Goal: Submit feedback/report problem: Submit feedback/report problem

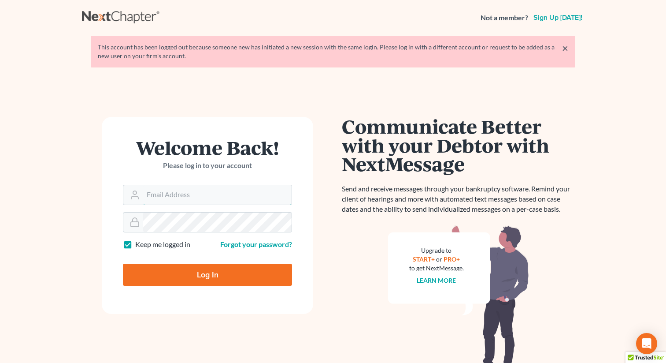
type input "[EMAIL_ADDRESS][DOMAIN_NAME]"
click at [202, 280] on input "Log In" at bounding box center [207, 275] width 169 height 22
type input "Thinking..."
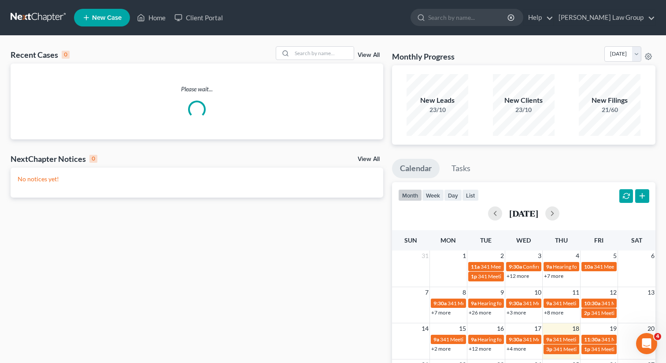
click at [428, 30] on nav "Home New Case Client Portal [PERSON_NAME] Law Group [EMAIL_ADDRESS][DOMAIN_NAME…" at bounding box center [333, 17] width 666 height 35
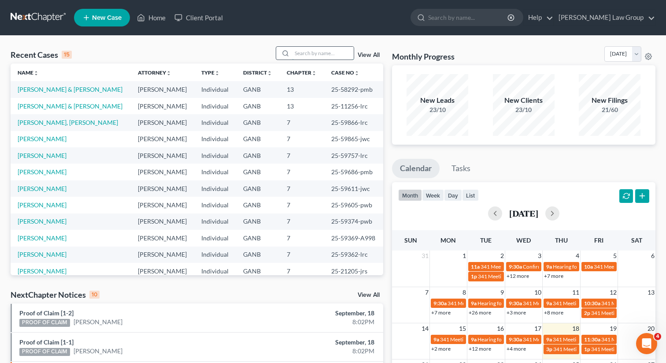
click at [323, 54] on input "search" at bounding box center [323, 53] width 62 height 13
type input "[PERSON_NAME]"
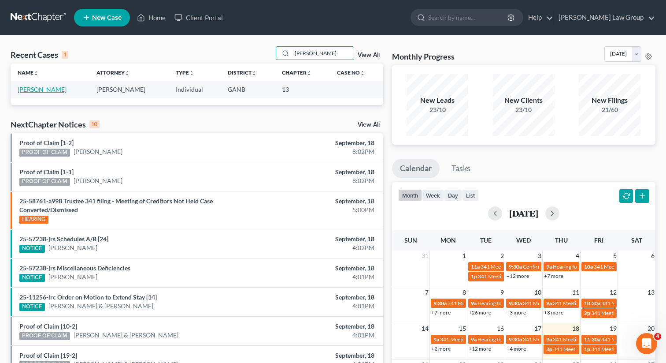
click at [45, 89] on link "[PERSON_NAME]" at bounding box center [42, 89] width 49 height 7
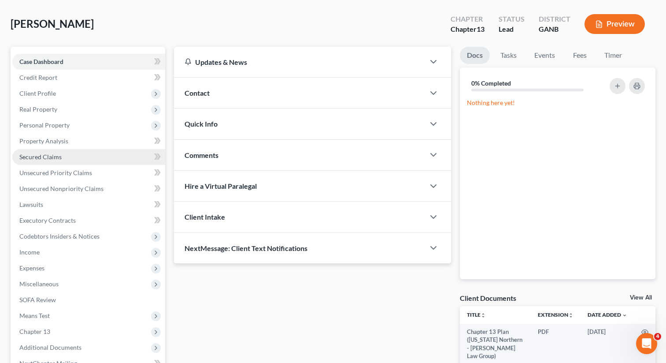
scroll to position [137, 0]
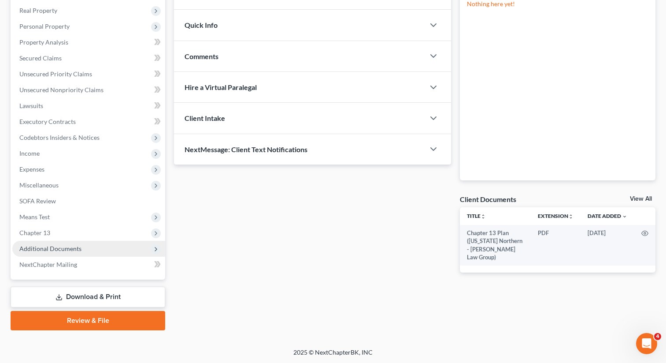
click at [77, 250] on span "Additional Documents" at bounding box center [50, 248] width 62 height 7
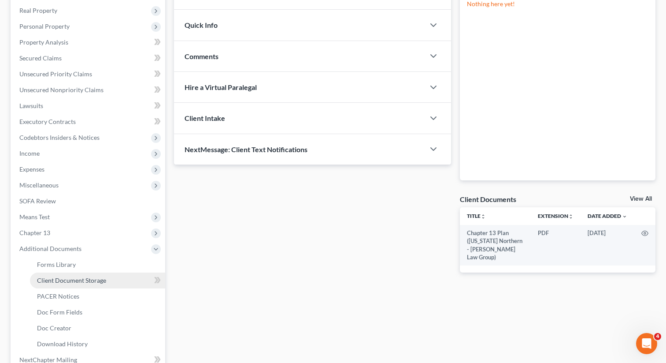
click at [93, 279] on span "Client Document Storage" at bounding box center [71, 279] width 69 height 7
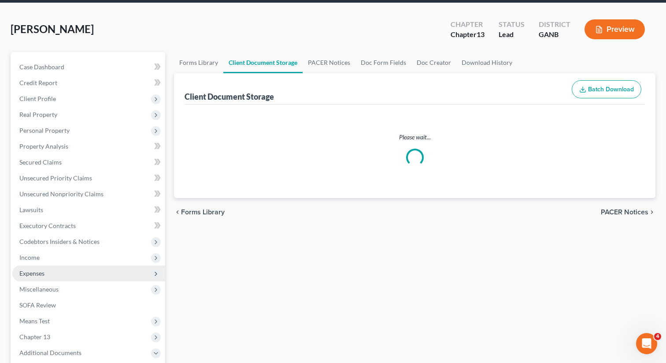
select select "0"
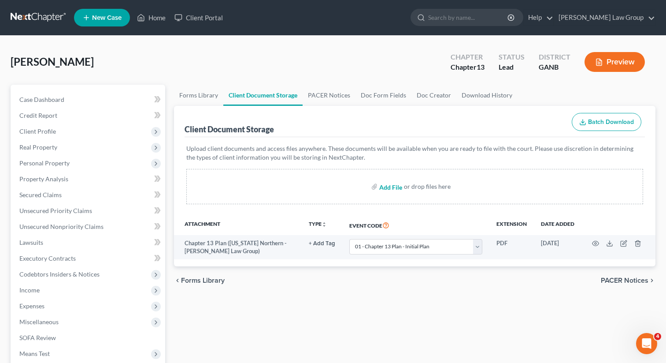
click at [394, 187] on input "file" at bounding box center [389, 186] width 21 height 16
click at [162, 20] on link "Home" at bounding box center [151, 18] width 37 height 16
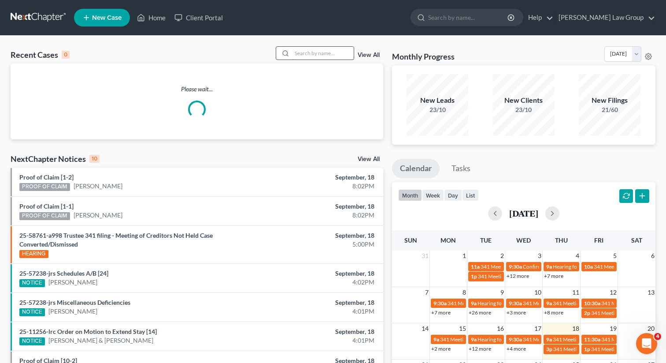
click at [325, 58] on input "search" at bounding box center [323, 53] width 62 height 13
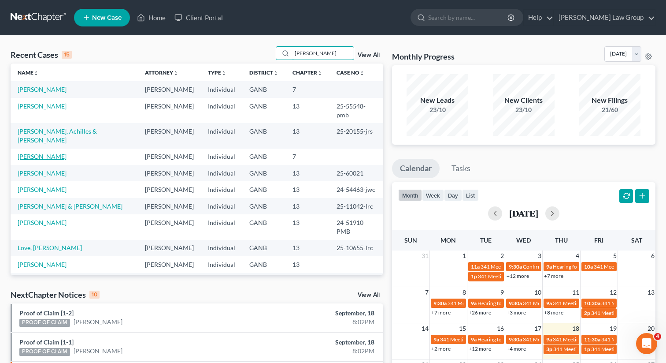
type input "michelle"
click at [34, 152] on link "Muenchow, Michelle" at bounding box center [42, 155] width 49 height 7
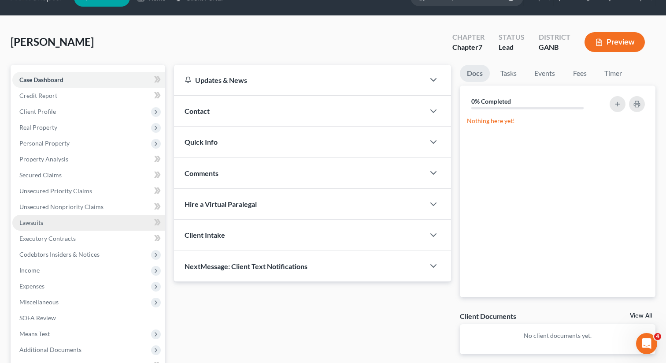
scroll to position [12, 0]
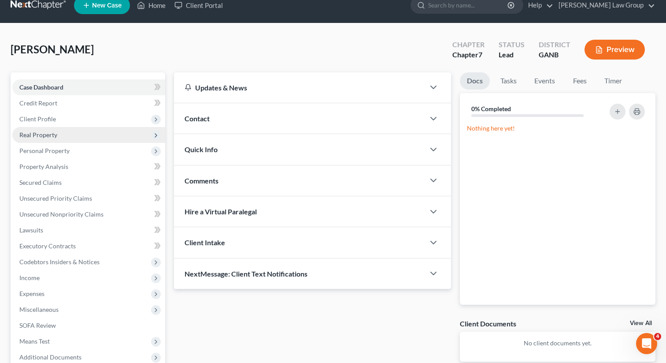
click at [50, 134] on span "Real Property" at bounding box center [38, 134] width 38 height 7
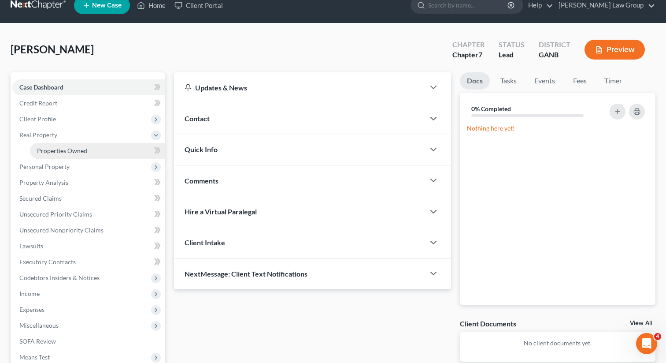
click at [57, 145] on link "Properties Owned" at bounding box center [97, 151] width 135 height 16
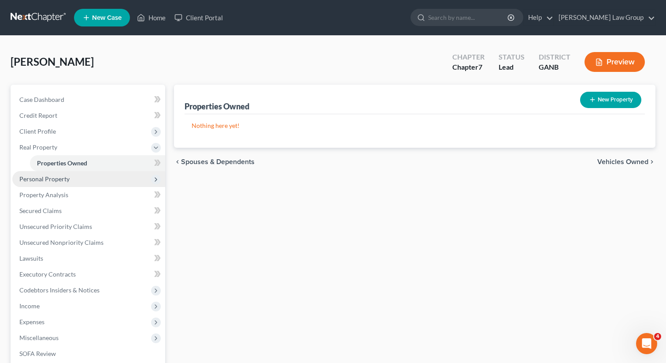
click at [58, 176] on span "Personal Property" at bounding box center [44, 178] width 50 height 7
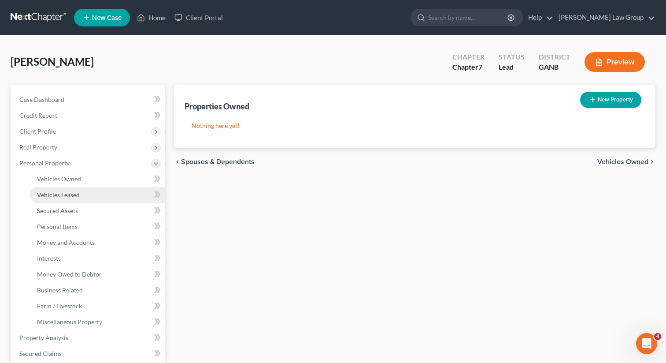
click at [59, 187] on link "Vehicles Leased" at bounding box center [97, 195] width 135 height 16
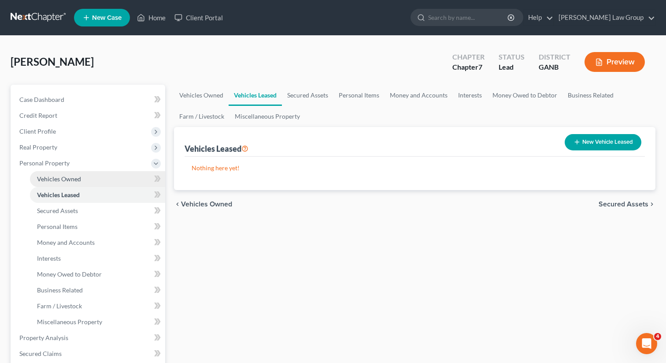
click at [65, 180] on span "Vehicles Owned" at bounding box center [59, 178] width 44 height 7
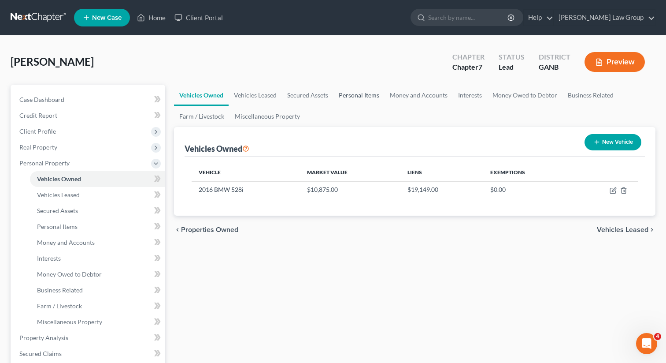
click at [367, 100] on link "Personal Items" at bounding box center [359, 95] width 51 height 21
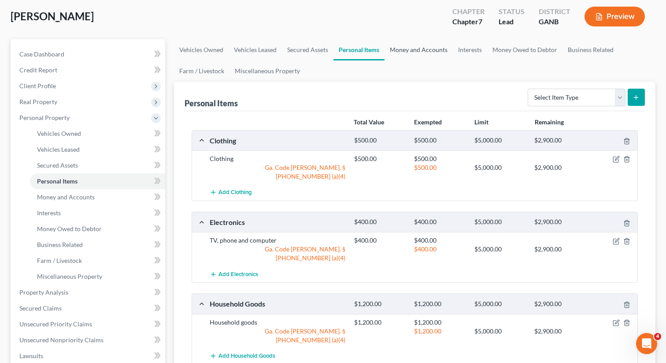
click at [411, 50] on link "Money and Accounts" at bounding box center [419, 49] width 68 height 21
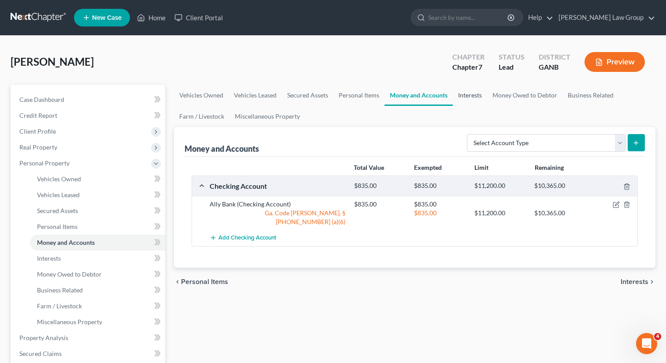
click at [466, 96] on link "Interests" at bounding box center [470, 95] width 34 height 21
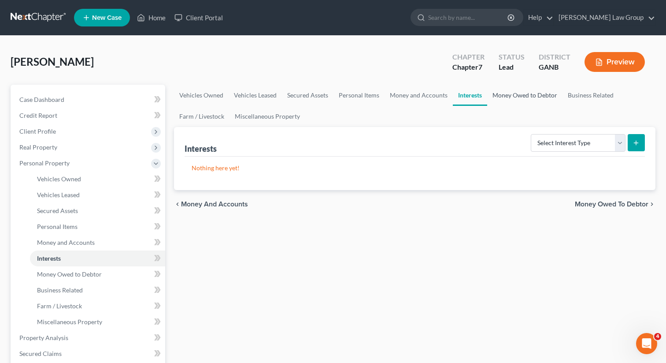
click at [518, 96] on link "Money Owed to Debtor" at bounding box center [524, 95] width 75 height 21
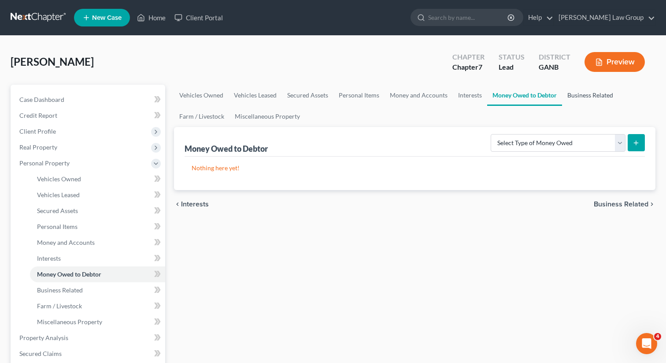
click at [581, 96] on link "Business Related" at bounding box center [590, 95] width 56 height 21
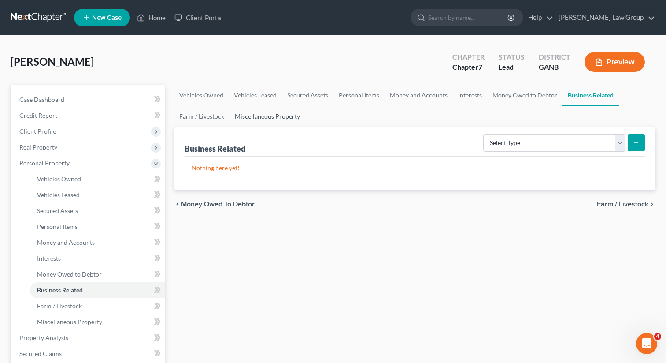
click at [256, 113] on link "Miscellaneous Property" at bounding box center [268, 116] width 76 height 21
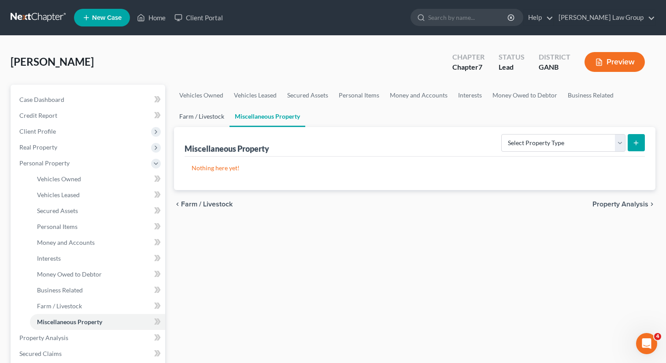
click at [210, 113] on link "Farm / Livestock" at bounding box center [202, 116] width 56 height 21
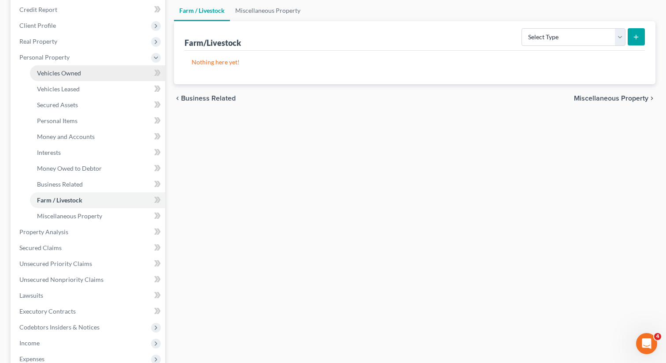
scroll to position [186, 0]
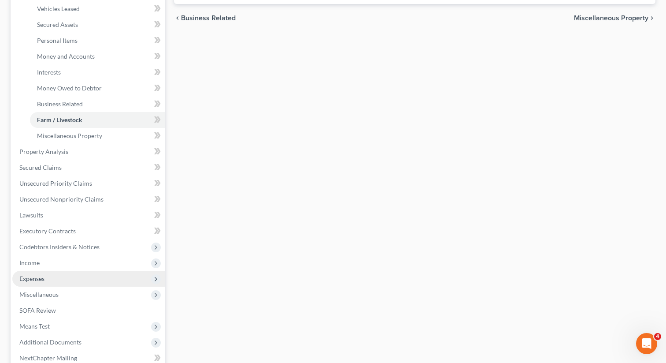
click at [49, 272] on span "Expenses" at bounding box center [88, 279] width 153 height 16
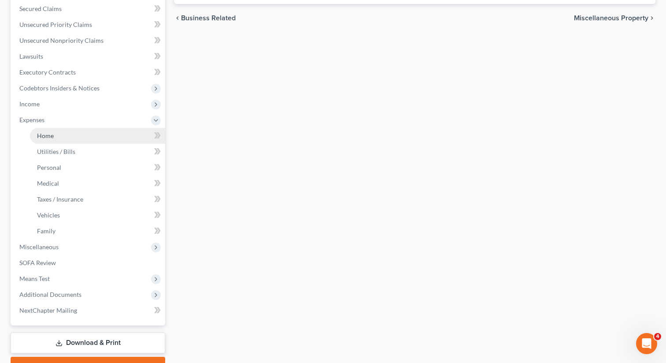
click at [88, 134] on link "Home" at bounding box center [97, 136] width 135 height 16
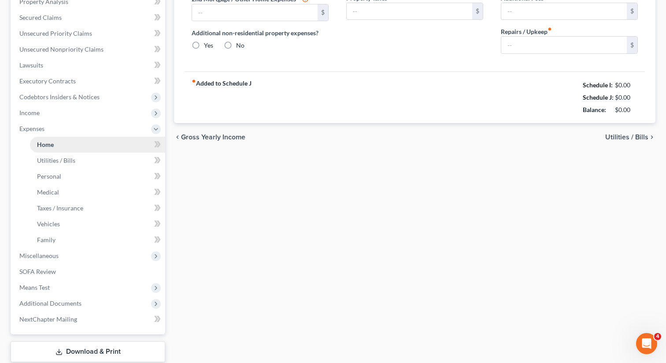
type input "600.00"
type input "0.00"
radio input "true"
type input "0.00"
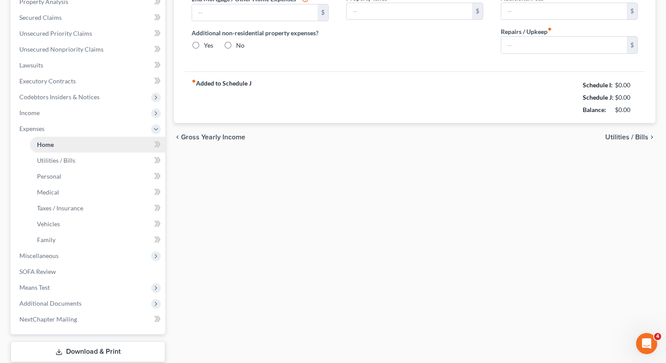
type input "0.00"
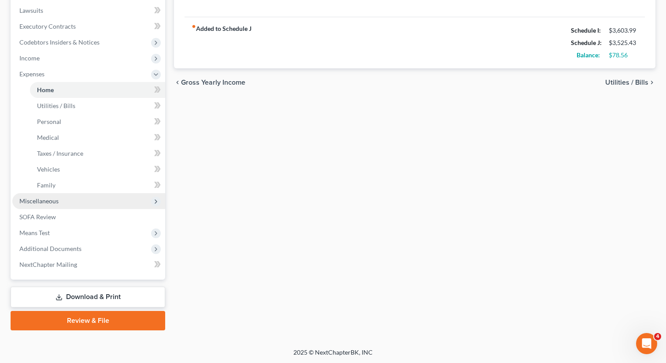
click at [88, 196] on span "Miscellaneous" at bounding box center [88, 201] width 153 height 16
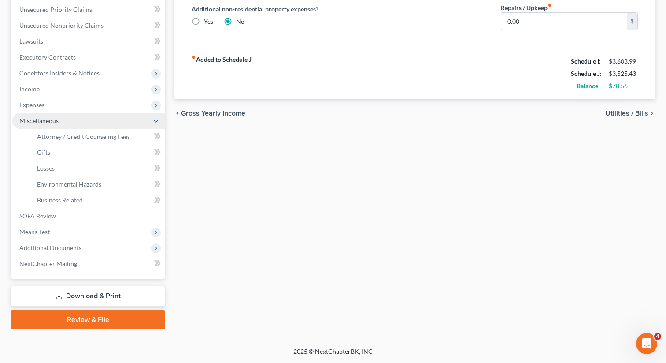
scroll to position [200, 0]
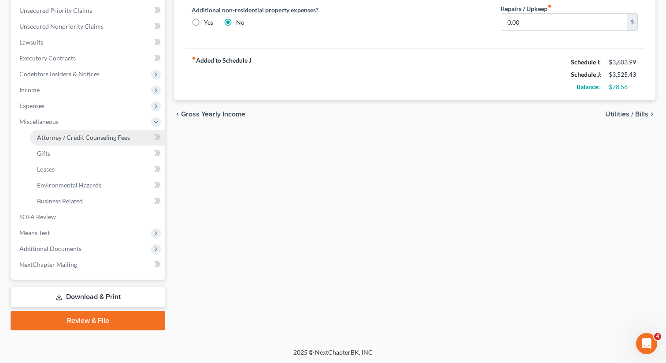
click at [57, 140] on span "Attorney / Credit Counseling Fees" at bounding box center [83, 137] width 93 height 7
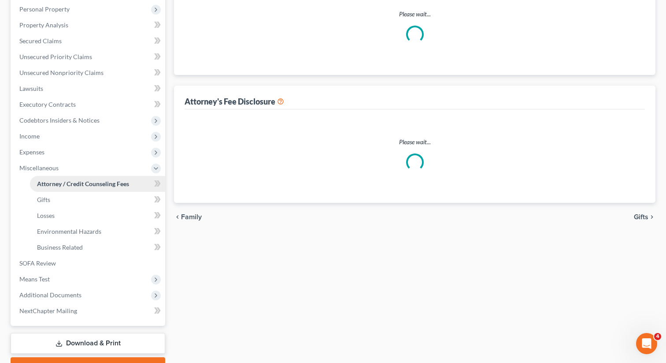
scroll to position [38, 0]
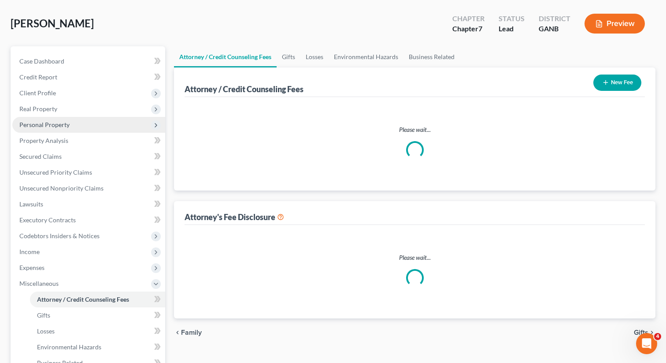
select select "0"
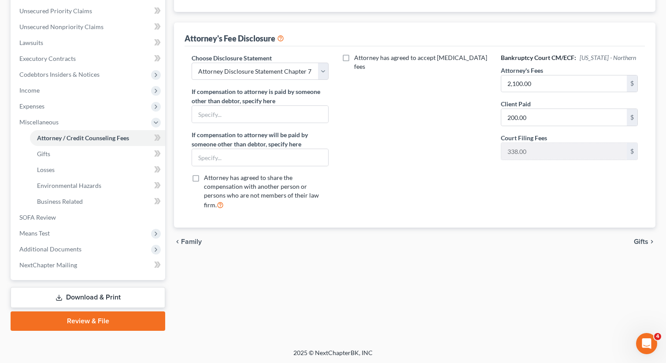
scroll to position [200, 0]
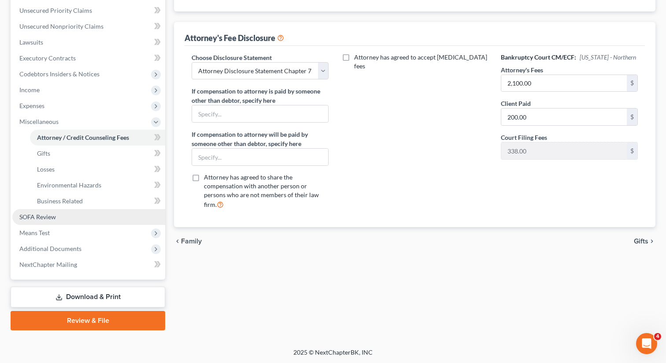
click at [83, 218] on link "SOFA Review" at bounding box center [88, 217] width 153 height 16
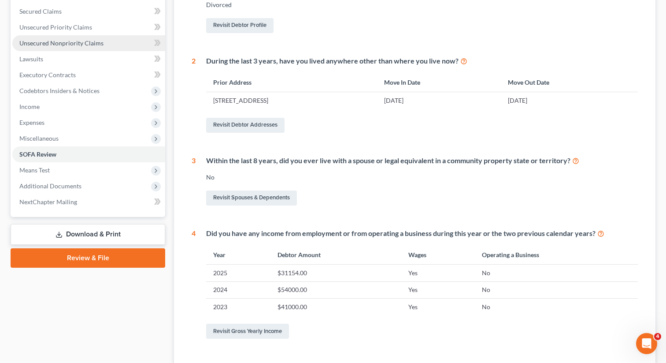
scroll to position [199, 0]
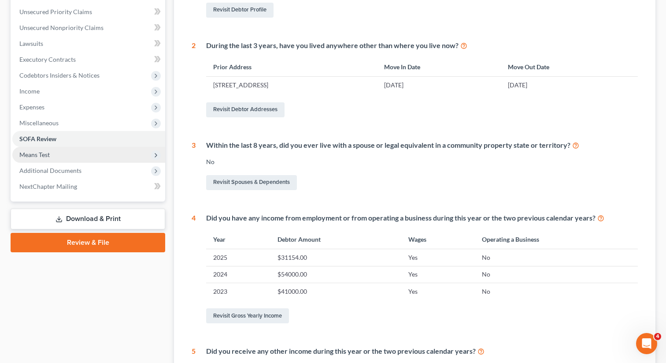
click at [56, 156] on span "Means Test" at bounding box center [88, 155] width 153 height 16
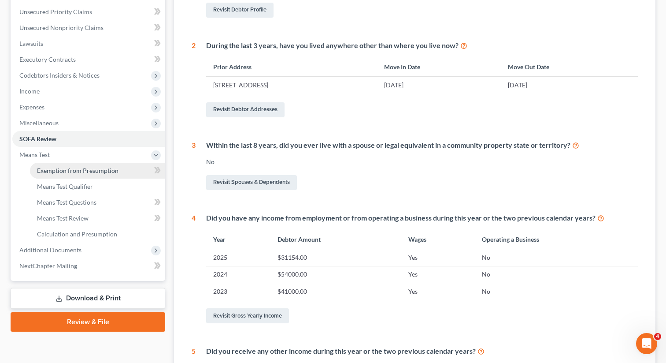
click at [59, 167] on span "Exemption from Presumption" at bounding box center [78, 170] width 82 height 7
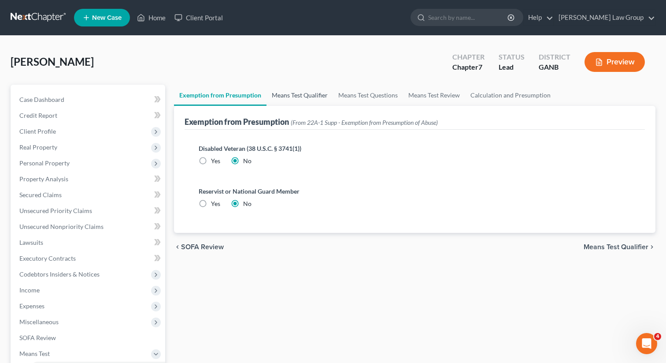
click at [292, 102] on link "Means Test Qualifier" at bounding box center [300, 95] width 67 height 21
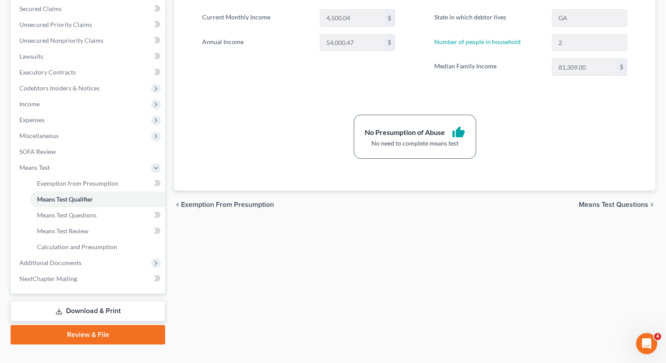
scroll to position [194, 0]
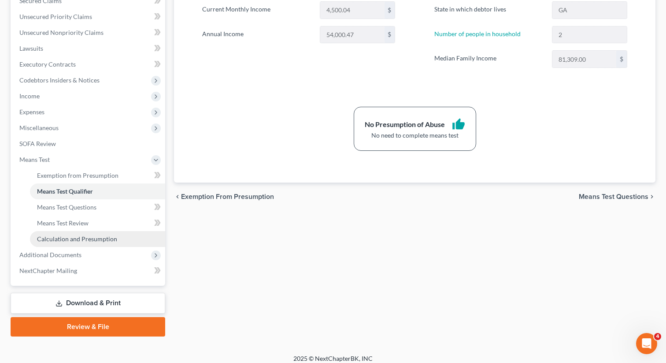
click at [100, 238] on span "Calculation and Presumption" at bounding box center [77, 238] width 80 height 7
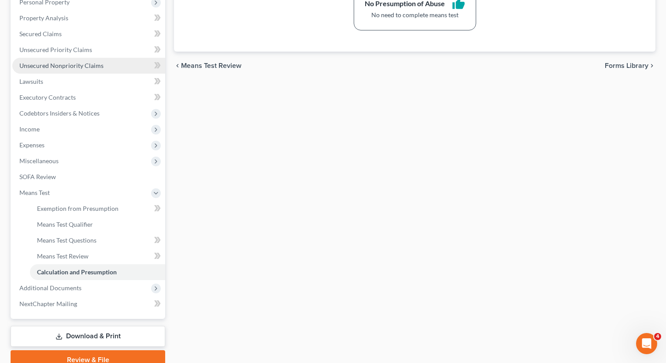
scroll to position [165, 0]
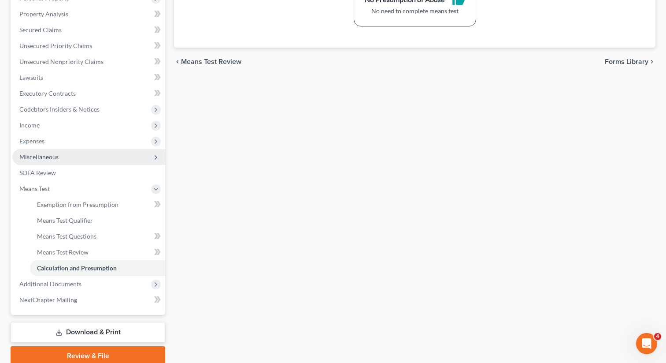
click at [84, 157] on span "Miscellaneous" at bounding box center [88, 157] width 153 height 16
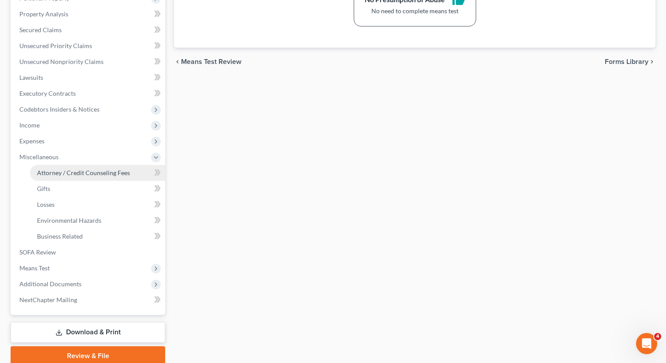
click at [77, 171] on span "Attorney / Credit Counseling Fees" at bounding box center [83, 172] width 93 height 7
select select "0"
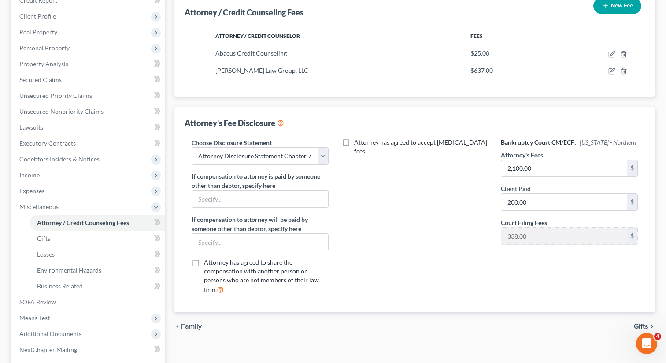
scroll to position [200, 0]
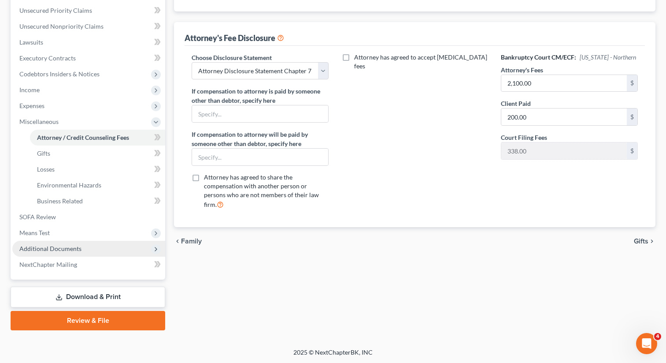
click at [60, 251] on span "Additional Documents" at bounding box center [50, 248] width 62 height 7
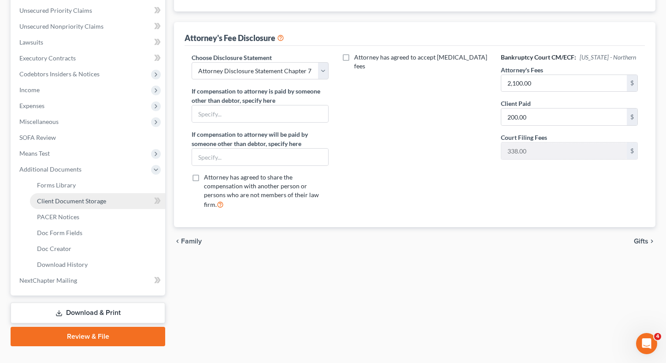
click at [72, 198] on span "Client Document Storage" at bounding box center [71, 200] width 69 height 7
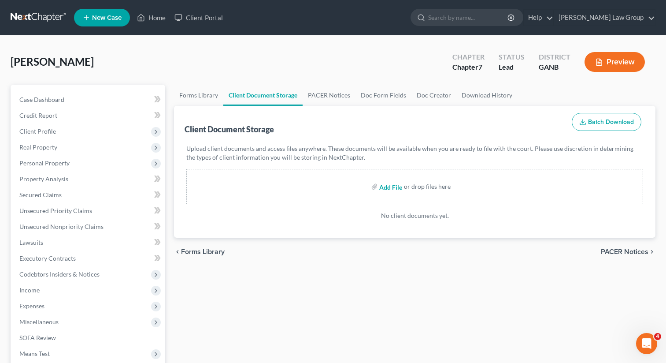
click at [386, 187] on input "file" at bounding box center [389, 186] width 21 height 16
type input "C:\fakepath\CCC1.pdf"
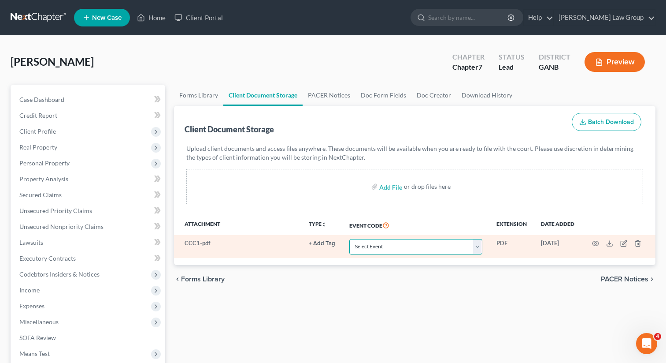
click at [398, 249] on select "Select Event 01 - Chapter 13 Plan - Initial Plan 02-Application to Pay Filing F…" at bounding box center [416, 246] width 133 height 15
select select "5"
click at [350, 239] on select "Select Event 01 - Chapter 13 Plan - Initial Plan 02-Application to Pay Filing F…" at bounding box center [416, 246] width 133 height 15
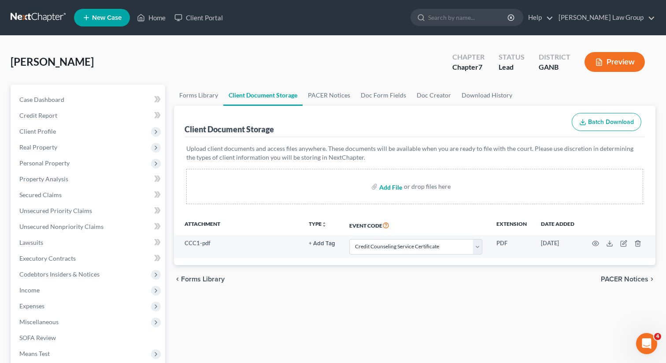
click at [390, 190] on input "file" at bounding box center [389, 186] width 21 height 16
type input "C:\fakepath\POI 5-8 to 8-14.pdf"
select select "5"
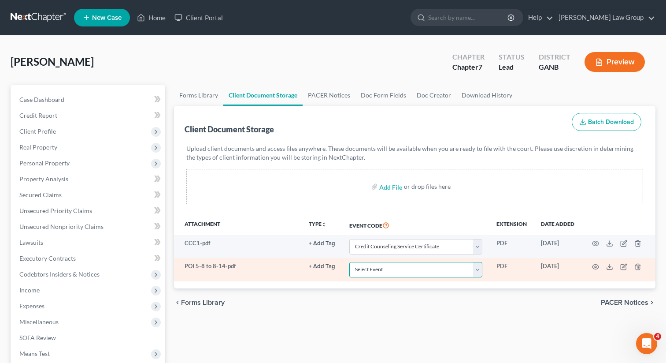
click at [392, 273] on select "Select Event 01 - Chapter 13 Plan - Initial Plan 02-Application to Pay Filing F…" at bounding box center [416, 269] width 133 height 15
select select "35"
click at [350, 262] on select "Select Event 01 - Chapter 13 Plan - Initial Plan 02-Application to Pay Filing F…" at bounding box center [416, 269] width 133 height 15
click at [594, 265] on icon "button" at bounding box center [595, 266] width 7 height 7
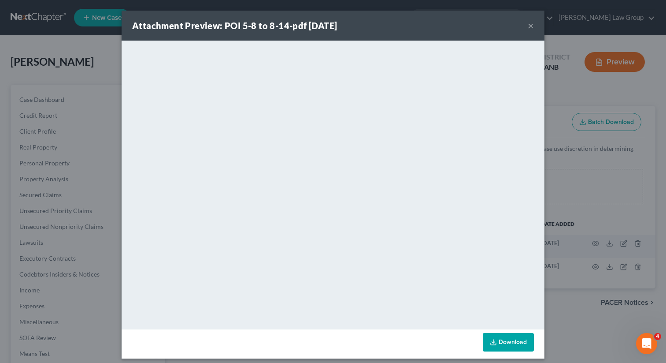
click at [532, 26] on button "×" at bounding box center [531, 25] width 6 height 11
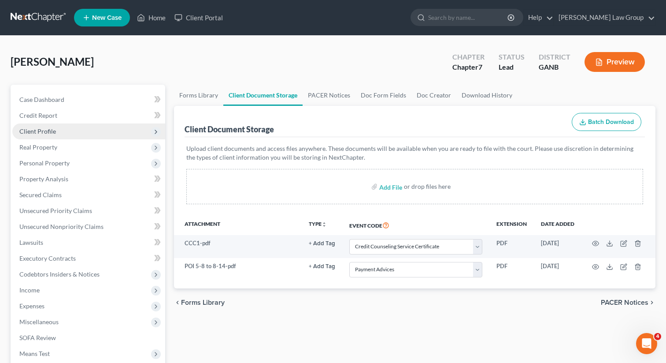
click at [30, 133] on span "Client Profile" at bounding box center [37, 130] width 37 height 7
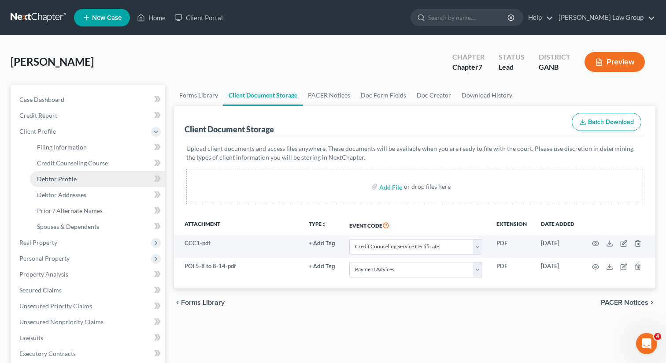
click at [49, 180] on span "Debtor Profile" at bounding box center [57, 178] width 40 height 7
select select "3"
select select "1"
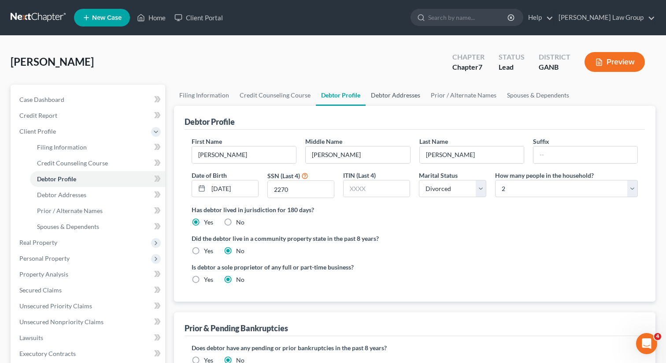
click at [393, 96] on link "Debtor Addresses" at bounding box center [396, 95] width 60 height 21
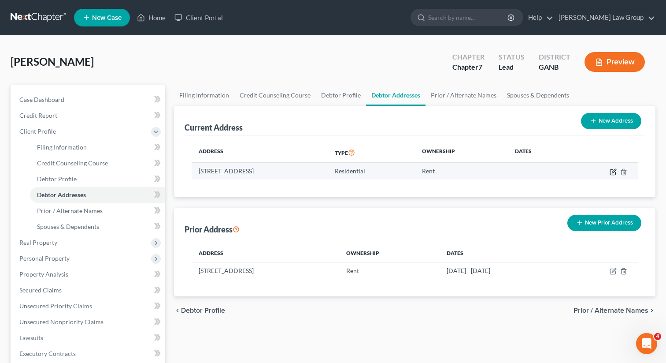
click at [612, 171] on icon "button" at bounding box center [613, 171] width 7 height 7
select select "10"
select select "92"
select select "0"
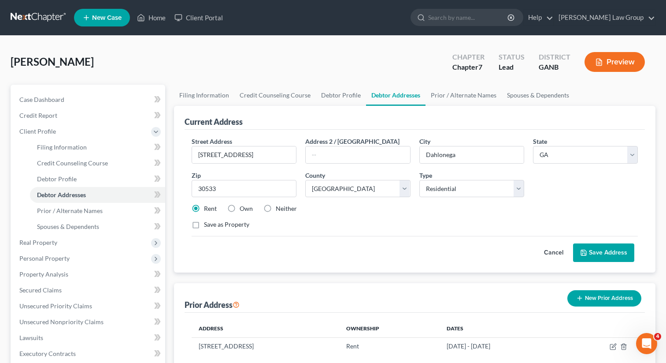
click at [603, 254] on button "Save Address" at bounding box center [603, 252] width 61 height 19
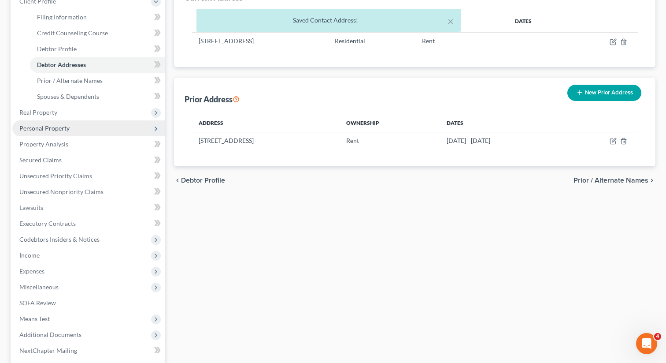
scroll to position [216, 0]
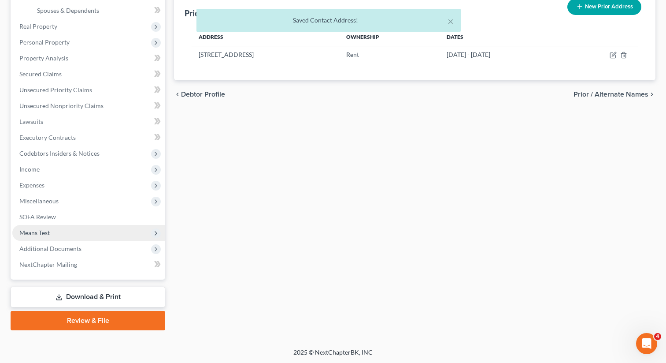
click at [77, 237] on span "Means Test" at bounding box center [88, 233] width 153 height 16
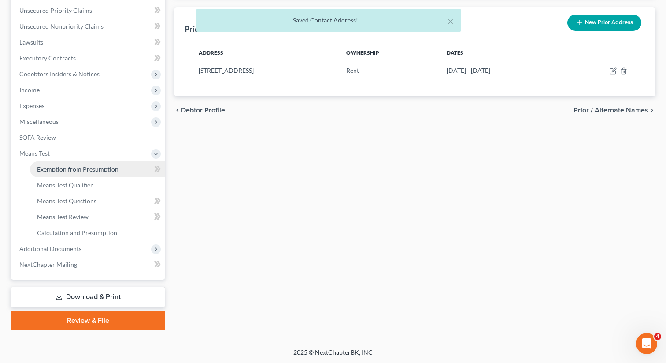
click at [86, 170] on span "Exemption from Presumption" at bounding box center [78, 168] width 82 height 7
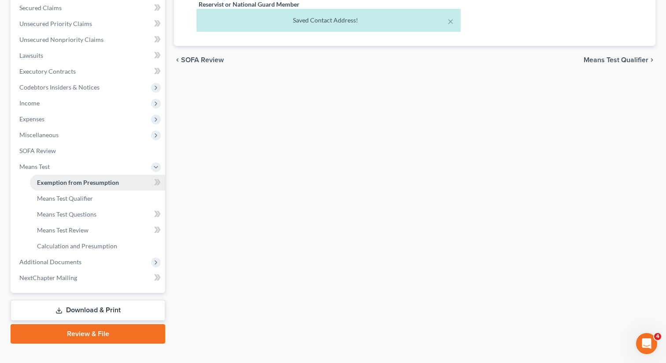
radio input "true"
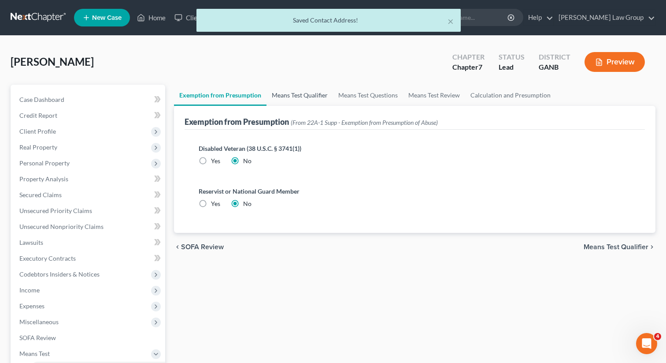
click at [302, 100] on link "Means Test Qualifier" at bounding box center [300, 95] width 67 height 21
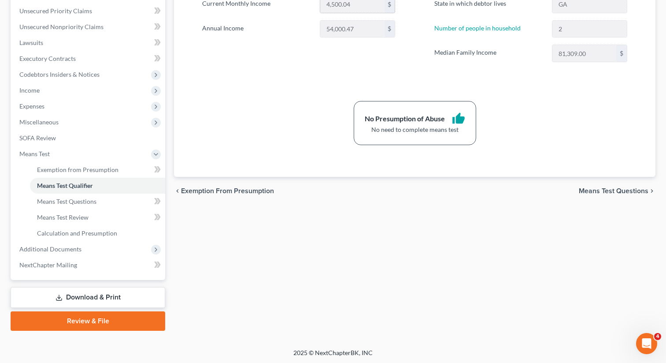
scroll to position [200, 0]
click at [72, 319] on link "Review & File" at bounding box center [88, 320] width 155 height 19
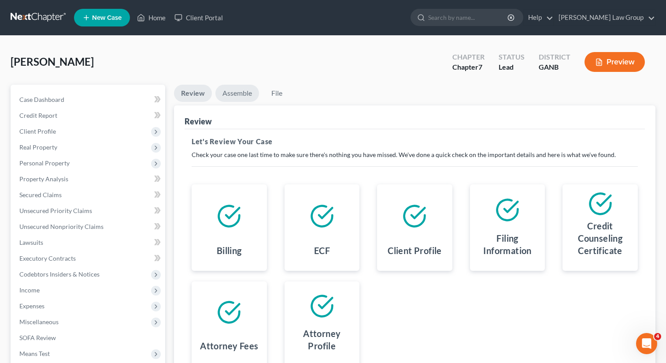
click at [237, 90] on link "Assemble" at bounding box center [238, 93] width 44 height 17
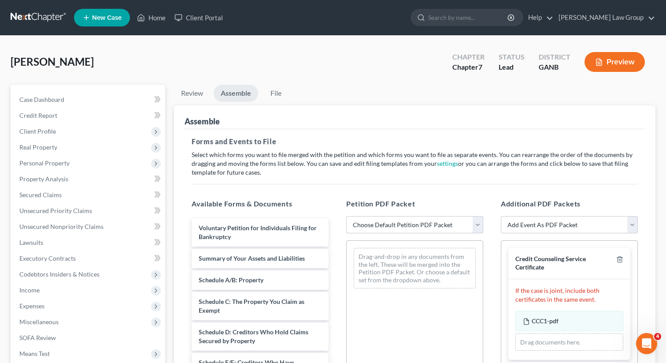
click at [369, 223] on select "Choose Default Petition PDF Packet Complete Bankruptcy Petition (all forms and …" at bounding box center [414, 225] width 137 height 18
select select "0"
click at [346, 216] on select "Choose Default Petition PDF Packet Complete Bankruptcy Petition (all forms and …" at bounding box center [414, 225] width 137 height 18
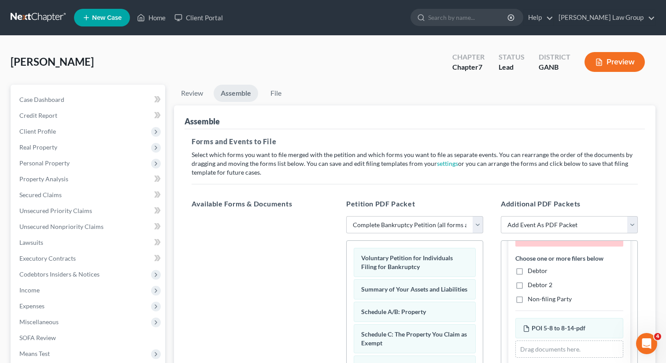
click at [528, 275] on label "Debtor" at bounding box center [538, 270] width 20 height 9
click at [532, 272] on input "Debtor" at bounding box center [535, 269] width 6 height 6
checkbox input "true"
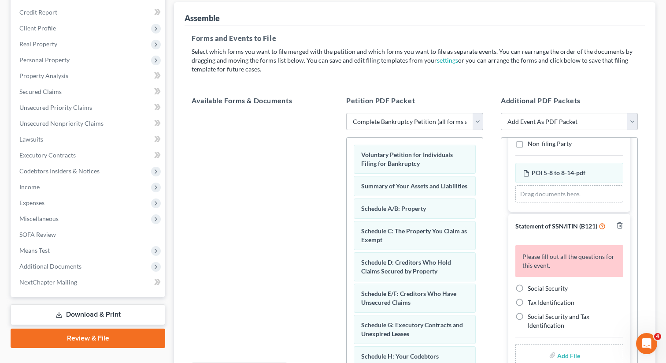
scroll to position [107, 0]
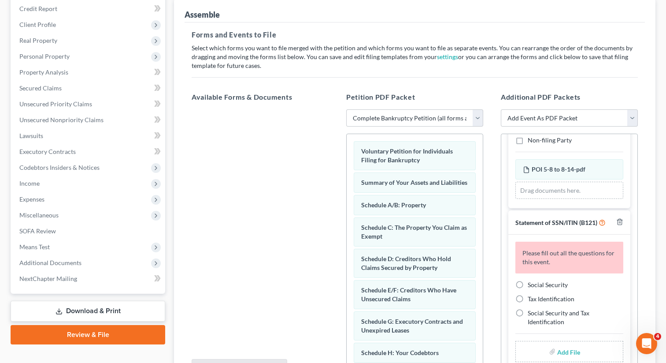
click at [528, 283] on label "Social Security" at bounding box center [548, 284] width 40 height 9
click at [532, 283] on input "Social Security" at bounding box center [535, 283] width 6 height 6
radio input "true"
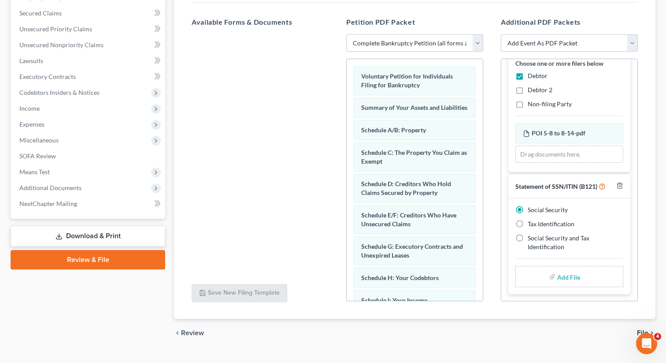
scroll to position [199, 0]
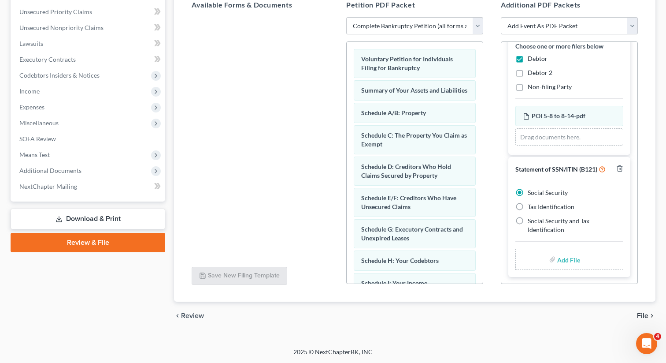
click at [561, 257] on input "file" at bounding box center [568, 259] width 21 height 16
type input "C:\fakepath\SSN to file in case MUNCHOW.pdf"
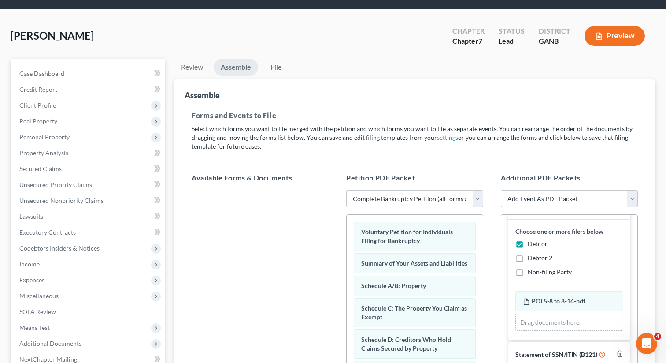
scroll to position [0, 0]
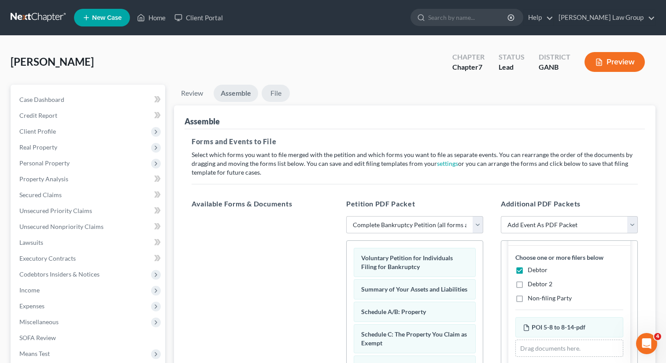
click at [283, 93] on link "File" at bounding box center [276, 93] width 28 height 17
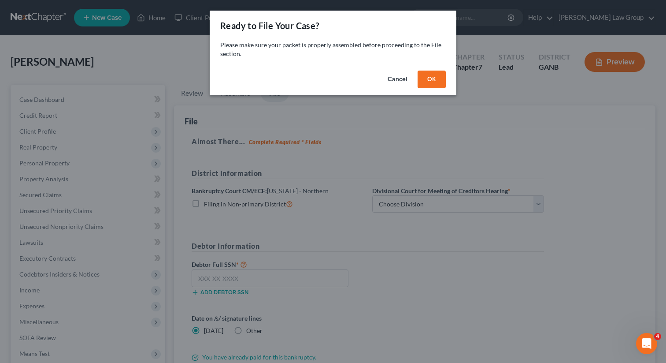
click at [436, 84] on button "OK" at bounding box center [432, 80] width 28 height 18
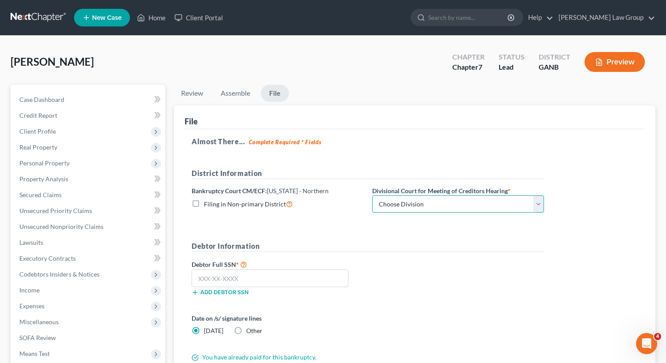
click at [420, 207] on select "Choose Division Atlanta Gainesville Newnan Rome" at bounding box center [458, 204] width 172 height 18
select select "1"
click at [372, 195] on select "Choose Division Atlanta Gainesville Newnan Rome" at bounding box center [458, 204] width 172 height 18
click at [212, 275] on input "text" at bounding box center [270, 278] width 157 height 18
paste input "253-55-2270"
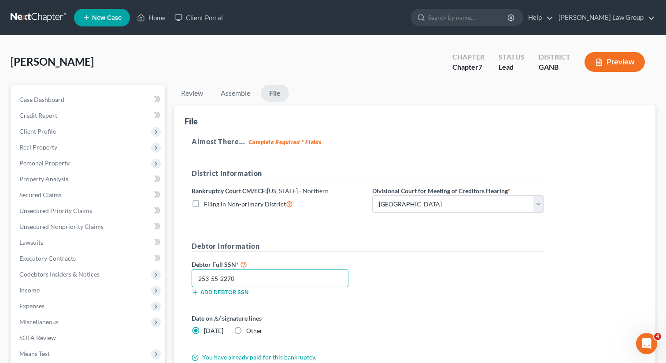
type input "253-55-2270"
click at [432, 239] on form "District Information Bankruptcy Court CM/ECF: Georgia - Northern Filing in Non-…" at bounding box center [368, 265] width 353 height 194
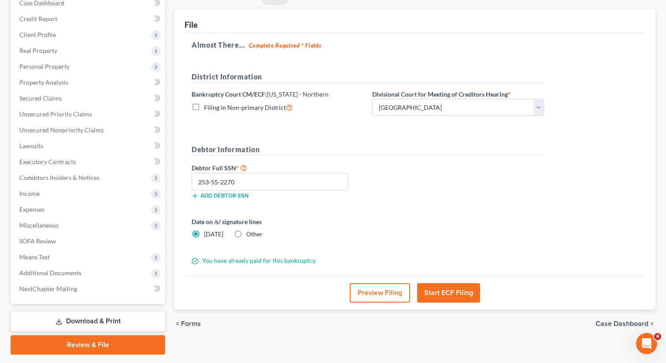
scroll to position [101, 0]
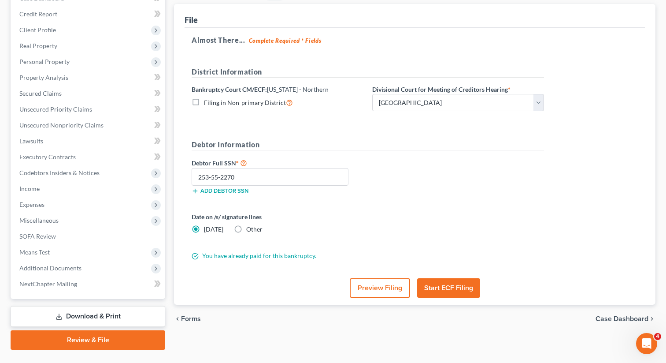
click at [439, 288] on button "Start ECF Filing" at bounding box center [448, 287] width 63 height 19
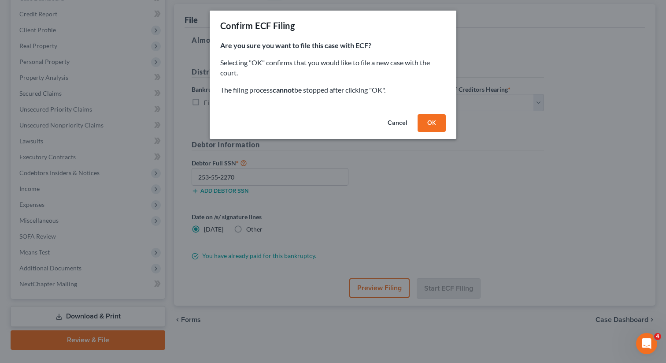
click at [431, 125] on button "OK" at bounding box center [432, 123] width 28 height 18
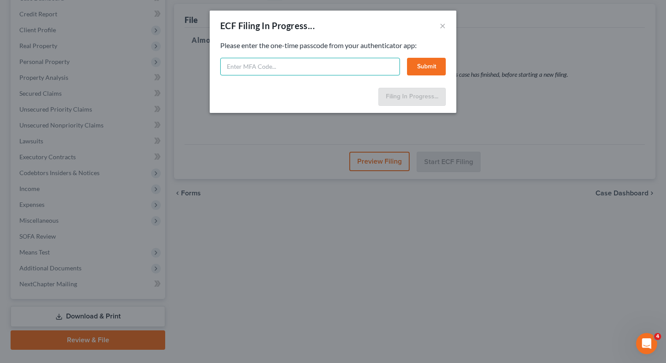
click at [287, 73] on input "text" at bounding box center [310, 67] width 180 height 18
type input "032966"
click at [428, 70] on button "Submit" at bounding box center [426, 67] width 39 height 18
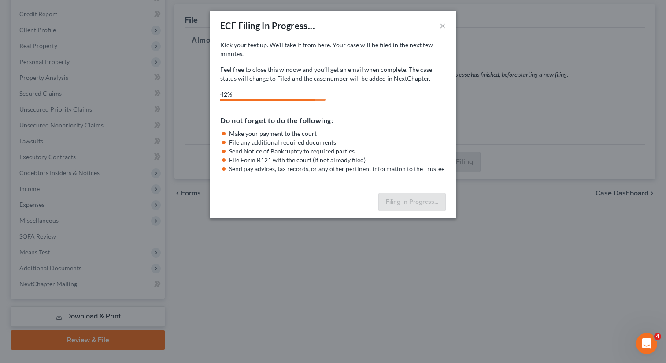
select select "1"
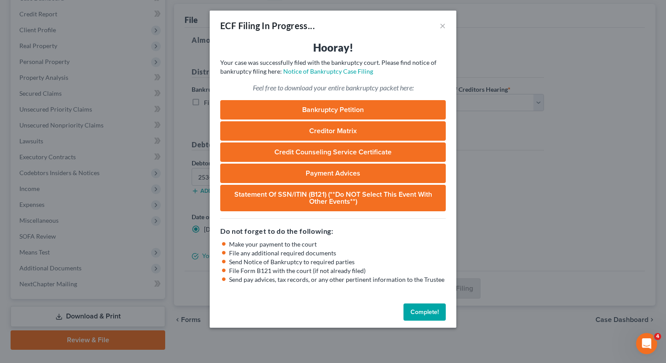
click at [426, 315] on button "Complete!" at bounding box center [425, 312] width 42 height 18
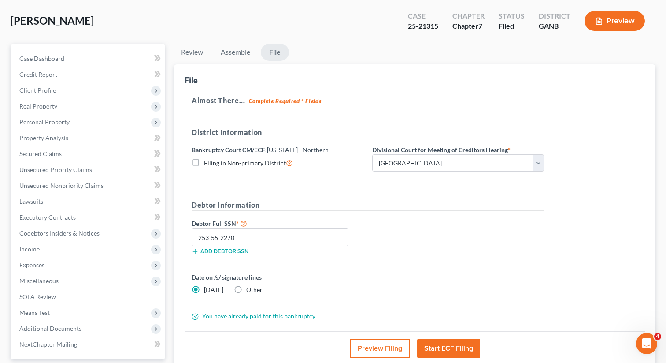
scroll to position [0, 0]
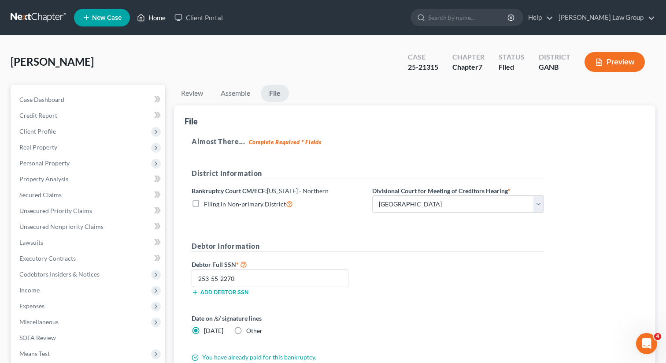
click at [152, 17] on link "Home" at bounding box center [151, 18] width 37 height 16
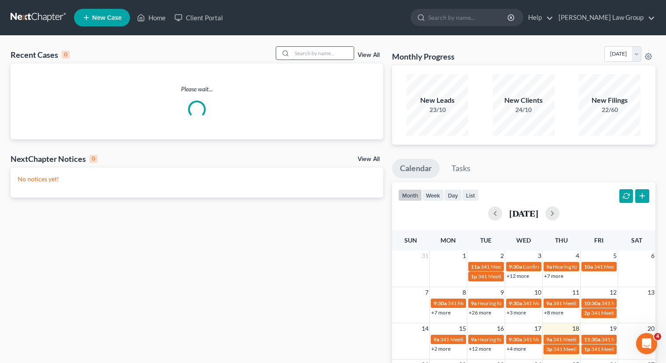
click at [315, 56] on input "search" at bounding box center [323, 53] width 62 height 13
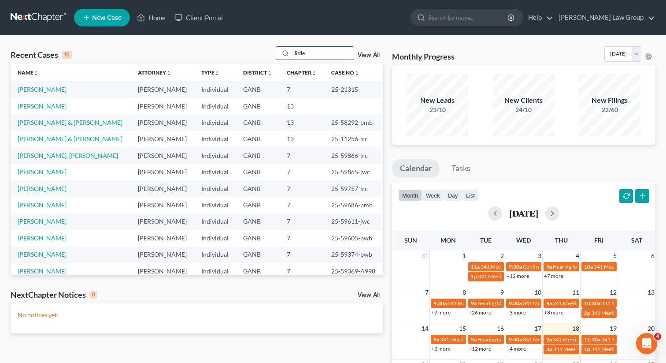
type input "little"
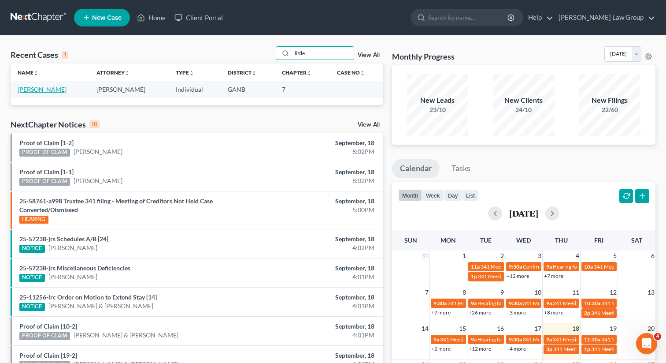
click at [47, 91] on link "Little, Nakeshia" at bounding box center [42, 89] width 49 height 7
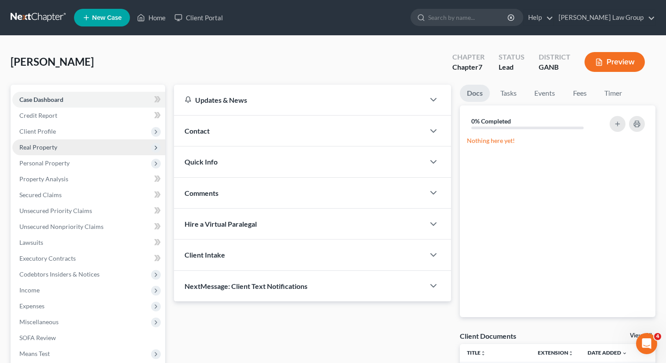
click at [50, 146] on span "Real Property" at bounding box center [38, 146] width 38 height 7
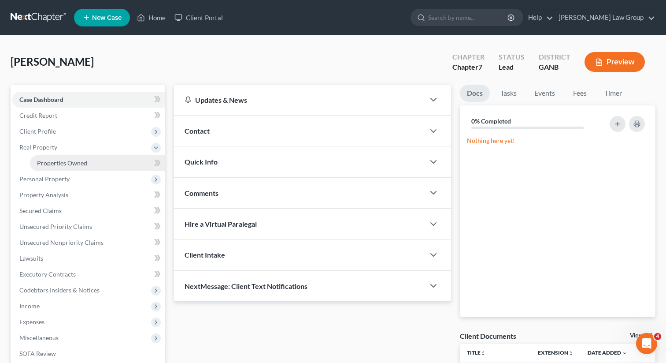
click at [48, 160] on span "Properties Owned" at bounding box center [62, 162] width 50 height 7
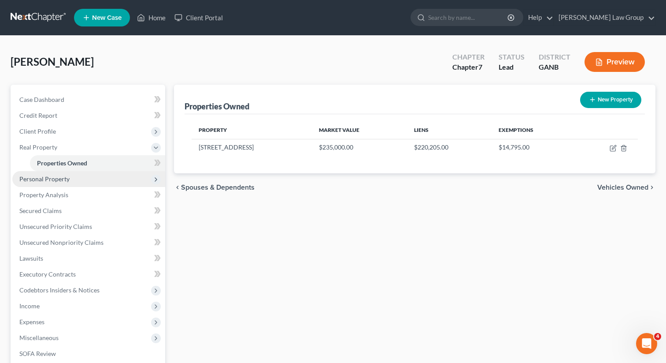
click at [43, 176] on span "Personal Property" at bounding box center [44, 178] width 50 height 7
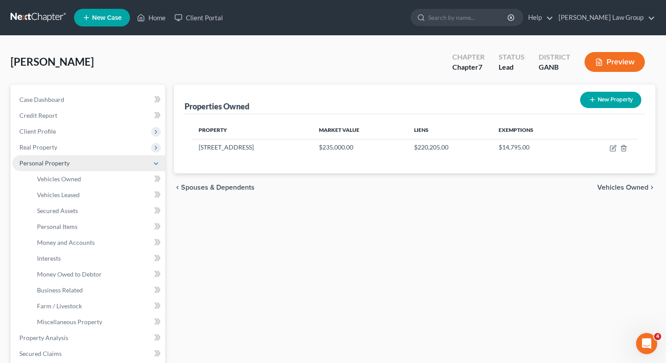
click at [47, 156] on span "Personal Property" at bounding box center [88, 163] width 153 height 16
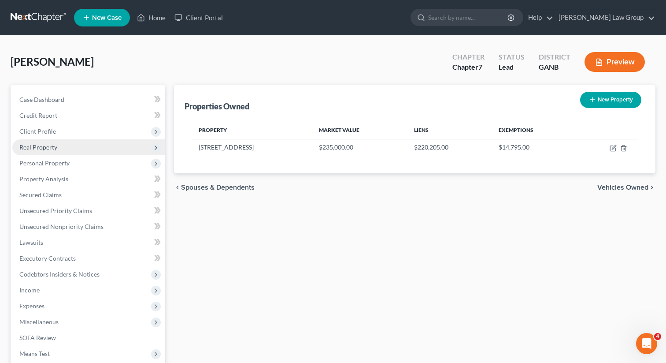
click at [46, 151] on span "Real Property" at bounding box center [88, 147] width 153 height 16
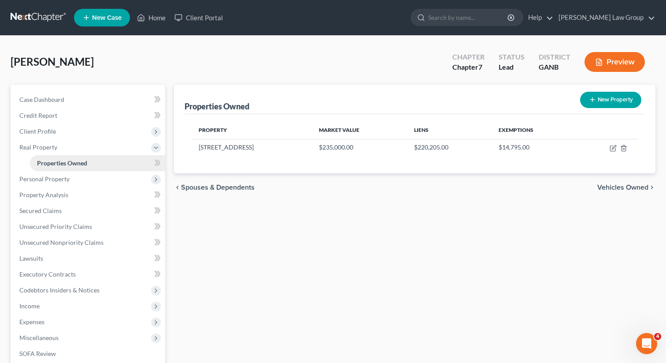
click at [45, 164] on span "Properties Owned" at bounding box center [62, 162] width 50 height 7
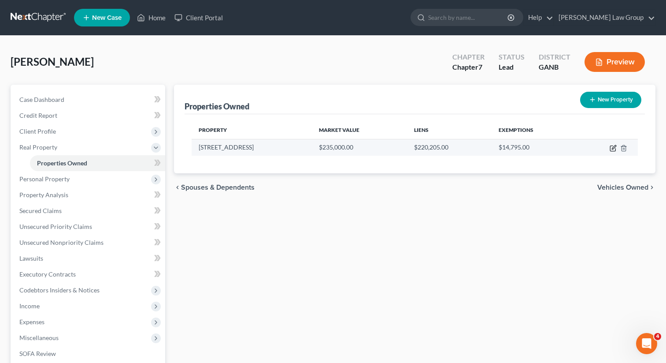
click at [613, 148] on icon "button" at bounding box center [613, 148] width 7 height 7
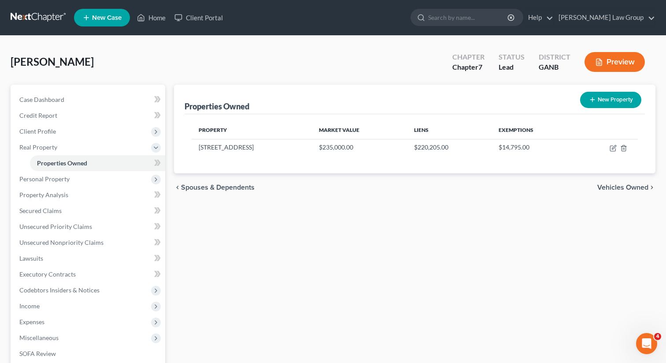
select select "10"
select select "30"
select select "0"
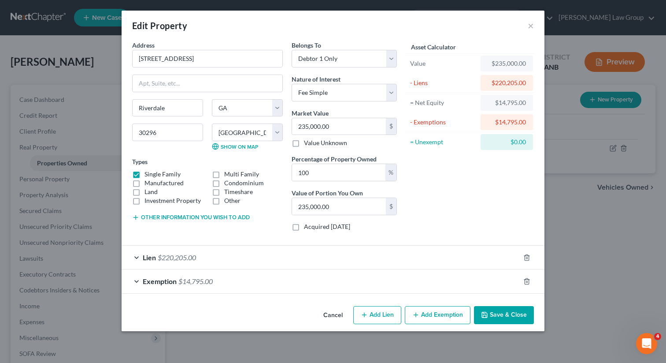
click at [495, 316] on button "Save & Close" at bounding box center [504, 315] width 60 height 19
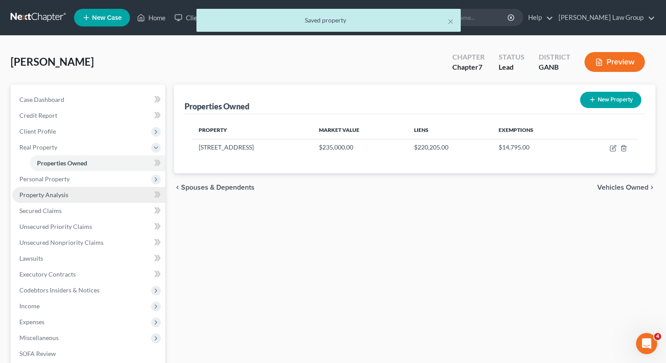
click at [82, 200] on link "Property Analysis" at bounding box center [88, 195] width 153 height 16
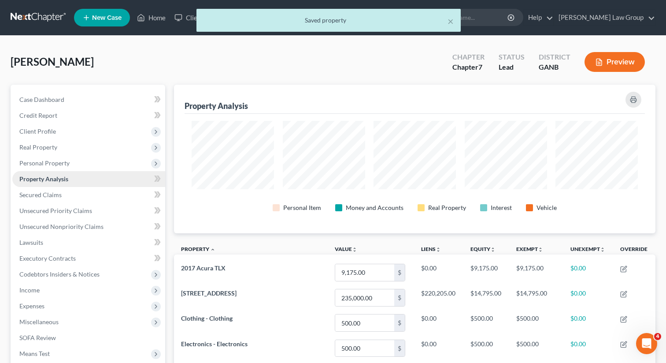
click at [75, 181] on link "Property Analysis" at bounding box center [88, 179] width 153 height 16
click at [67, 163] on span "Personal Property" at bounding box center [44, 162] width 50 height 7
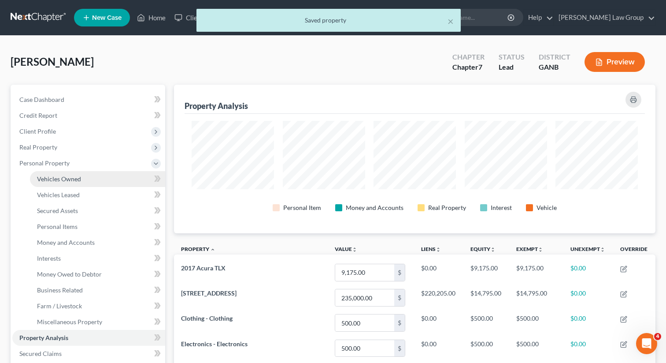
click at [90, 182] on link "Vehicles Owned" at bounding box center [97, 179] width 135 height 16
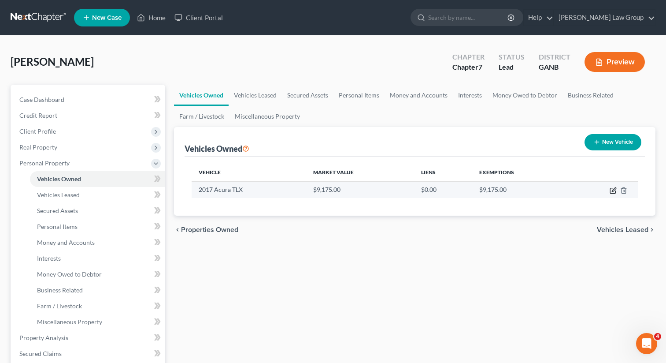
click at [612, 192] on icon "button" at bounding box center [613, 190] width 7 height 7
select select "0"
select select "9"
select select "3"
select select "0"
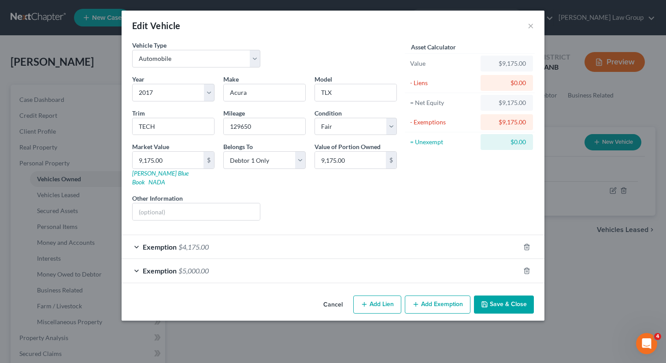
click at [490, 296] on button "Save & Close" at bounding box center [504, 304] width 60 height 19
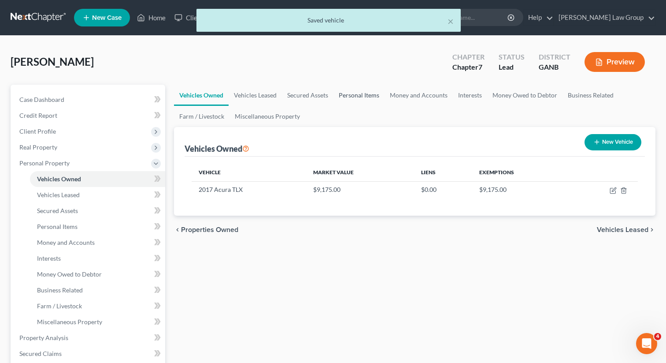
click at [354, 97] on link "Personal Items" at bounding box center [359, 95] width 51 height 21
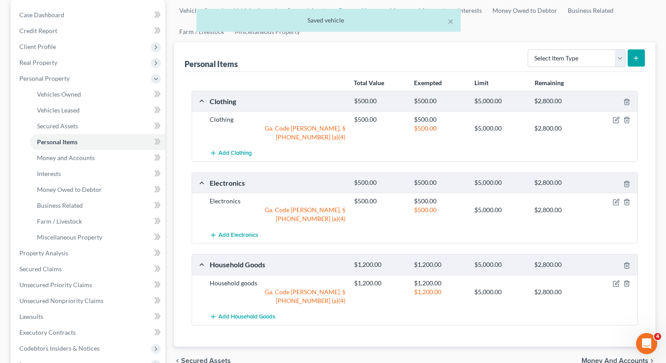
scroll to position [4, 0]
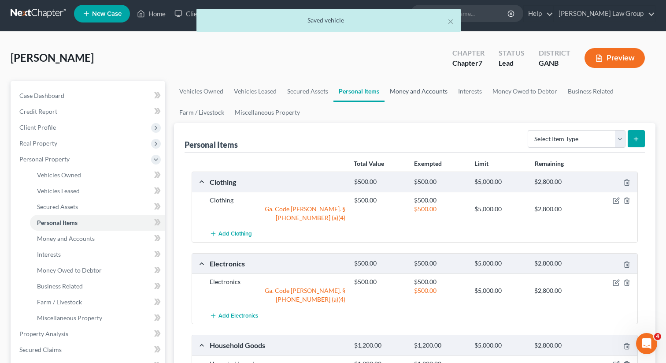
click at [405, 88] on link "Money and Accounts" at bounding box center [419, 91] width 68 height 21
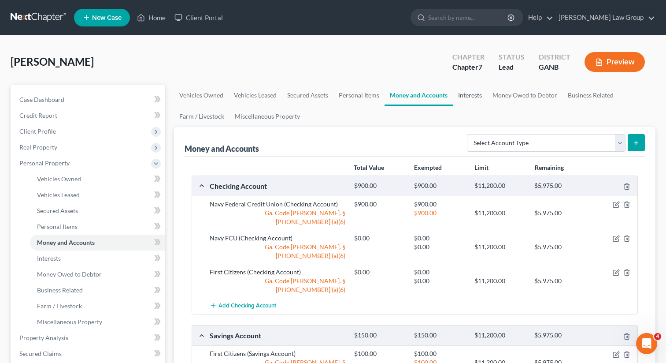
click at [471, 100] on link "Interests" at bounding box center [470, 95] width 34 height 21
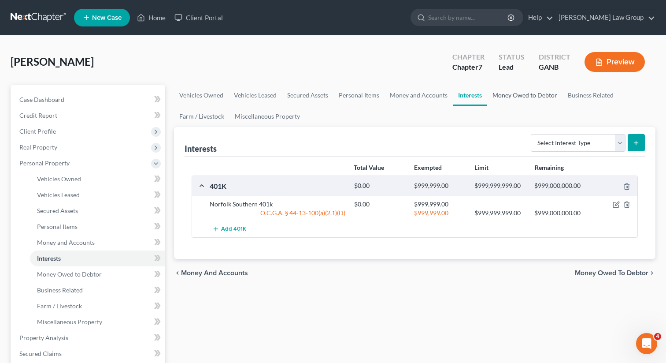
click at [500, 89] on link "Money Owed to Debtor" at bounding box center [524, 95] width 75 height 21
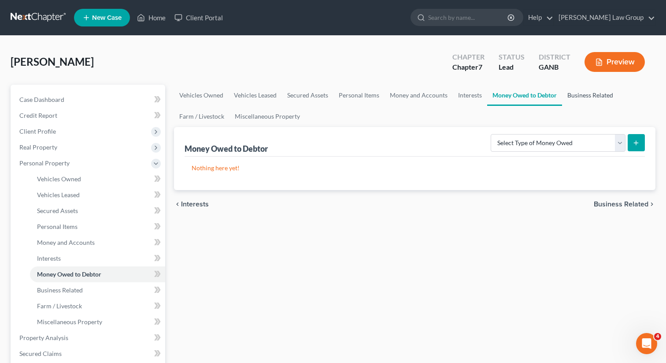
click at [591, 96] on link "Business Related" at bounding box center [590, 95] width 56 height 21
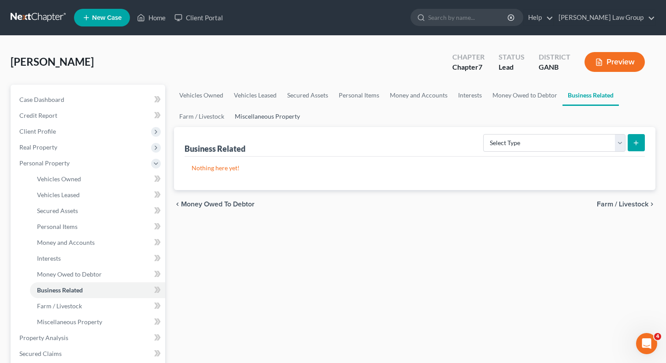
click at [242, 114] on link "Miscellaneous Property" at bounding box center [268, 116] width 76 height 21
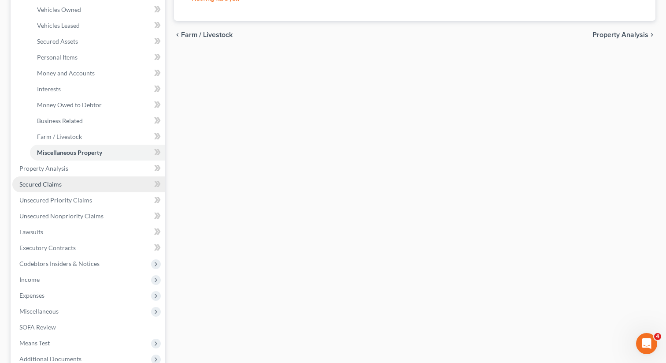
click at [52, 186] on span "Secured Claims" at bounding box center [40, 183] width 42 height 7
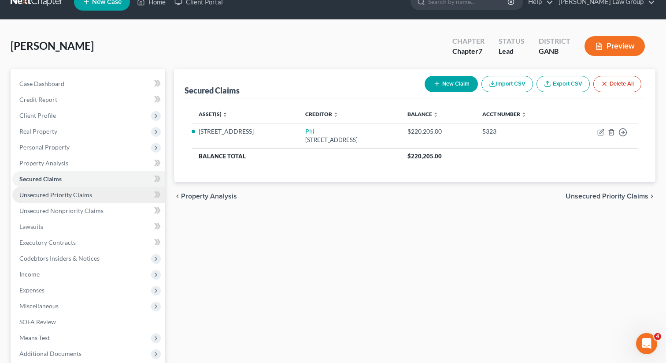
click at [63, 196] on span "Unsecured Priority Claims" at bounding box center [55, 194] width 73 height 7
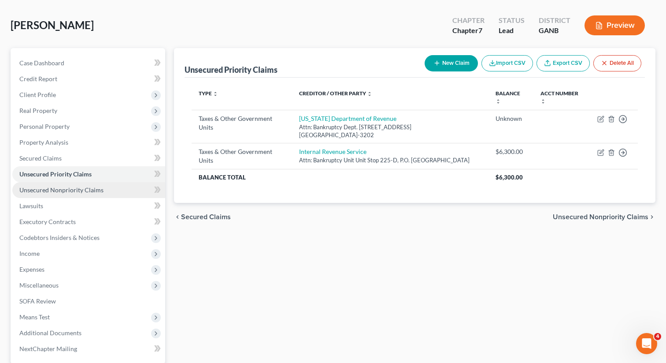
click at [61, 188] on span "Unsecured Nonpriority Claims" at bounding box center [61, 189] width 84 height 7
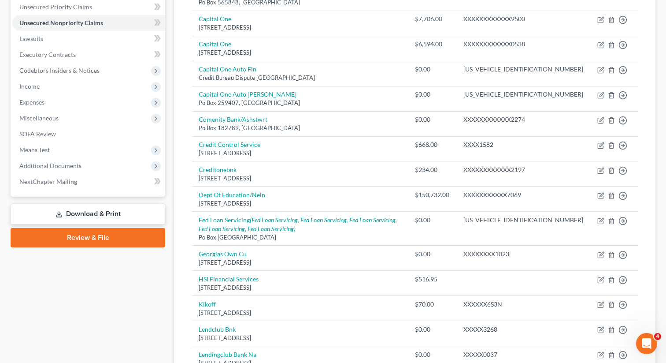
scroll to position [189, 0]
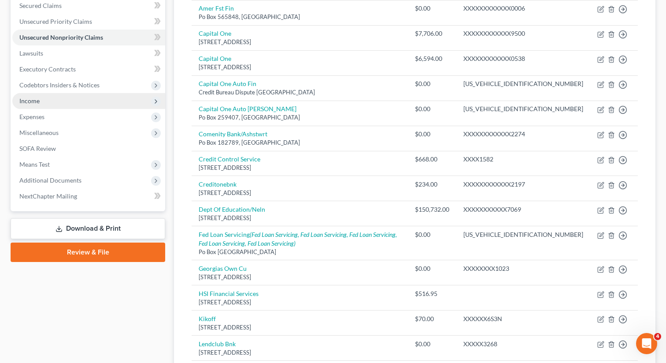
click at [32, 104] on span "Income" at bounding box center [29, 100] width 20 height 7
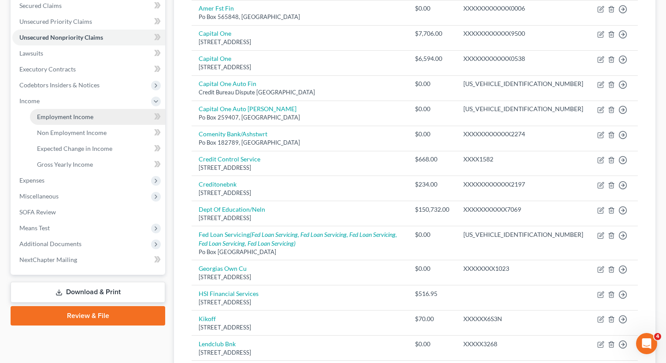
click at [52, 110] on link "Employment Income" at bounding box center [97, 117] width 135 height 16
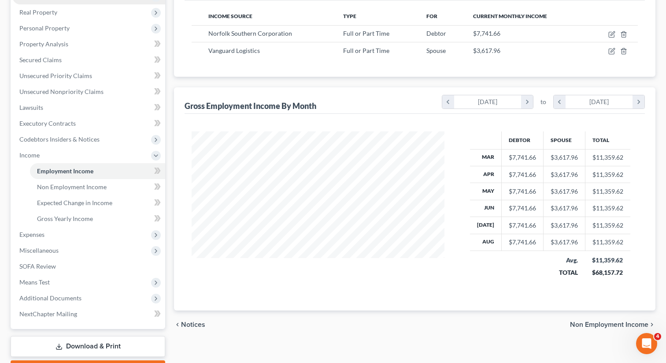
scroll to position [145, 0]
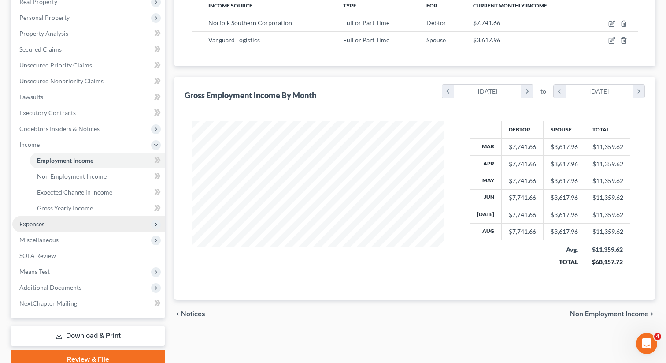
click at [44, 225] on span "Expenses" at bounding box center [31, 223] width 25 height 7
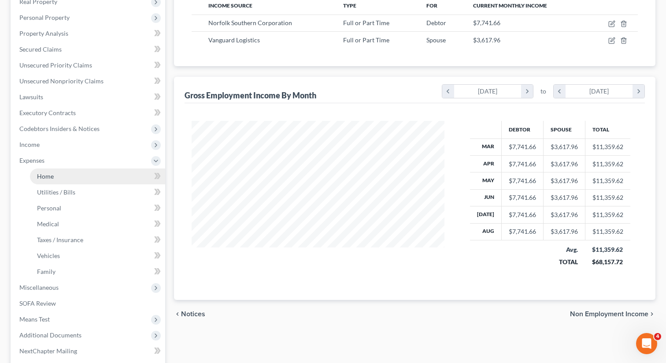
click at [47, 175] on span "Home" at bounding box center [45, 175] width 17 height 7
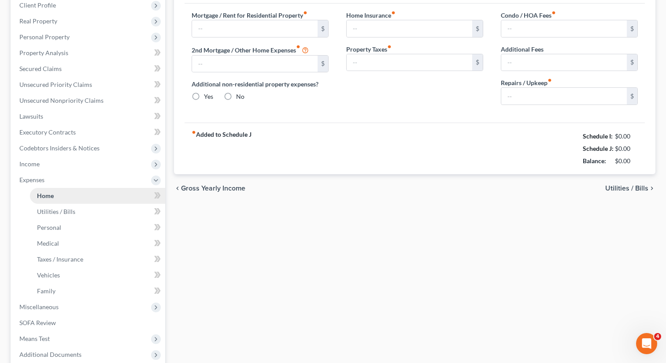
type input "2,056.00"
type input "0.00"
radio input "true"
type input "0.00"
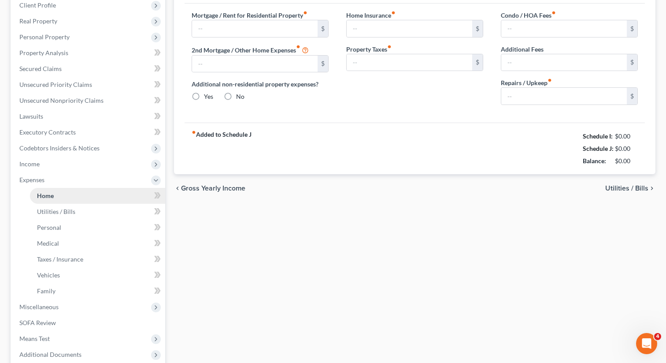
type input "0.00"
type input "300.00"
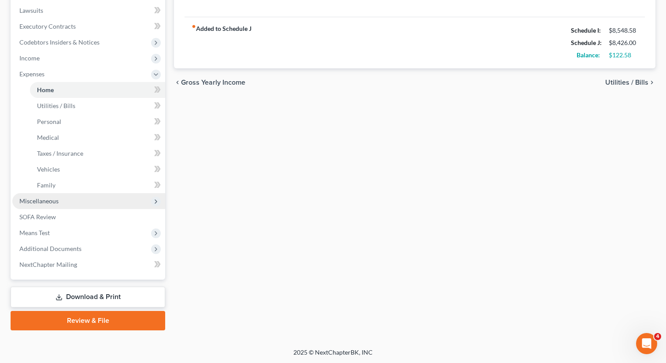
click at [88, 200] on span "Miscellaneous" at bounding box center [88, 201] width 153 height 16
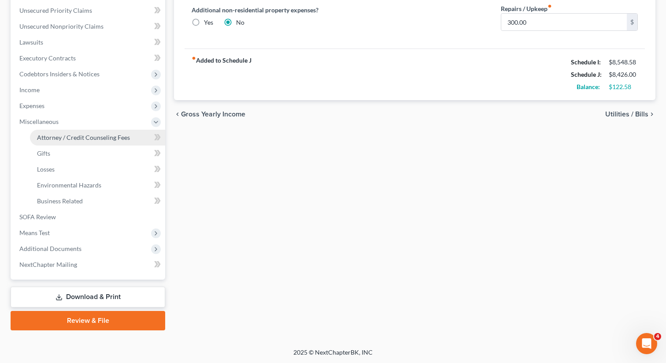
click at [84, 138] on span "Attorney / Credit Counseling Fees" at bounding box center [83, 137] width 93 height 7
select select "0"
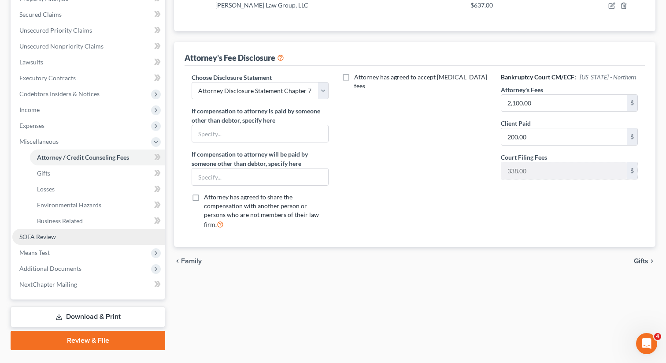
click at [82, 238] on link "SOFA Review" at bounding box center [88, 237] width 153 height 16
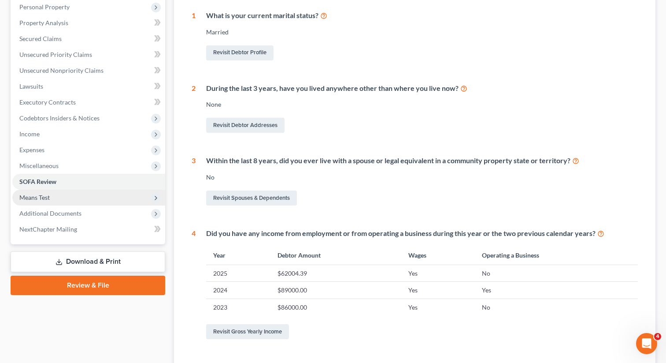
click at [69, 197] on span "Means Test" at bounding box center [88, 198] width 153 height 16
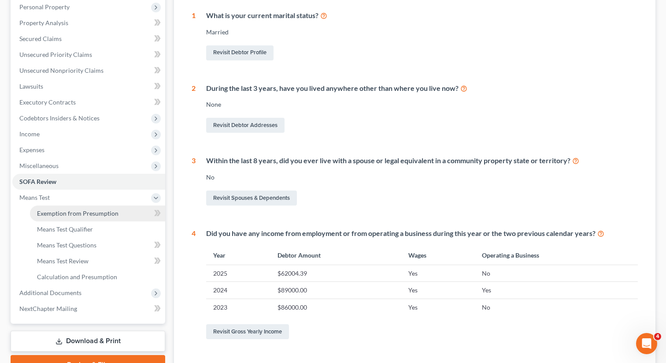
click at [61, 213] on span "Exemption from Presumption" at bounding box center [78, 212] width 82 height 7
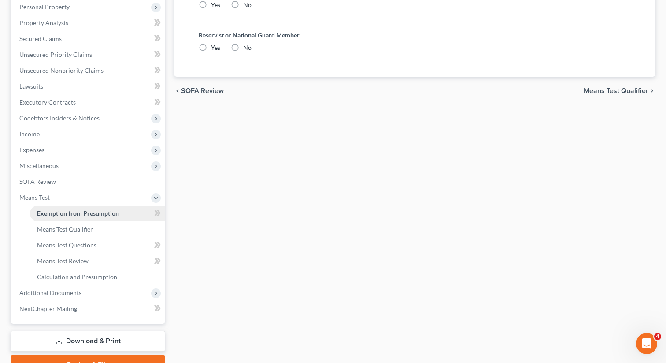
radio input "true"
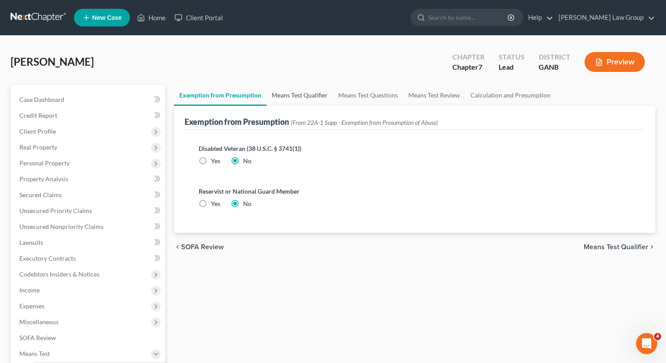
click at [287, 96] on link "Means Test Qualifier" at bounding box center [300, 95] width 67 height 21
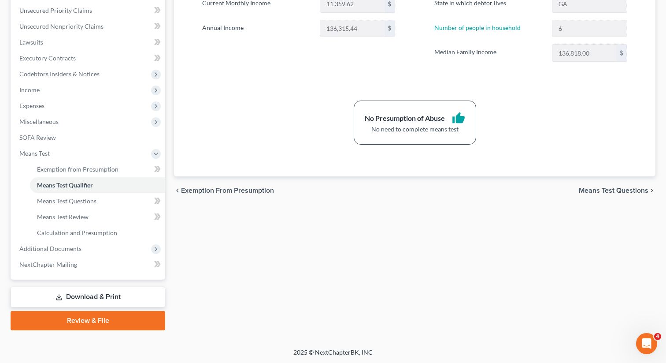
click at [90, 295] on link "Download & Print" at bounding box center [88, 296] width 155 height 21
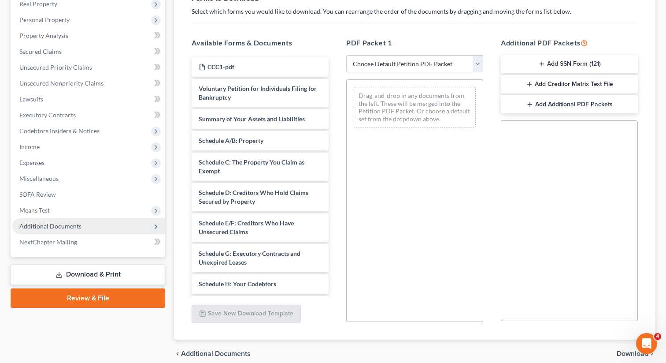
click at [68, 223] on span "Additional Documents" at bounding box center [50, 225] width 62 height 7
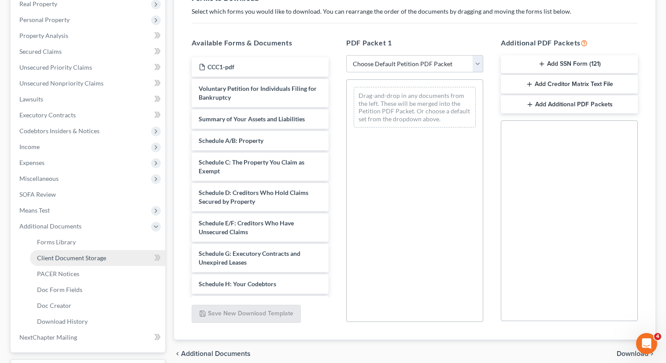
click at [57, 254] on span "Client Document Storage" at bounding box center [71, 257] width 69 height 7
select select "5"
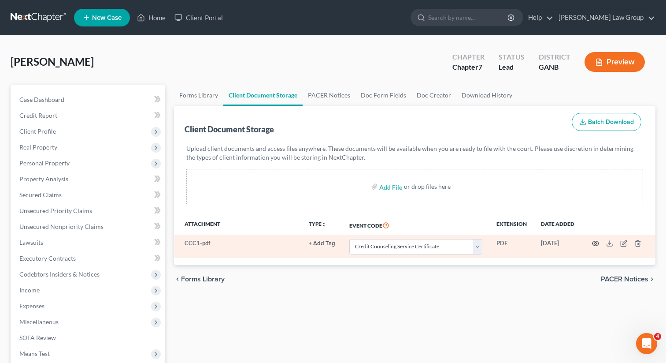
click at [598, 245] on icon "button" at bounding box center [595, 243] width 7 height 7
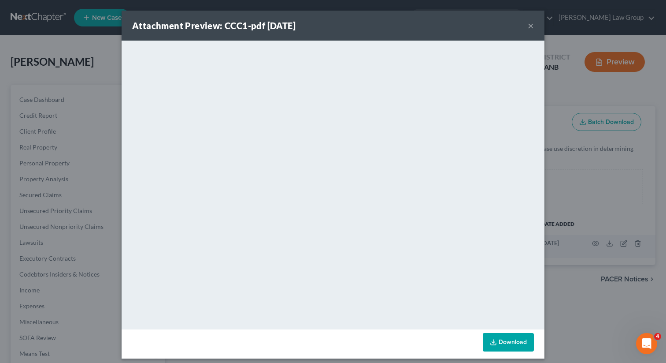
click at [533, 28] on button "×" at bounding box center [531, 25] width 6 height 11
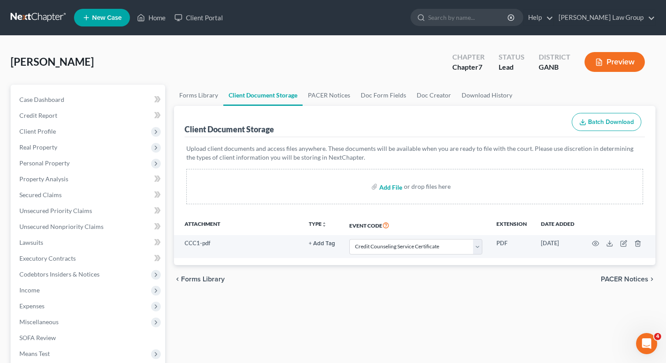
click at [390, 188] on input "file" at bounding box center [389, 186] width 21 height 16
click at [383, 190] on input "file" at bounding box center [389, 186] width 21 height 16
type input "C:\fakepath\Updated Pay Stubs TO FILE.pdf"
select select "5"
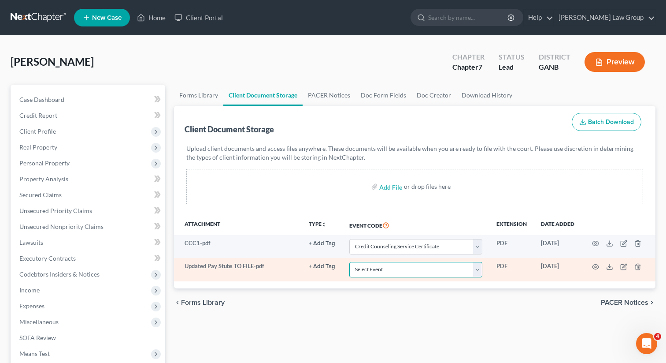
click at [391, 271] on select "Select Event 01 - Chapter 13 Plan - Initial Plan 02-Application to Pay Filing F…" at bounding box center [416, 269] width 133 height 15
select select "35"
click at [350, 262] on select "Select Event 01 - Chapter 13 Plan - Initial Plan 02-Application to Pay Filing F…" at bounding box center [416, 269] width 133 height 15
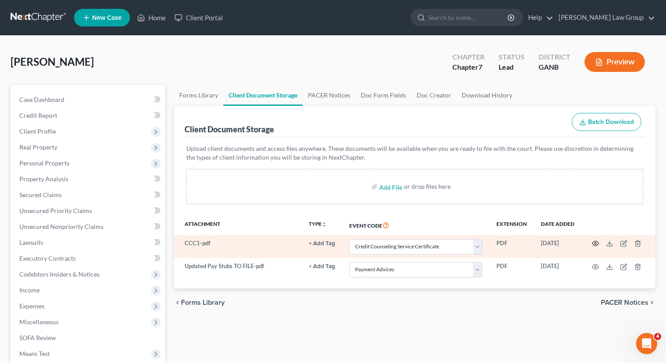
click at [596, 243] on circle "button" at bounding box center [596, 243] width 2 height 2
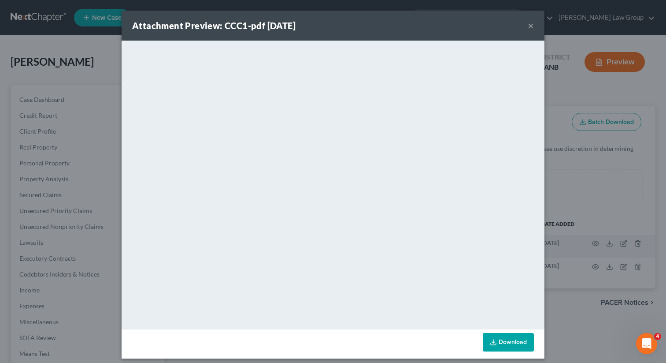
click at [530, 27] on button "×" at bounding box center [531, 25] width 6 height 11
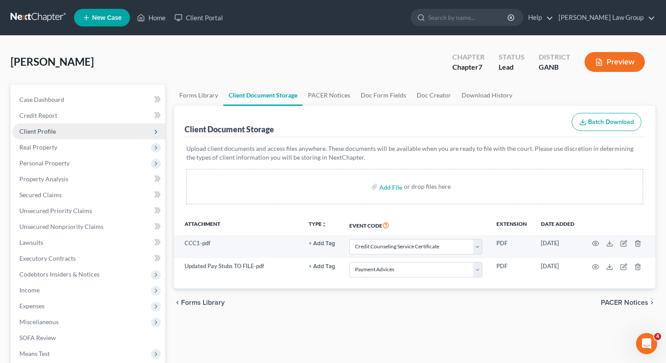
click at [53, 131] on span "Client Profile" at bounding box center [37, 130] width 37 height 7
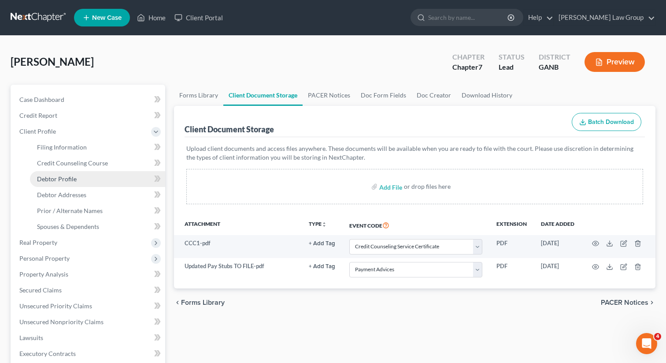
click at [55, 178] on span "Debtor Profile" at bounding box center [57, 178] width 40 height 7
select select "1"
select select "5"
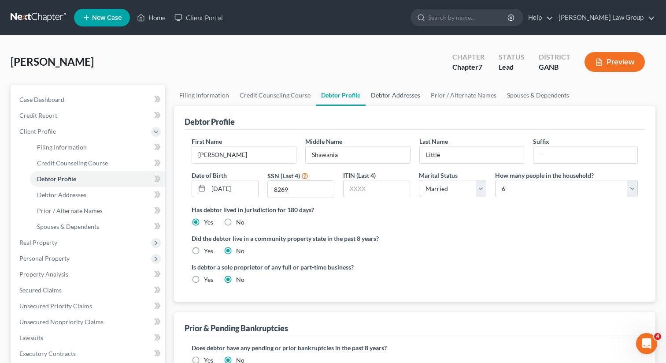
click at [403, 93] on link "Debtor Addresses" at bounding box center [396, 95] width 60 height 21
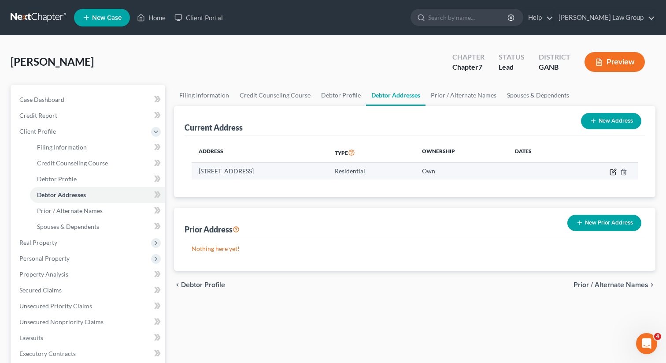
click at [614, 174] on icon "button" at bounding box center [613, 171] width 7 height 7
select select "10"
select select "30"
select select "0"
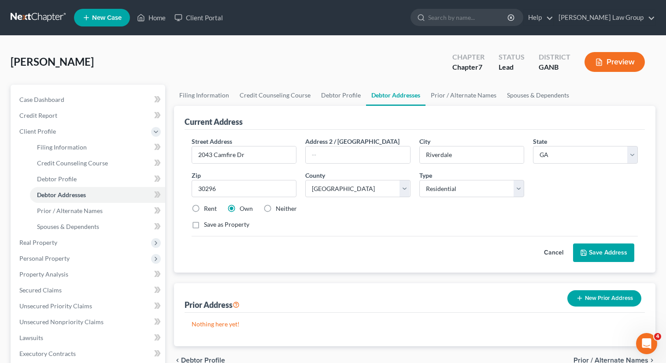
click at [593, 252] on button "Save Address" at bounding box center [603, 252] width 61 height 19
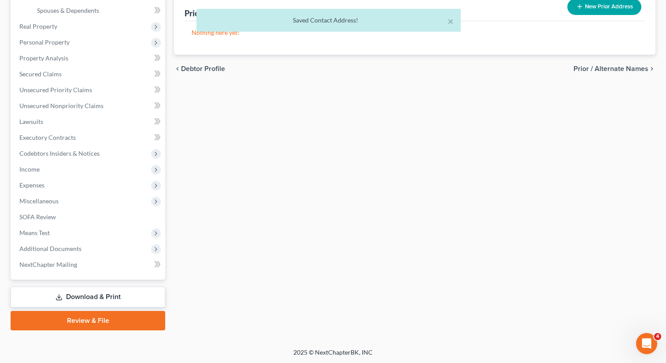
click at [93, 314] on link "Review & File" at bounding box center [88, 320] width 155 height 19
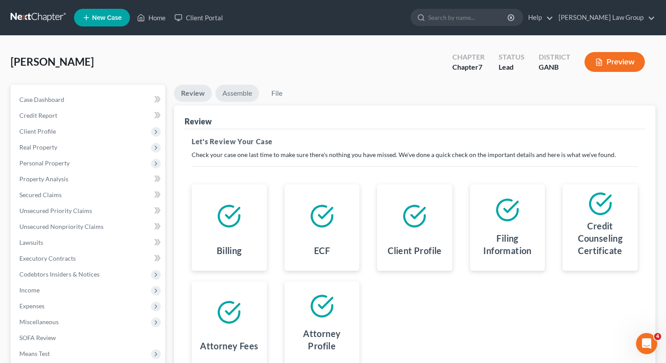
click at [238, 90] on link "Assemble" at bounding box center [238, 93] width 44 height 17
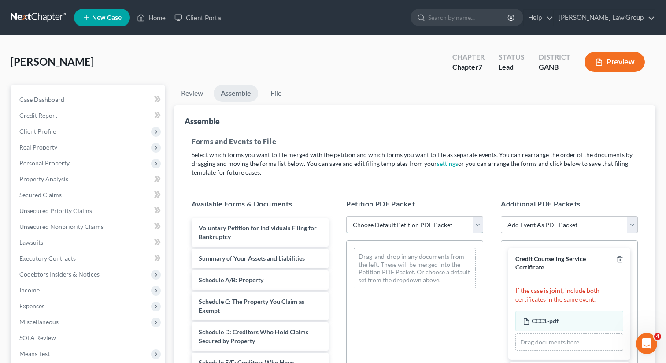
click at [381, 223] on select "Choose Default Petition PDF Packet Complete Bankruptcy Petition (all forms and …" at bounding box center [414, 225] width 137 height 18
select select "0"
click at [346, 216] on select "Choose Default Petition PDF Packet Complete Bankruptcy Petition (all forms and …" at bounding box center [414, 225] width 137 height 18
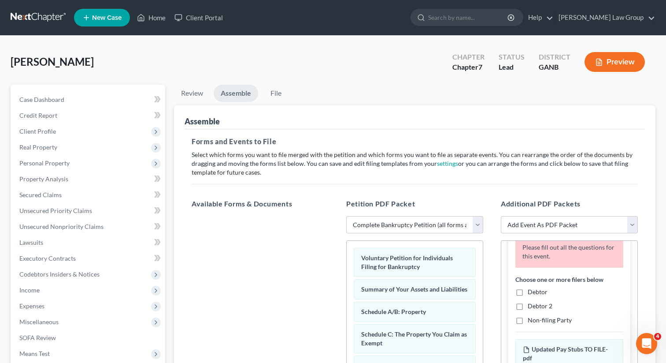
click at [528, 292] on label "Debtor" at bounding box center [538, 291] width 20 height 9
click at [532, 292] on input "Debtor" at bounding box center [535, 290] width 6 height 6
checkbox input "true"
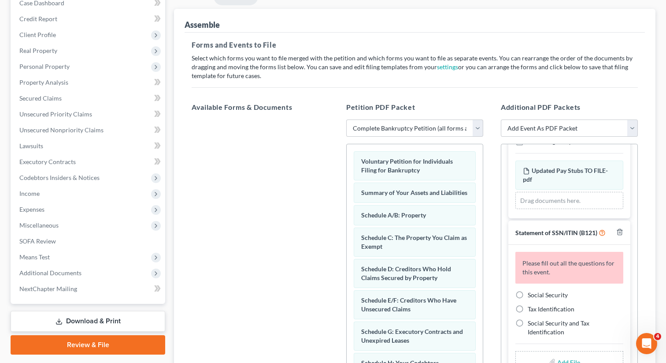
scroll to position [114, 0]
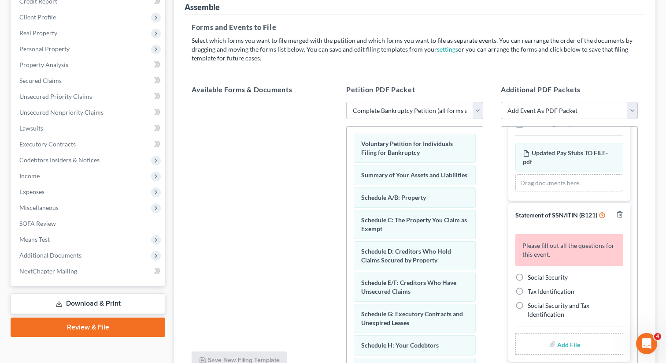
click at [528, 276] on label "Social Security" at bounding box center [548, 277] width 40 height 9
click at [532, 276] on input "Social Security" at bounding box center [535, 276] width 6 height 6
radio input "true"
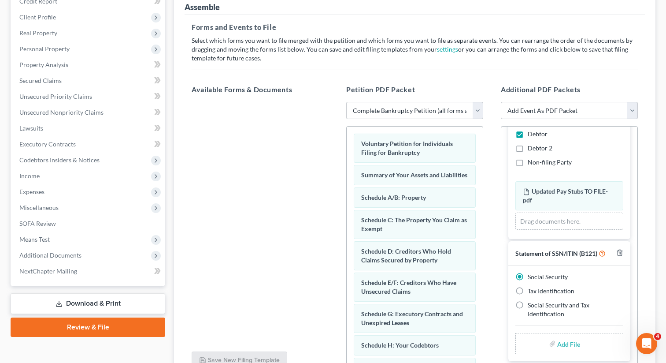
scroll to position [160, 0]
click at [568, 345] on input "file" at bounding box center [568, 344] width 21 height 16
type input "C:\fakepath\SSN to file in case LITTLE.pdf"
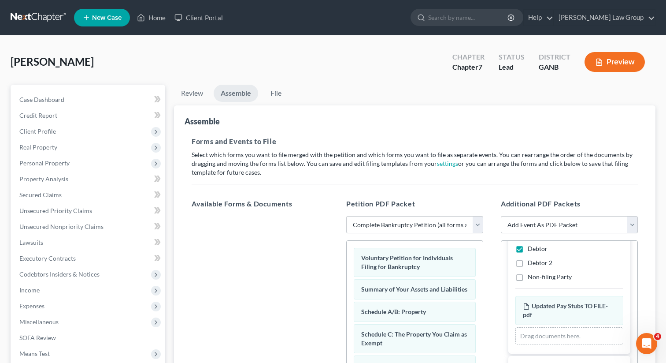
scroll to position [148, 0]
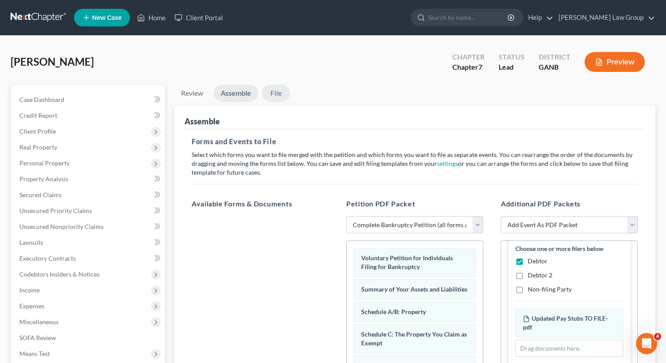
click at [280, 95] on link "File" at bounding box center [276, 93] width 28 height 17
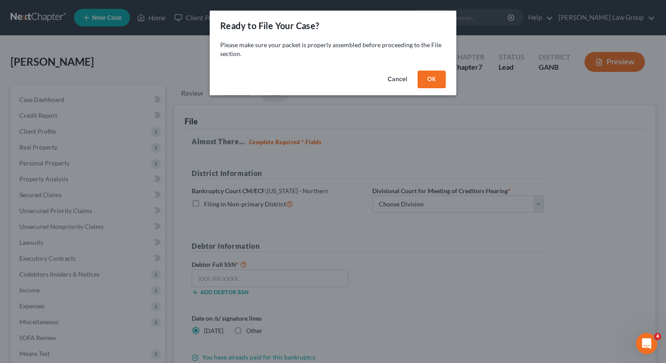
click at [433, 86] on button "OK" at bounding box center [432, 80] width 28 height 18
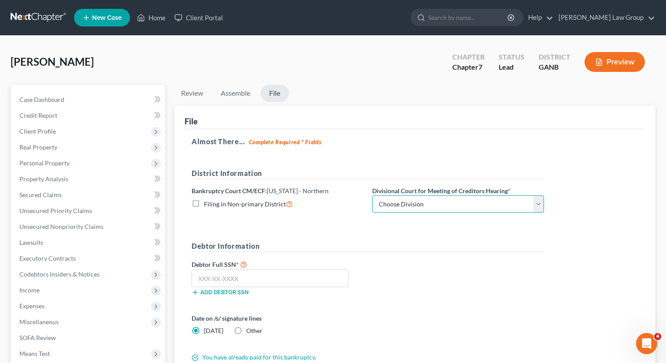
click at [413, 205] on select "Choose Division Atlanta Gainesville Newnan Rome" at bounding box center [458, 204] width 172 height 18
select select "0"
click at [372, 195] on select "Choose Division Atlanta Gainesville Newnan Rome" at bounding box center [458, 204] width 172 height 18
click at [382, 253] on div "Debtor Information Debtor Full SSN * Add debtor SSN" at bounding box center [367, 272] width 361 height 62
click at [216, 280] on input "text" at bounding box center [270, 278] width 157 height 18
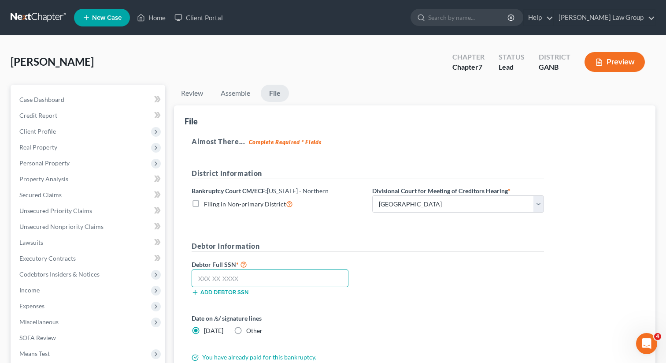
paste input "258-41-8269"
type input "258-41-8269"
click at [381, 251] on h5 "Debtor Information" at bounding box center [368, 246] width 353 height 11
drag, startPoint x: 88, startPoint y: 61, endPoint x: 0, endPoint y: 62, distance: 87.7
click at [0, 62] on div "Little, Nakeshia Upgraded Chapter Chapter 7 Status Lead District GANB Preview P…" at bounding box center [333, 252] width 666 height 433
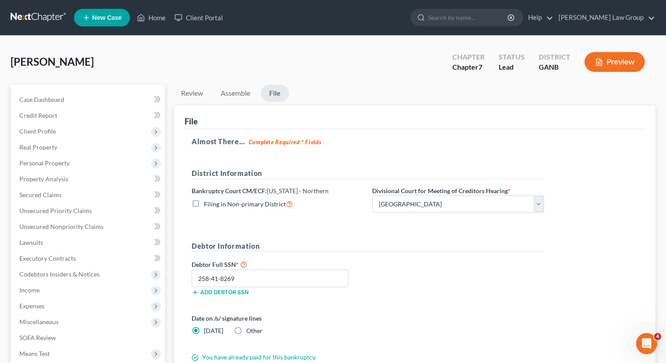
copy span "Little, Nakeshia"
click at [118, 49] on div "Little, Nakeshia Upgraded Chapter Chapter 7 Status Lead District GANB Preview" at bounding box center [333, 65] width 645 height 38
drag, startPoint x: 90, startPoint y: 66, endPoint x: 42, endPoint y: 63, distance: 48.1
click at [42, 63] on div "Little, Nakeshia Upgraded Chapter Chapter 7 Status Lead District GANB Preview" at bounding box center [333, 65] width 645 height 38
copy span "Nakeshia"
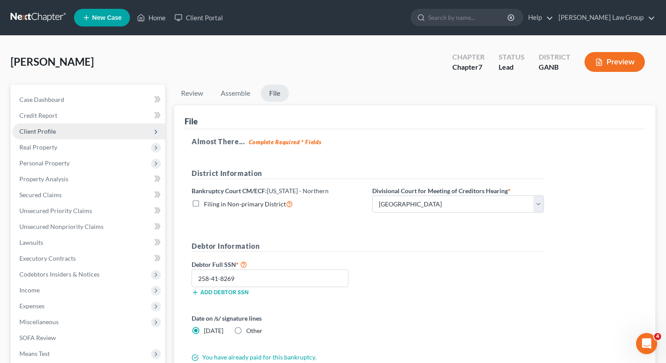
click at [38, 130] on span "Client Profile" at bounding box center [37, 130] width 37 height 7
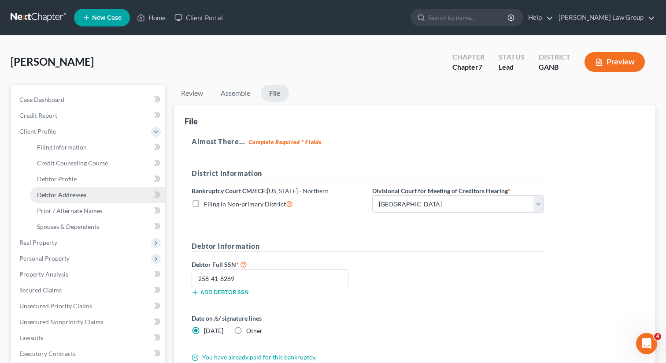
click at [55, 195] on span "Debtor Addresses" at bounding box center [61, 194] width 49 height 7
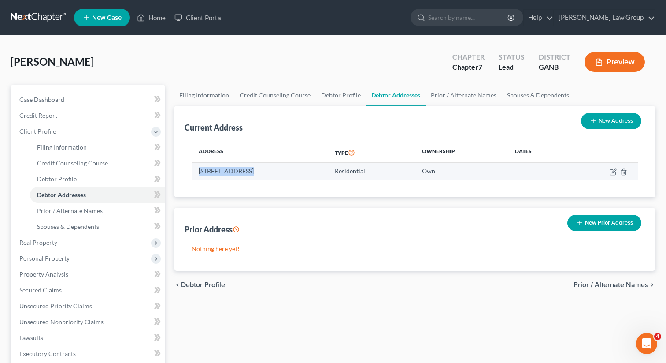
drag, startPoint x: 197, startPoint y: 172, endPoint x: 245, endPoint y: 172, distance: 47.2
click at [245, 172] on td "2043 Camfire Dr, Riverdale, GA 30296" at bounding box center [260, 171] width 136 height 17
copy td "2043 Camfire Dr,"
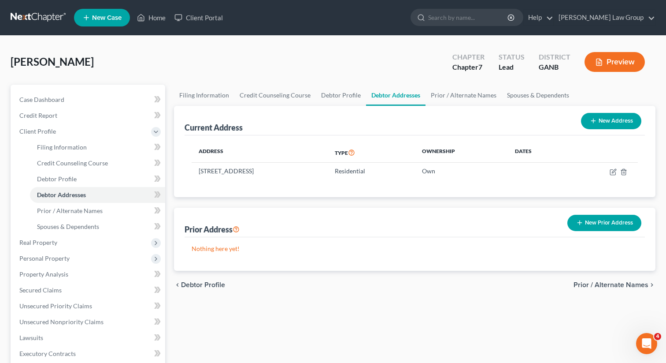
click at [292, 159] on th "Address" at bounding box center [260, 152] width 136 height 20
click at [246, 170] on td "2043 Camfire Dr, Riverdale, GA 30296" at bounding box center [260, 171] width 136 height 17
drag, startPoint x: 246, startPoint y: 170, endPoint x: 271, endPoint y: 171, distance: 24.7
click at [271, 171] on td "2043 Camfire Dr, Riverdale, GA 30296" at bounding box center [260, 171] width 136 height 17
copy td "Riverdale"
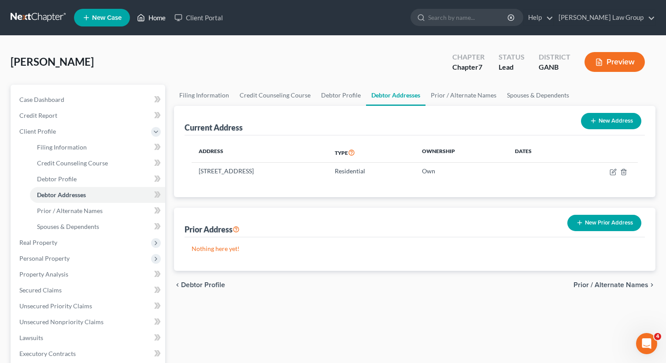
click at [152, 20] on link "Home" at bounding box center [151, 18] width 37 height 16
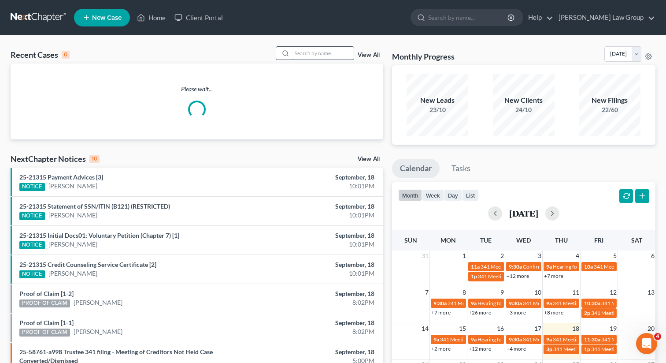
click at [326, 53] on input "search" at bounding box center [323, 53] width 62 height 13
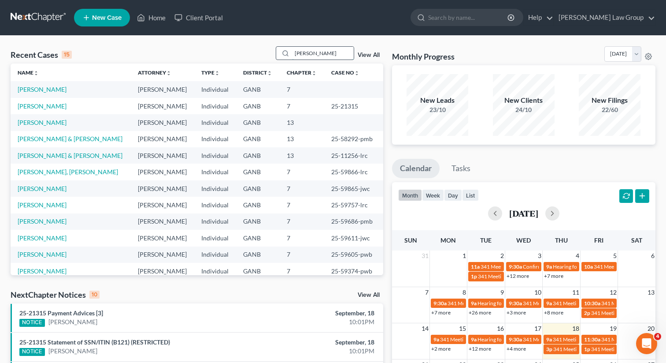
type input "jennifer holmes"
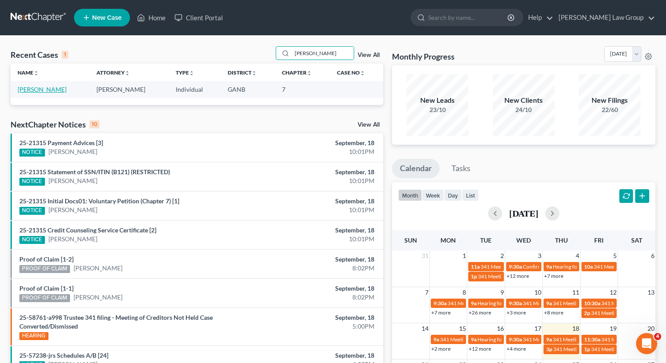
click at [38, 91] on link "Holmes, Jennifer" at bounding box center [42, 89] width 49 height 7
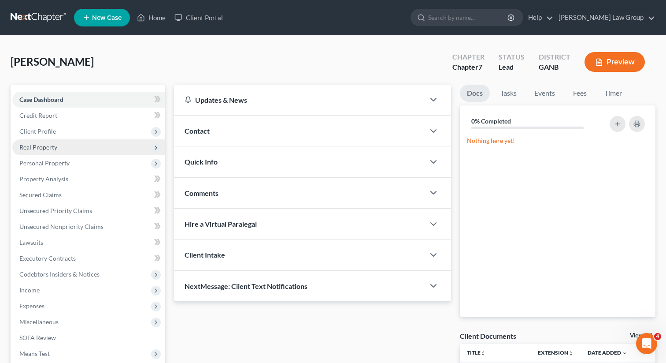
click at [45, 147] on span "Real Property" at bounding box center [38, 146] width 38 height 7
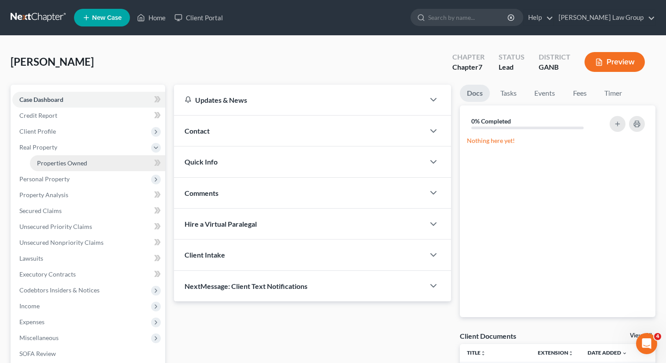
click at [48, 159] on span "Properties Owned" at bounding box center [62, 162] width 50 height 7
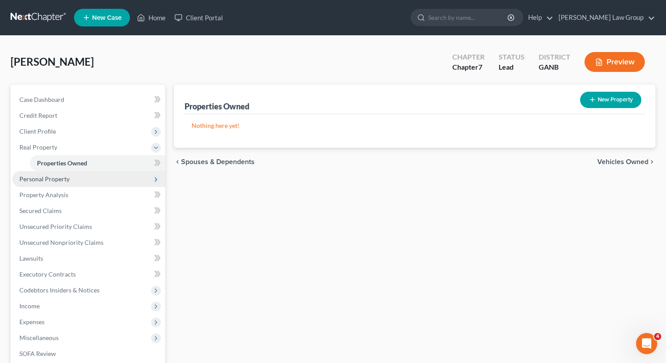
click at [43, 173] on span "Personal Property" at bounding box center [88, 179] width 153 height 16
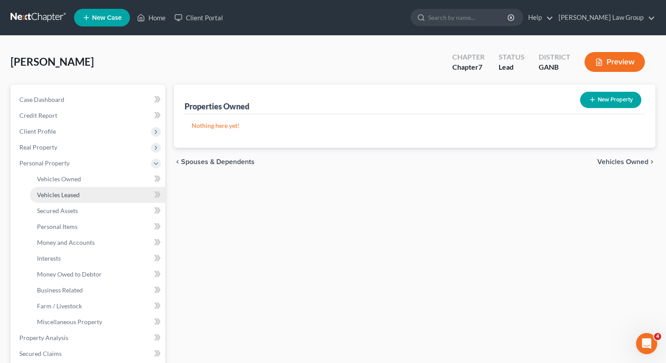
click at [48, 193] on span "Vehicles Leased" at bounding box center [58, 194] width 43 height 7
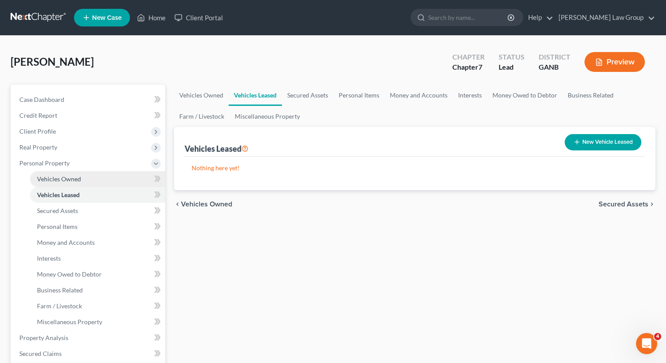
click at [51, 178] on span "Vehicles Owned" at bounding box center [59, 178] width 44 height 7
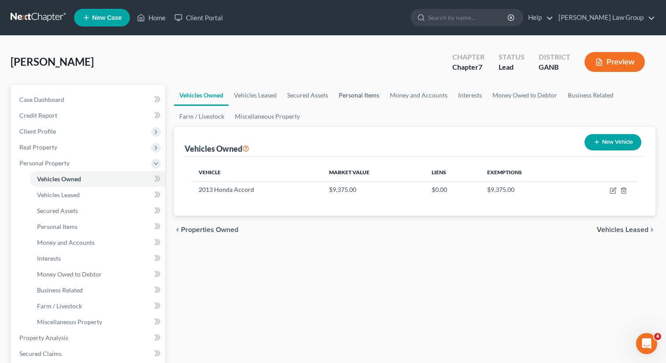
click at [363, 103] on link "Personal Items" at bounding box center [359, 95] width 51 height 21
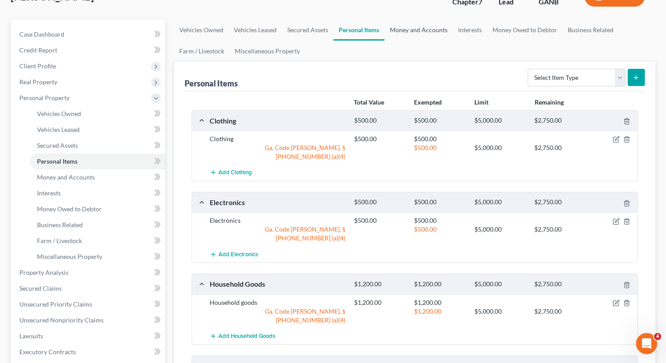
scroll to position [16, 0]
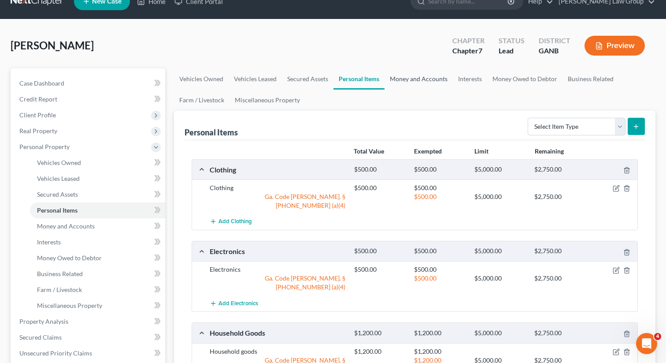
click at [408, 74] on link "Money and Accounts" at bounding box center [419, 78] width 68 height 21
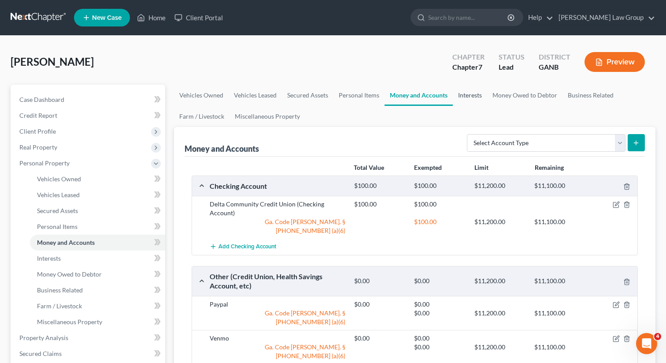
click at [472, 96] on link "Interests" at bounding box center [470, 95] width 34 height 21
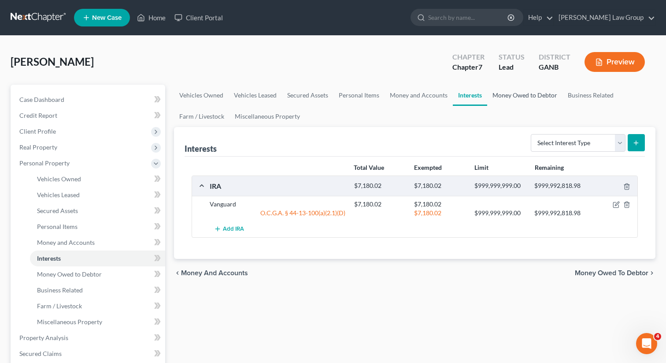
click at [528, 93] on link "Money Owed to Debtor" at bounding box center [524, 95] width 75 height 21
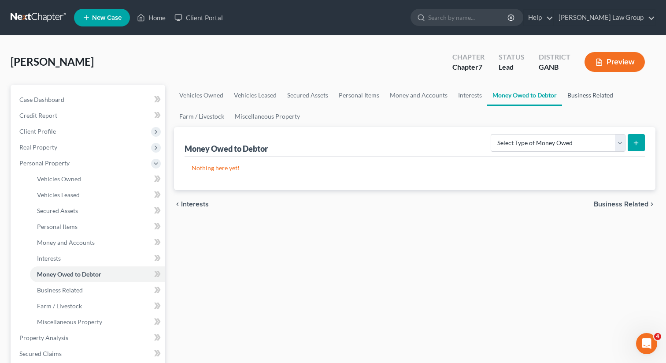
click at [582, 96] on link "Business Related" at bounding box center [590, 95] width 56 height 21
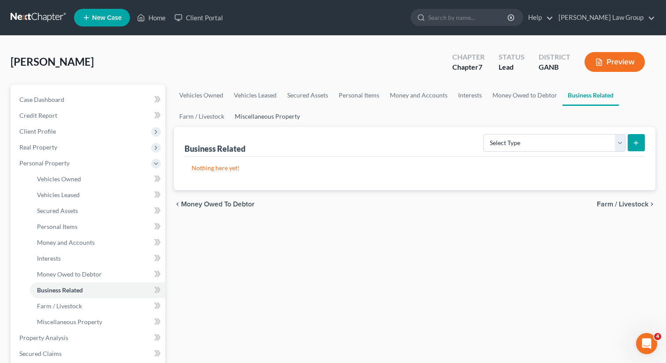
click at [255, 112] on link "Miscellaneous Property" at bounding box center [268, 116] width 76 height 21
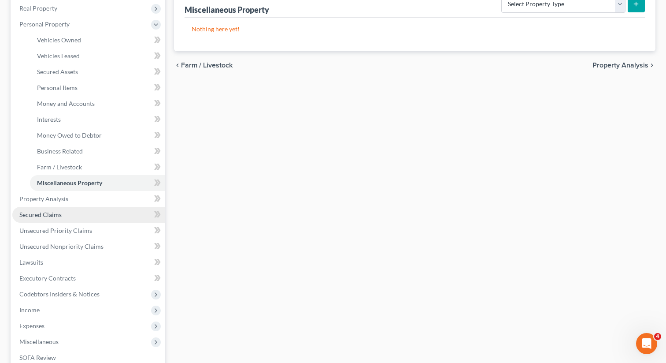
scroll to position [159, 0]
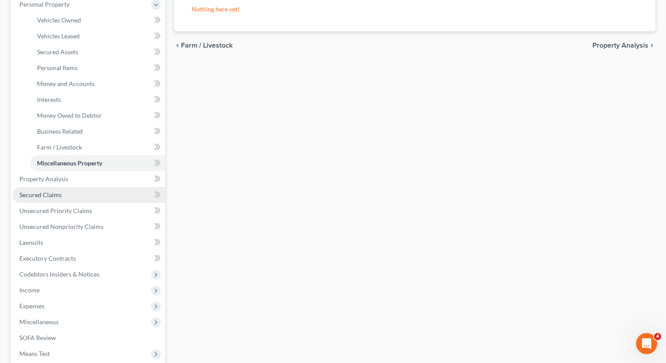
click at [38, 197] on span "Secured Claims" at bounding box center [40, 194] width 42 height 7
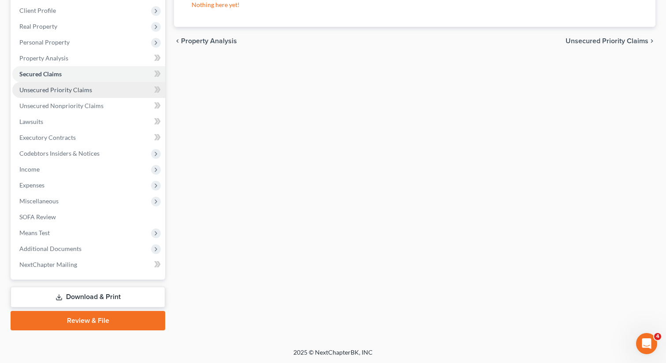
click at [91, 92] on link "Unsecured Priority Claims" at bounding box center [88, 90] width 153 height 16
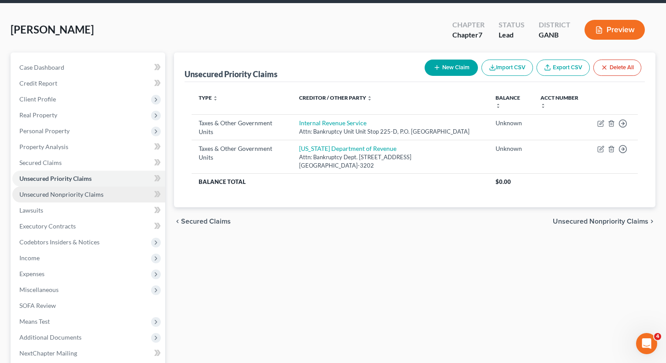
click at [110, 193] on link "Unsecured Nonpriority Claims" at bounding box center [88, 194] width 153 height 16
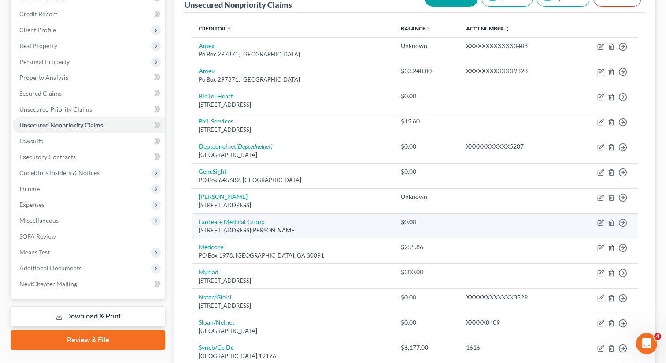
scroll to position [115, 0]
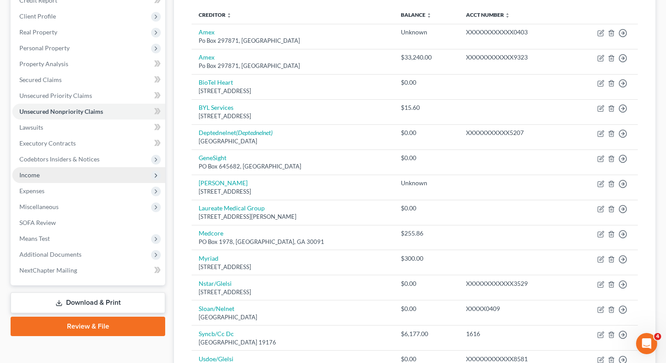
click at [93, 176] on span "Income" at bounding box center [88, 175] width 153 height 16
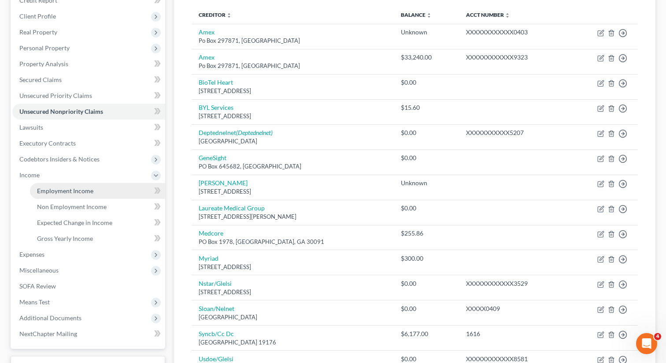
click at [82, 189] on span "Employment Income" at bounding box center [65, 190] width 56 height 7
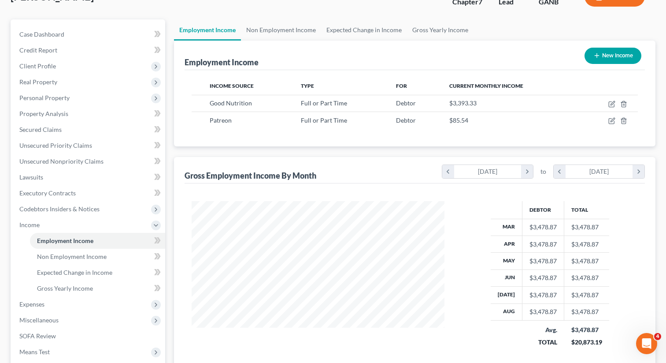
scroll to position [153, 0]
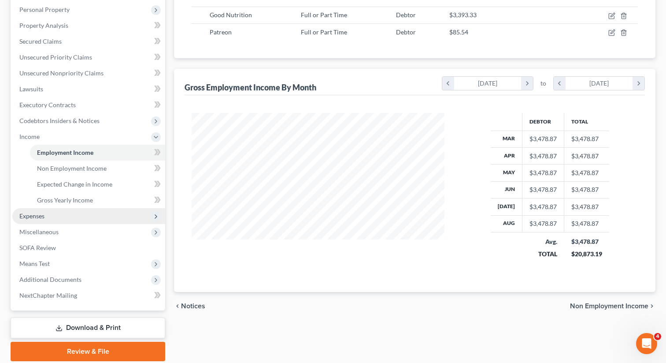
click at [56, 219] on span "Expenses" at bounding box center [88, 216] width 153 height 16
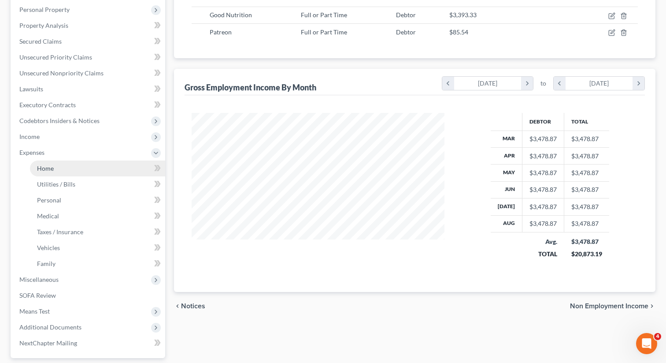
click at [54, 165] on link "Home" at bounding box center [97, 168] width 135 height 16
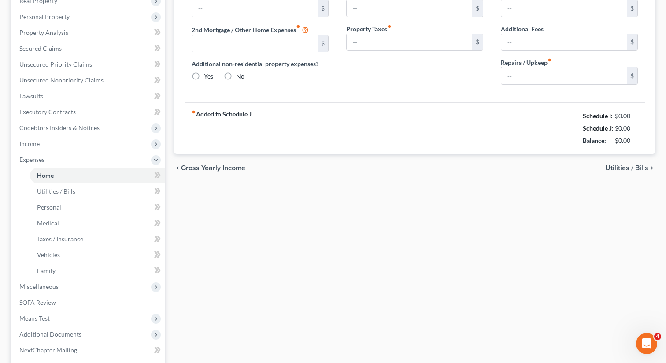
type input "1,000.00"
type input "0.00"
radio input "true"
type input "0.00"
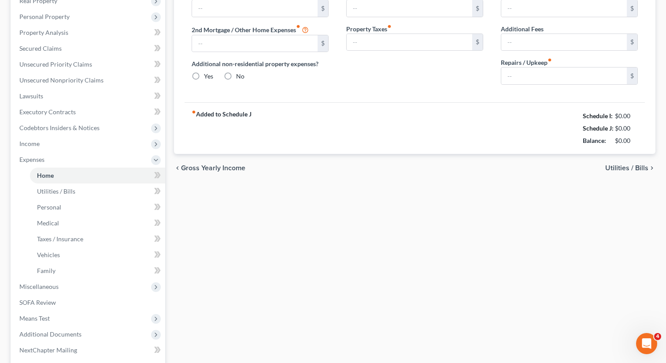
type input "0.00"
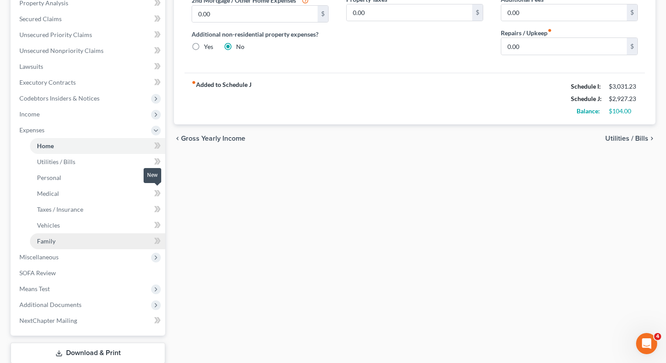
scroll to position [195, 0]
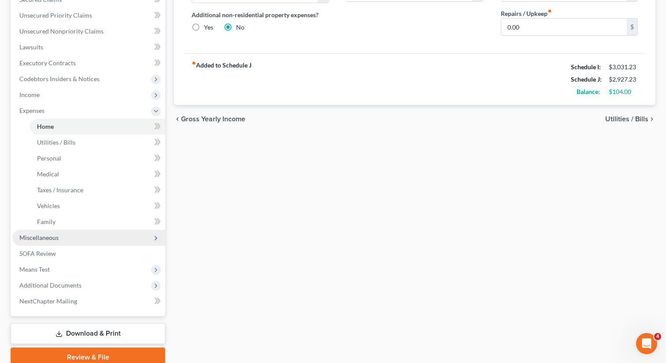
click at [86, 241] on span "Miscellaneous" at bounding box center [88, 238] width 153 height 16
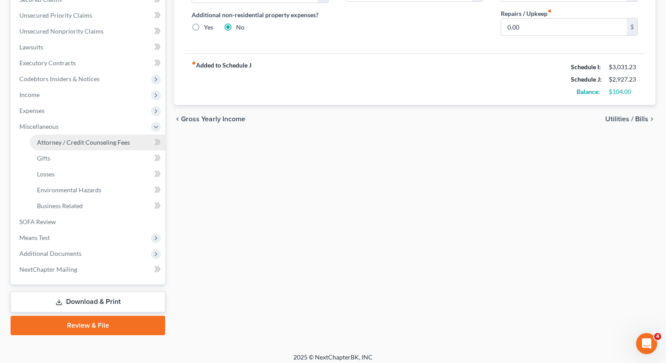
click at [83, 145] on span "Attorney / Credit Counseling Fees" at bounding box center [83, 141] width 93 height 7
select select "0"
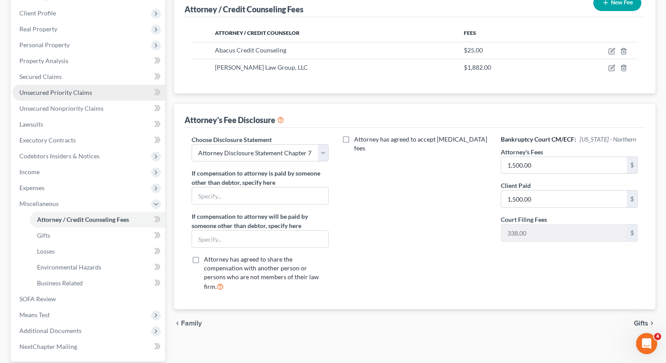
scroll to position [200, 0]
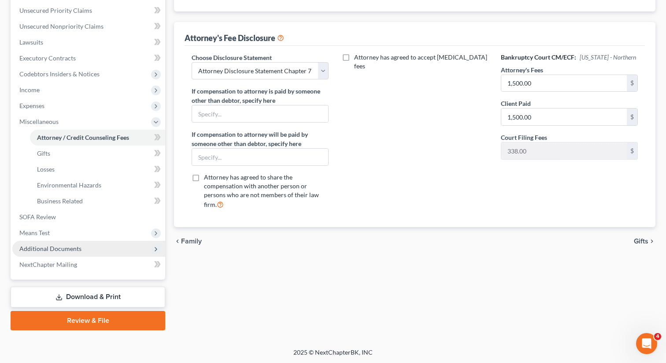
click at [59, 249] on span "Additional Documents" at bounding box center [50, 248] width 62 height 7
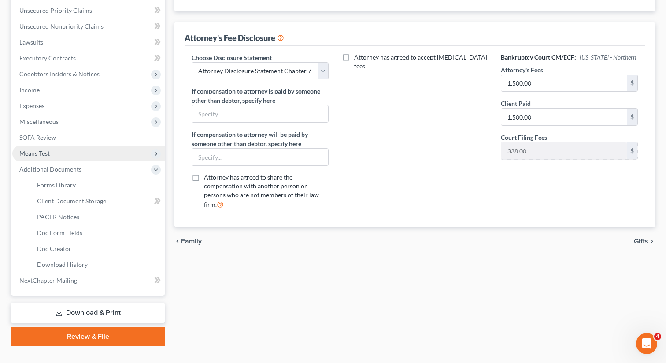
click at [67, 155] on span "Means Test" at bounding box center [88, 153] width 153 height 16
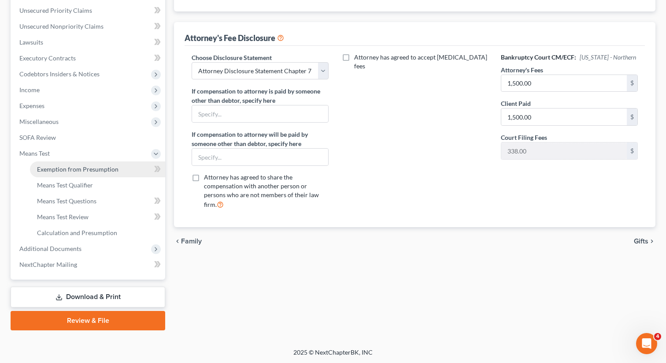
click at [60, 169] on span "Exemption from Presumption" at bounding box center [78, 168] width 82 height 7
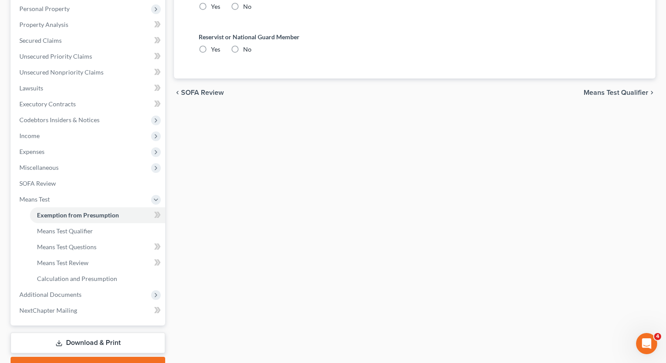
radio input "true"
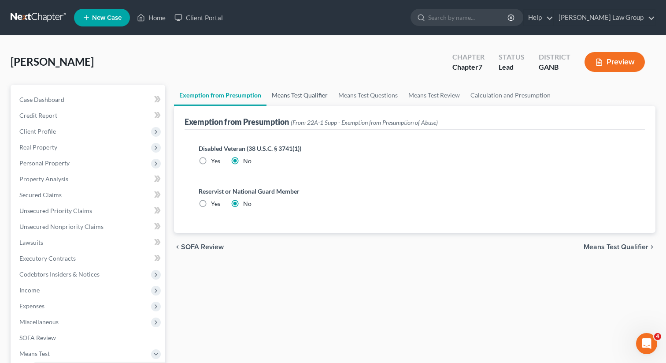
click at [297, 91] on link "Means Test Qualifier" at bounding box center [300, 95] width 67 height 21
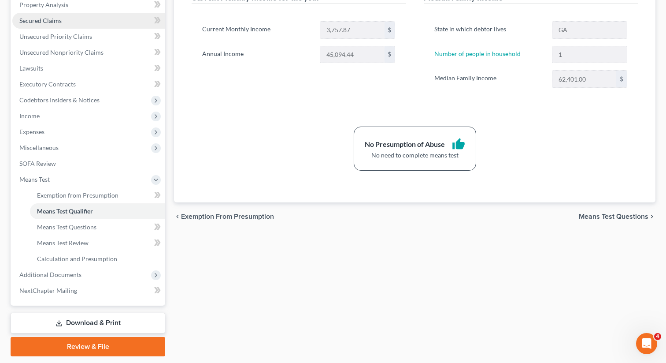
scroll to position [179, 0]
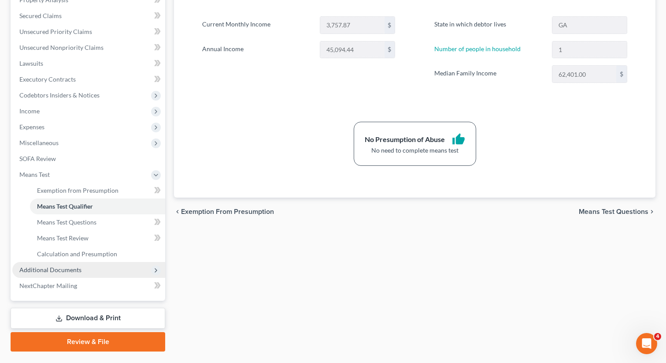
click at [72, 262] on span "Additional Documents" at bounding box center [88, 270] width 153 height 16
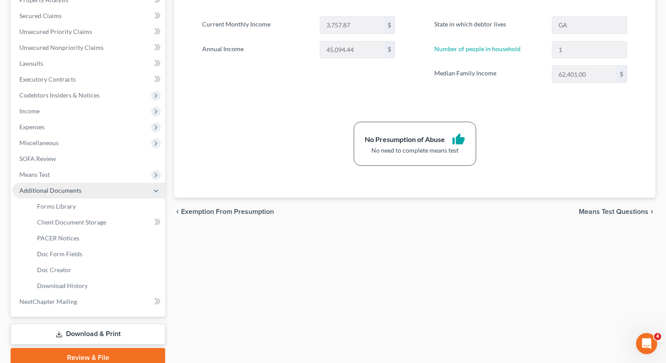
scroll to position [216, 0]
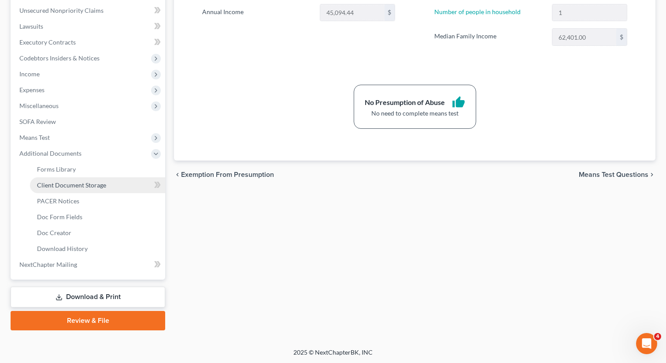
click at [71, 186] on span "Client Document Storage" at bounding box center [71, 184] width 69 height 7
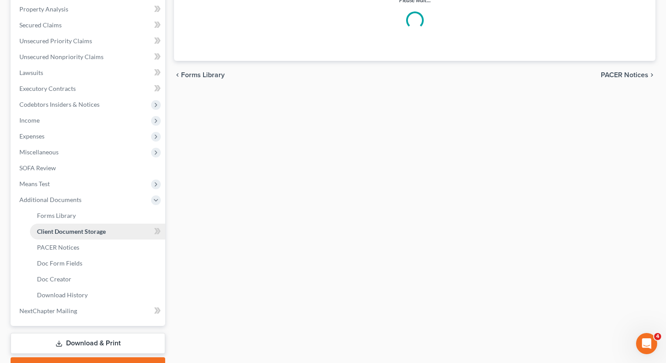
select select "35"
select select "5"
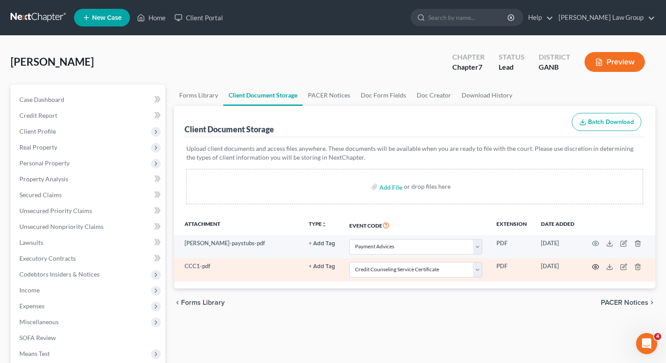
click at [594, 264] on icon "button" at bounding box center [596, 266] width 7 height 5
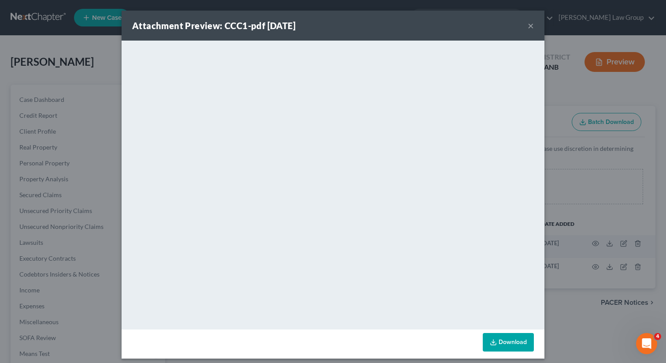
click at [532, 25] on button "×" at bounding box center [531, 25] width 6 height 11
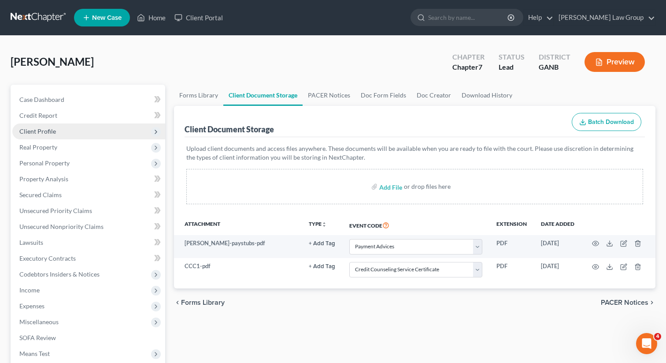
click at [52, 128] on span "Client Profile" at bounding box center [37, 130] width 37 height 7
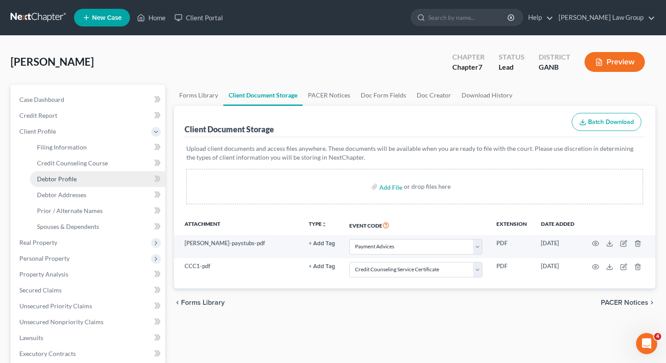
click at [48, 178] on span "Debtor Profile" at bounding box center [57, 178] width 40 height 7
select select "0"
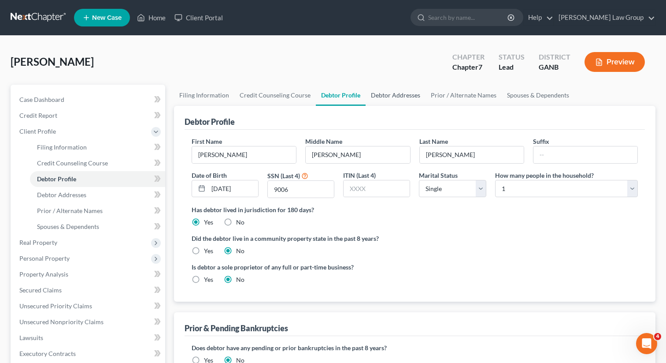
click at [395, 94] on link "Debtor Addresses" at bounding box center [396, 95] width 60 height 21
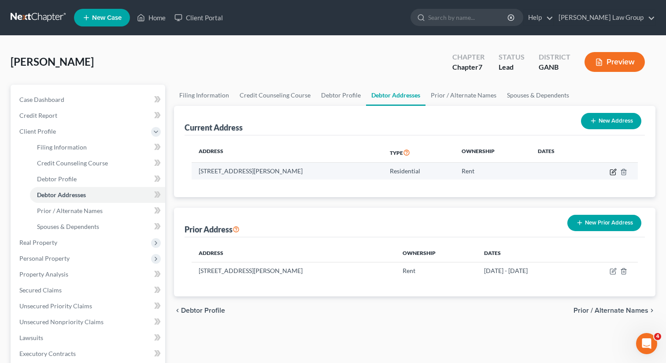
click at [614, 171] on icon "button" at bounding box center [613, 171] width 7 height 7
select select "10"
select select "59"
select select "0"
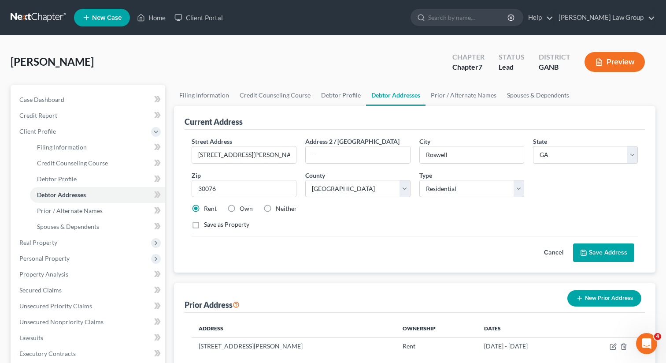
click at [592, 257] on button "Save Address" at bounding box center [603, 252] width 61 height 19
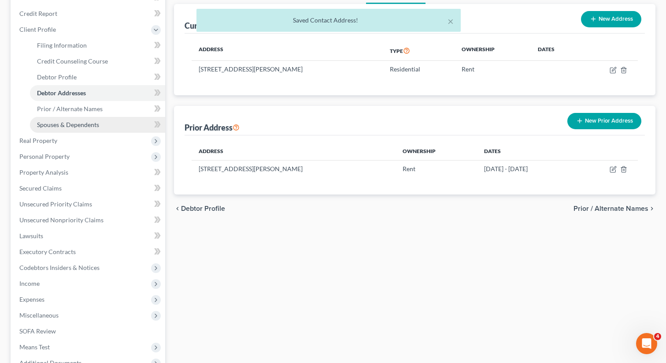
scroll to position [216, 0]
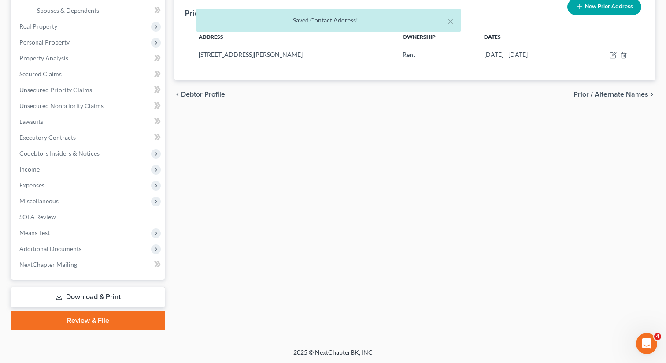
click at [63, 320] on link "Review & File" at bounding box center [88, 320] width 155 height 19
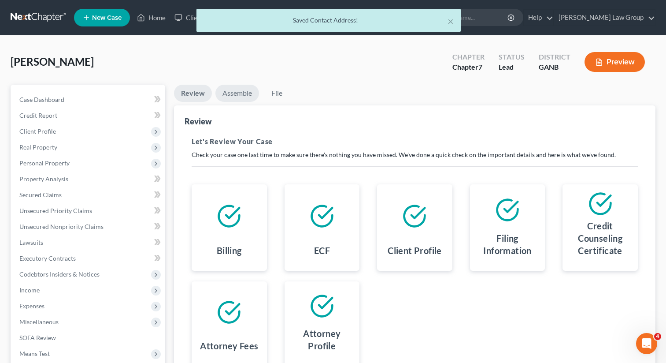
click at [240, 96] on link "Assemble" at bounding box center [238, 93] width 44 height 17
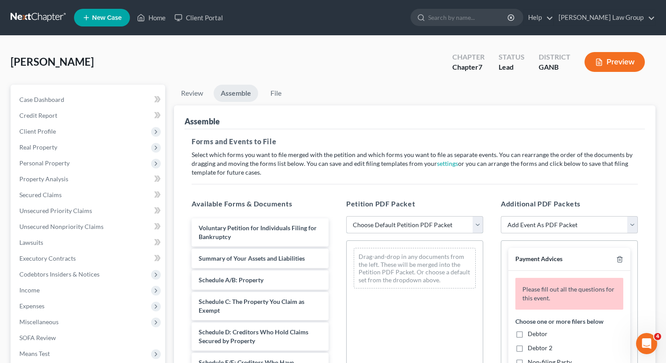
click at [398, 219] on select "Choose Default Petition PDF Packet Complete Bankruptcy Petition (all forms and …" at bounding box center [414, 225] width 137 height 18
select select "0"
click at [346, 216] on select "Choose Default Petition PDF Packet Complete Bankruptcy Petition (all forms and …" at bounding box center [414, 225] width 137 height 18
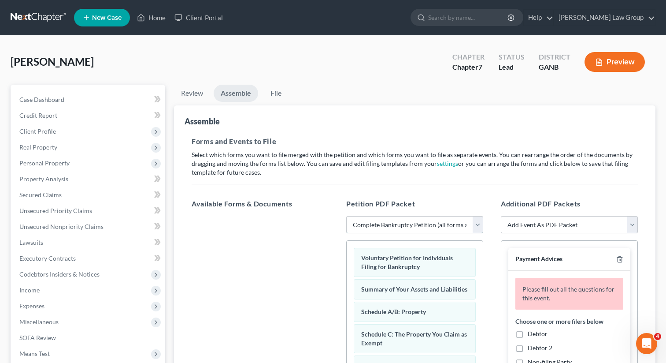
scroll to position [25, 0]
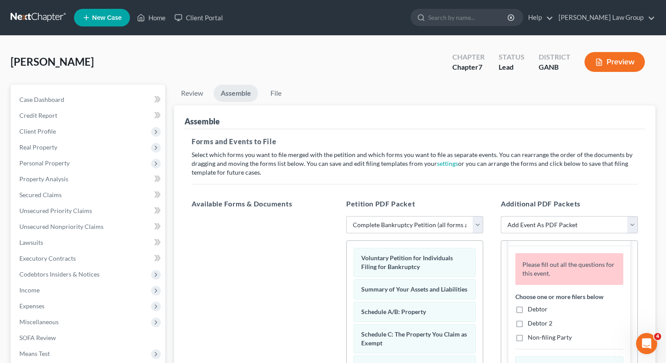
click at [528, 307] on label "Debtor" at bounding box center [538, 309] width 20 height 9
click at [532, 307] on input "Debtor" at bounding box center [535, 308] width 6 height 6
checkbox input "true"
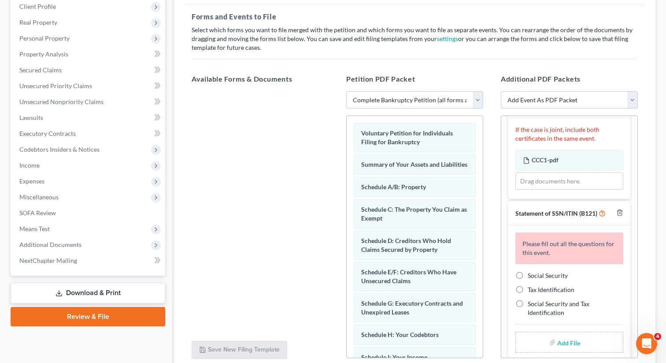
scroll to position [126, 0]
click at [528, 270] on label "Social Security" at bounding box center [548, 274] width 40 height 9
click at [532, 270] on input "Social Security" at bounding box center [535, 273] width 6 height 6
radio input "true"
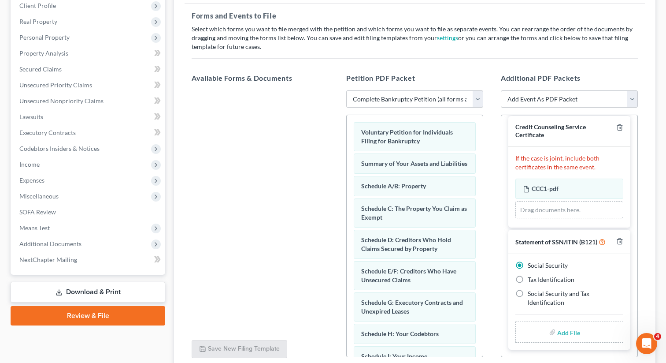
scroll to position [152, 0]
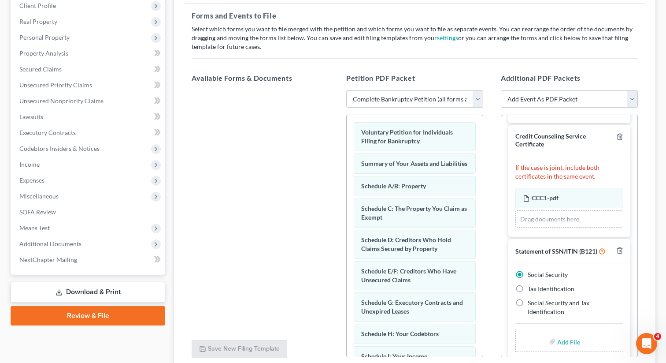
click at [562, 334] on input "file" at bounding box center [568, 341] width 21 height 16
type input "C:\fakepath\SSN to file in case HOLMES.pdf"
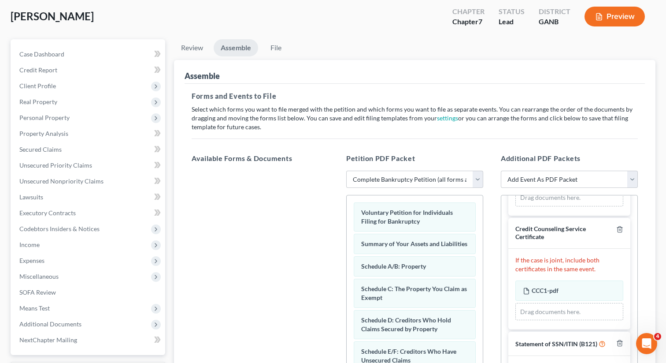
scroll to position [0, 0]
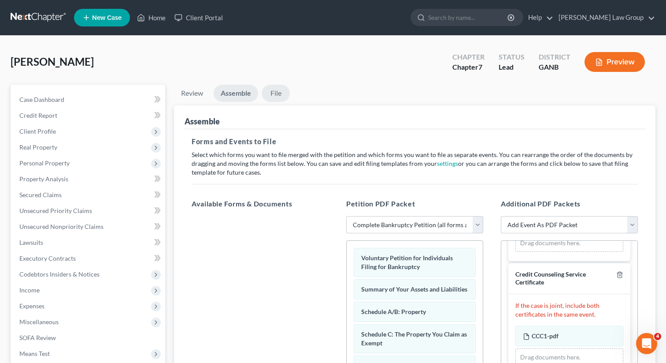
click at [275, 90] on link "File" at bounding box center [276, 93] width 28 height 17
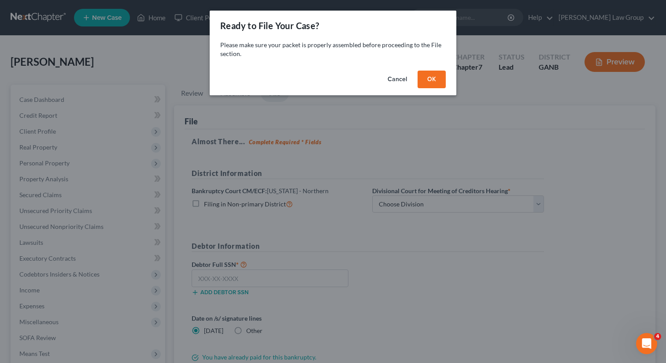
click at [430, 78] on button "OK" at bounding box center [432, 80] width 28 height 18
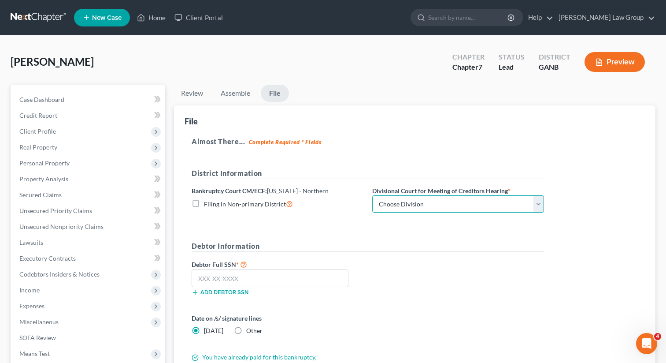
click at [403, 203] on select "Choose Division Atlanta Gainesville Newnan Rome" at bounding box center [458, 204] width 172 height 18
select select "0"
click at [372, 195] on select "Choose Division Atlanta Gainesville Newnan Rome" at bounding box center [458, 204] width 172 height 18
click at [384, 229] on form "District Information Bankruptcy Court CM/ECF: Georgia - Northern Filing in Non-…" at bounding box center [368, 265] width 353 height 194
click at [215, 276] on input "text" at bounding box center [270, 278] width 157 height 18
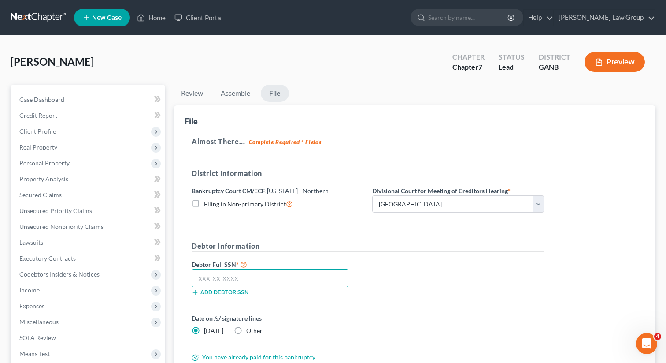
paste input "384-04-9006"
type input "384-04-9006"
click at [393, 267] on div "Debtor Full SSN * 384-04-9006 Add debtor SSN" at bounding box center [367, 281] width 361 height 44
click at [439, 242] on h5 "Debtor Information" at bounding box center [368, 246] width 353 height 11
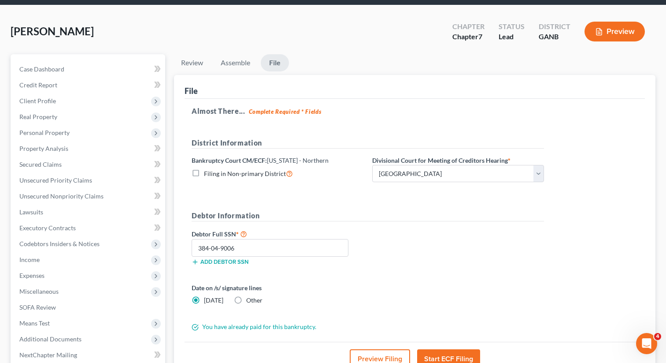
scroll to position [121, 0]
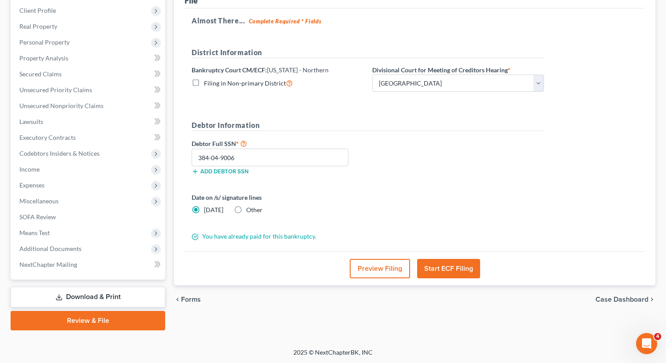
click at [450, 269] on button "Start ECF Filing" at bounding box center [448, 268] width 63 height 19
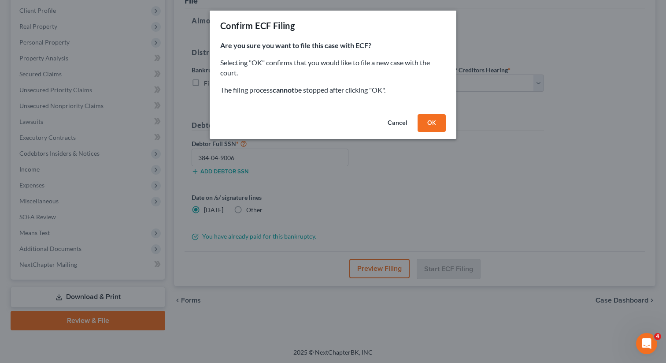
click at [431, 123] on button "OK" at bounding box center [432, 123] width 28 height 18
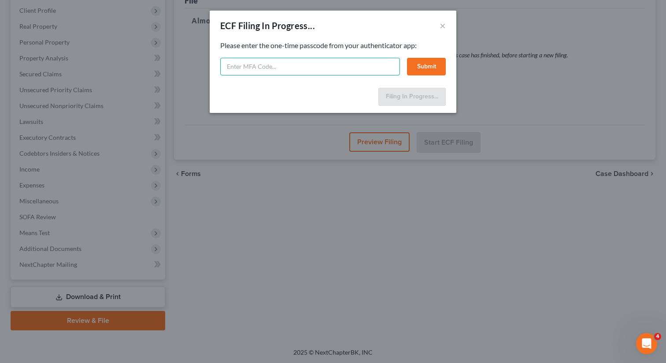
click at [258, 66] on input "text" at bounding box center [310, 67] width 180 height 18
drag, startPoint x: 264, startPoint y: 65, endPoint x: 201, endPoint y: 62, distance: 63.1
click at [201, 62] on div "ECF Filing In Progress... × Feel free to download your entire bankruptcy packet…" at bounding box center [333, 181] width 666 height 363
type input "550299"
click at [429, 62] on button "Submit" at bounding box center [426, 67] width 39 height 18
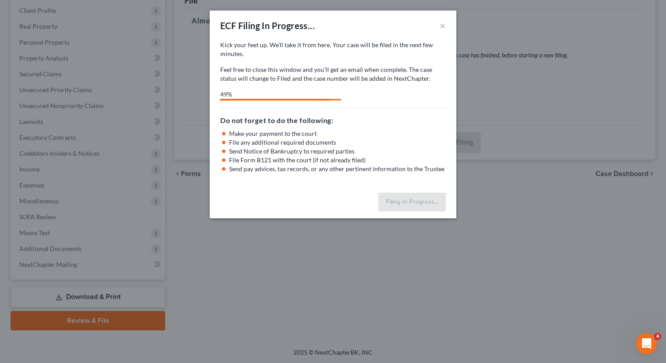
select select "0"
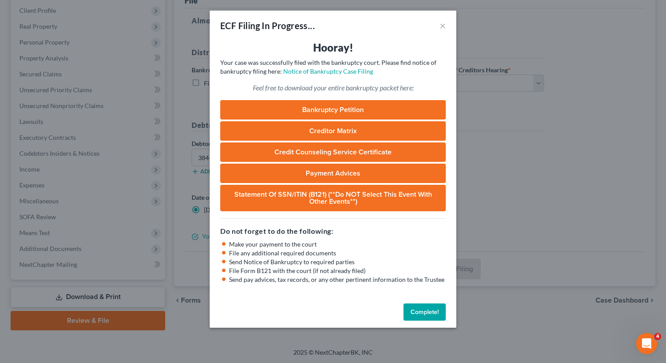
click at [417, 310] on button "Complete!" at bounding box center [425, 312] width 42 height 18
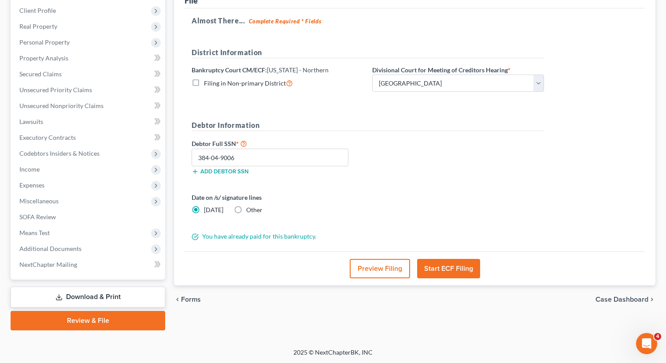
scroll to position [0, 0]
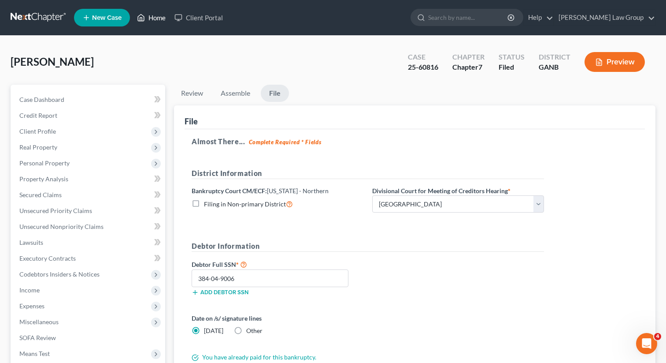
click at [150, 24] on link "Home" at bounding box center [151, 18] width 37 height 16
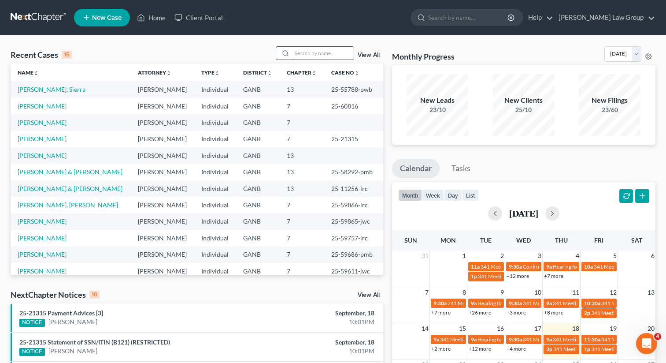
click at [320, 57] on input "search" at bounding box center [323, 53] width 62 height 13
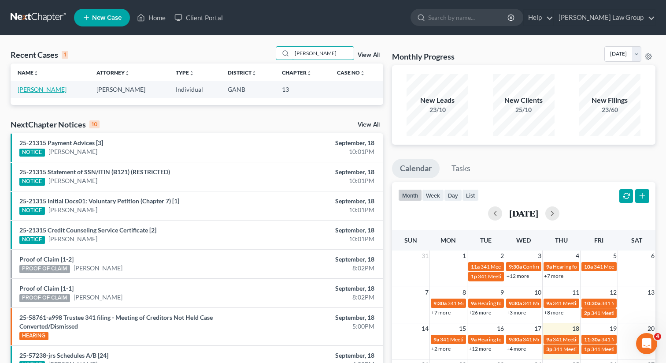
type input "grayson"
click at [46, 86] on link "Grayson, Willie" at bounding box center [42, 89] width 49 height 7
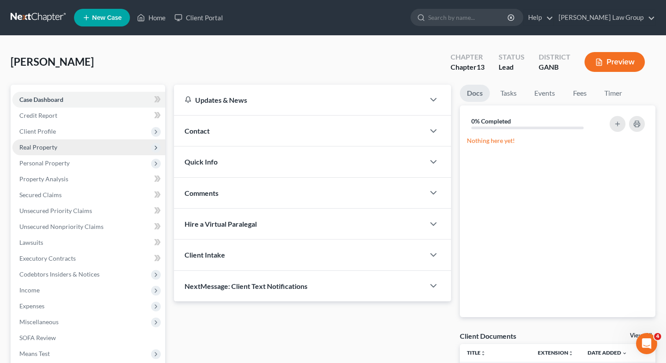
click at [52, 139] on span "Real Property" at bounding box center [88, 147] width 153 height 16
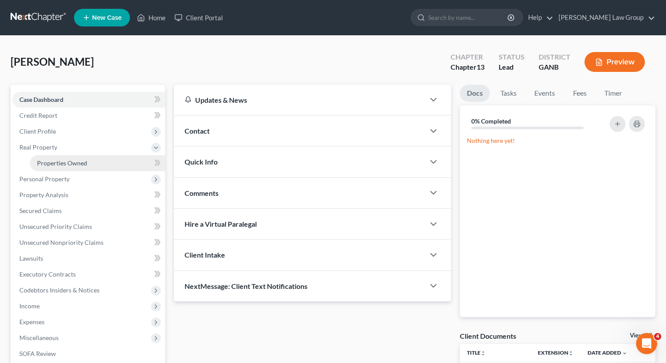
click at [50, 161] on span "Properties Owned" at bounding box center [62, 162] width 50 height 7
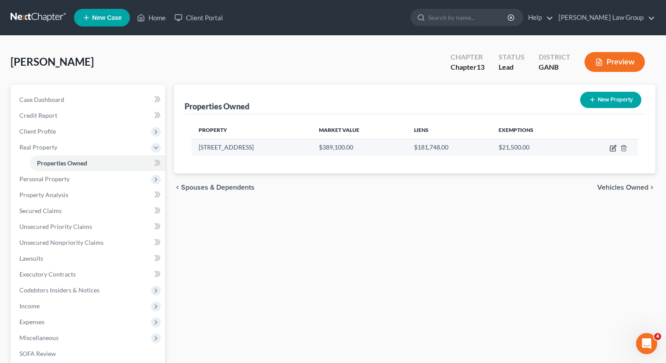
click at [610, 149] on icon "button" at bounding box center [613, 148] width 7 height 7
select select "10"
select select "68"
select select "3"
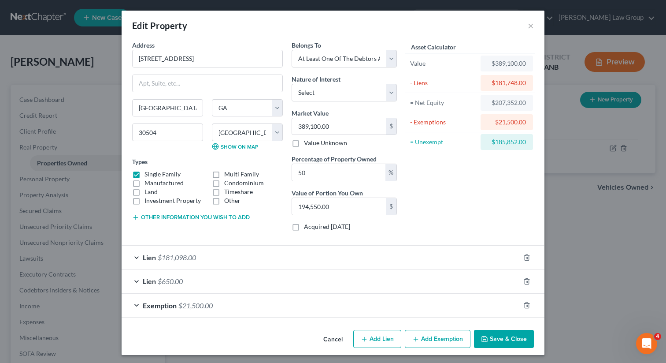
click at [496, 339] on button "Save & Close" at bounding box center [504, 339] width 60 height 19
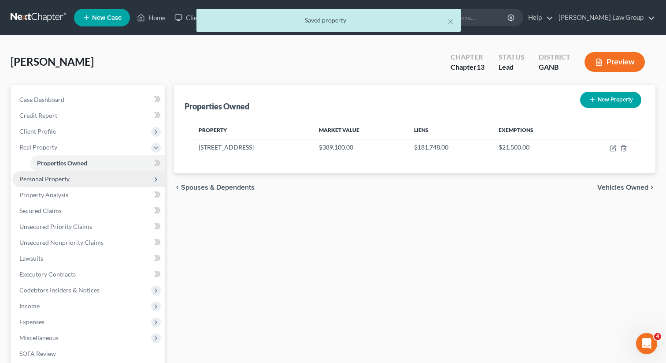
click at [52, 181] on span "Personal Property" at bounding box center [44, 178] width 50 height 7
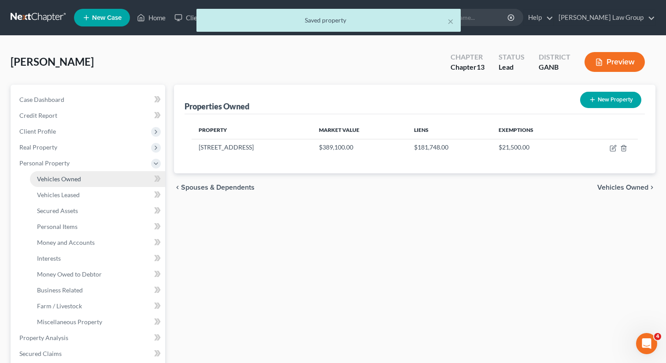
click at [65, 174] on link "Vehicles Owned" at bounding box center [97, 179] width 135 height 16
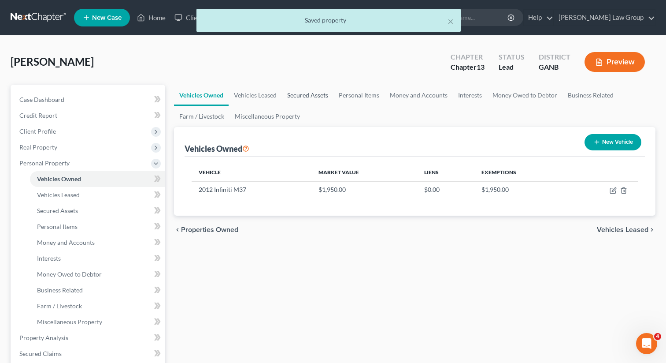
click at [310, 94] on link "Secured Assets" at bounding box center [308, 95] width 52 height 21
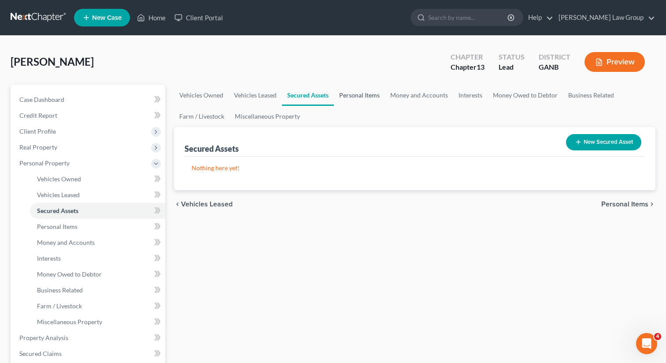
click at [365, 94] on link "Personal Items" at bounding box center [359, 95] width 51 height 21
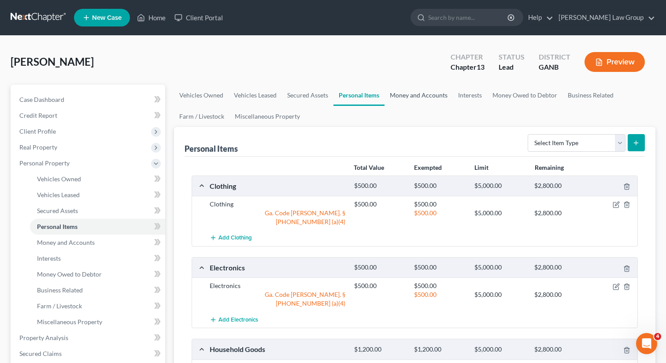
click at [418, 96] on link "Money and Accounts" at bounding box center [419, 95] width 68 height 21
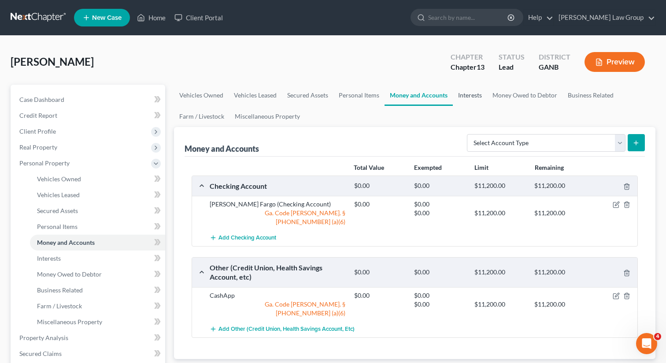
click at [474, 96] on link "Interests" at bounding box center [470, 95] width 34 height 21
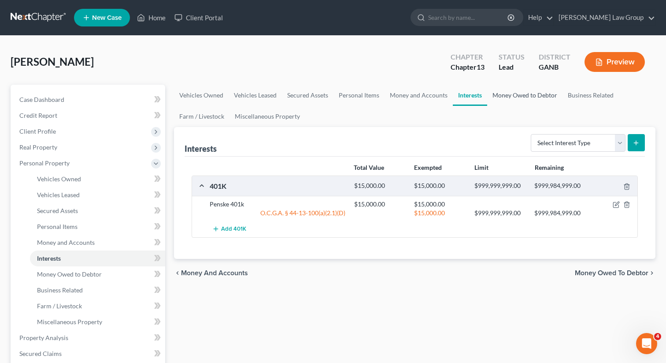
click at [511, 99] on link "Money Owed to Debtor" at bounding box center [524, 95] width 75 height 21
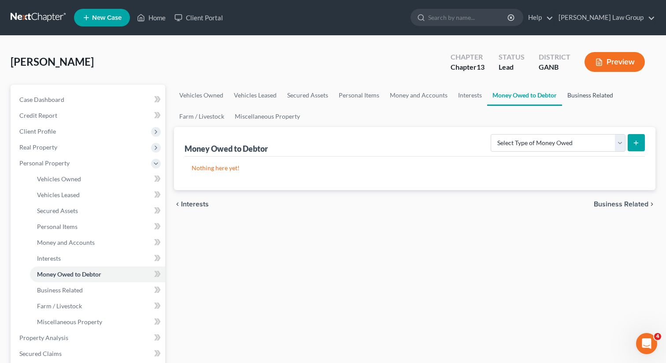
click at [581, 100] on link "Business Related" at bounding box center [590, 95] width 56 height 21
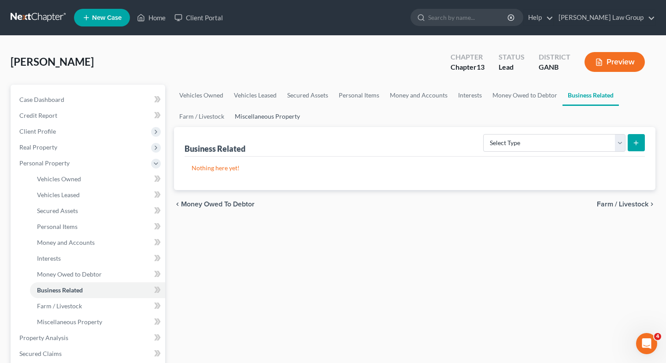
click at [254, 115] on link "Miscellaneous Property" at bounding box center [268, 116] width 76 height 21
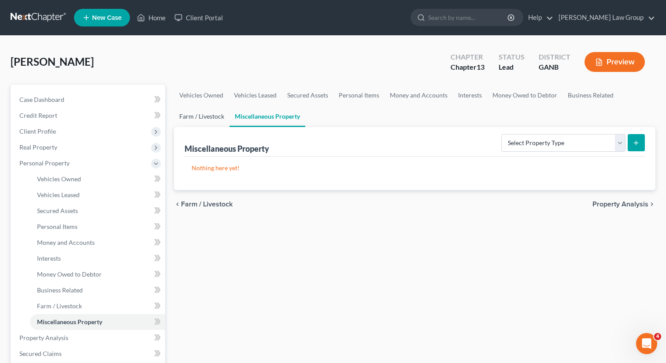
click at [201, 114] on link "Farm / Livestock" at bounding box center [202, 116] width 56 height 21
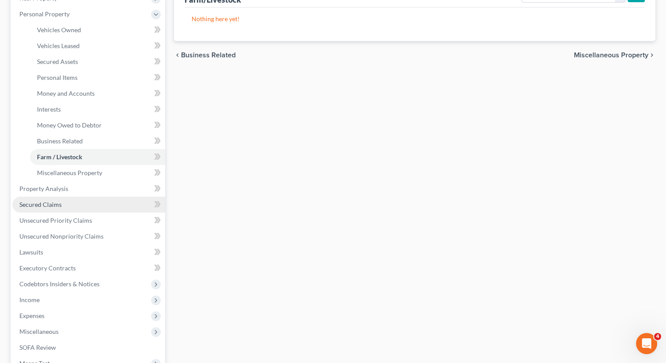
click at [41, 206] on span "Secured Claims" at bounding box center [40, 204] width 42 height 7
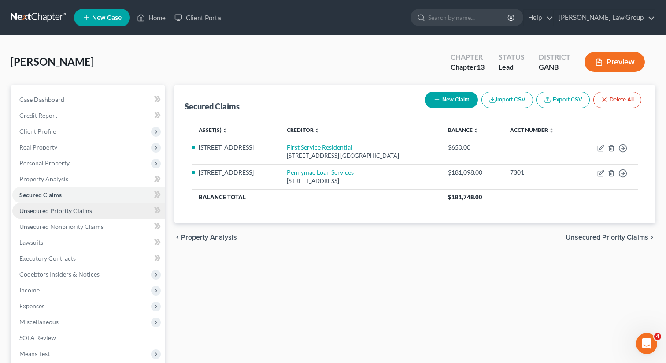
click at [64, 215] on link "Unsecured Priority Claims" at bounding box center [88, 211] width 153 height 16
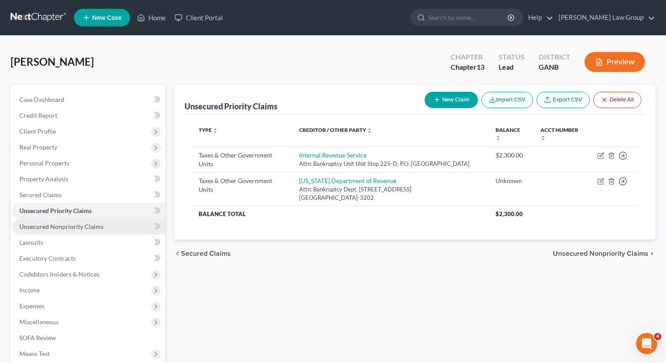
click at [56, 231] on link "Unsecured Nonpriority Claims" at bounding box center [88, 227] width 153 height 16
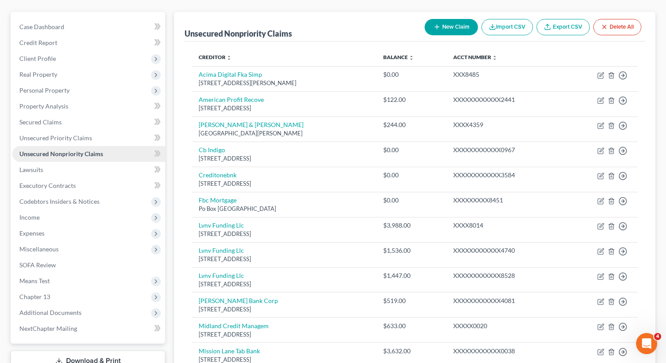
scroll to position [143, 0]
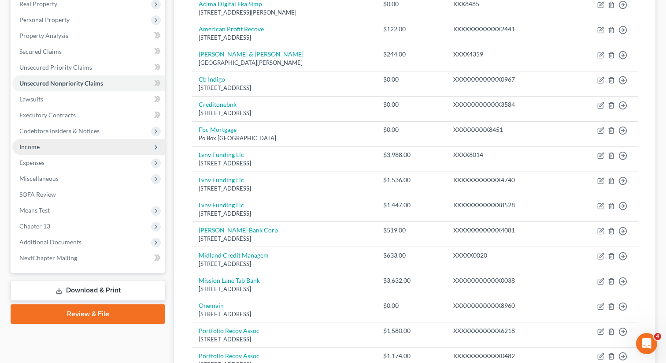
click at [50, 149] on span "Income" at bounding box center [88, 147] width 153 height 16
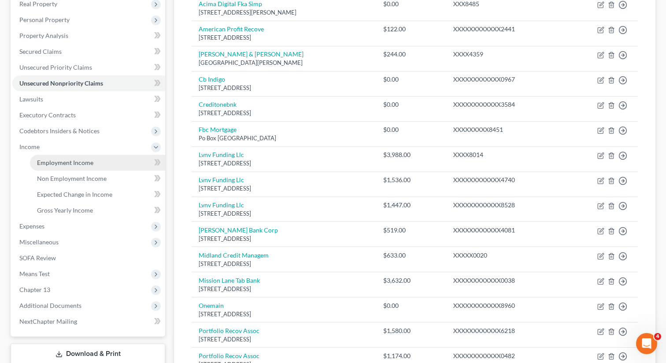
click at [67, 161] on span "Employment Income" at bounding box center [65, 162] width 56 height 7
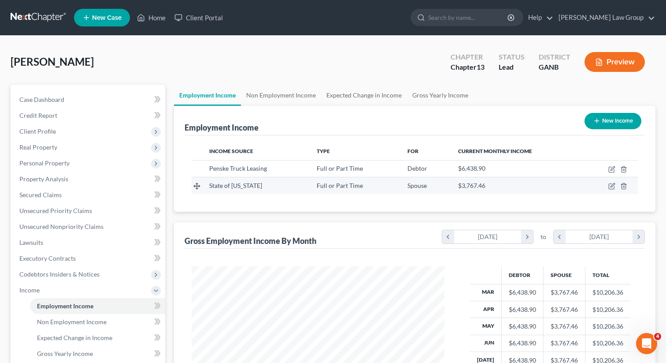
scroll to position [158, 271]
click at [276, 95] on link "Non Employment Income" at bounding box center [281, 95] width 80 height 21
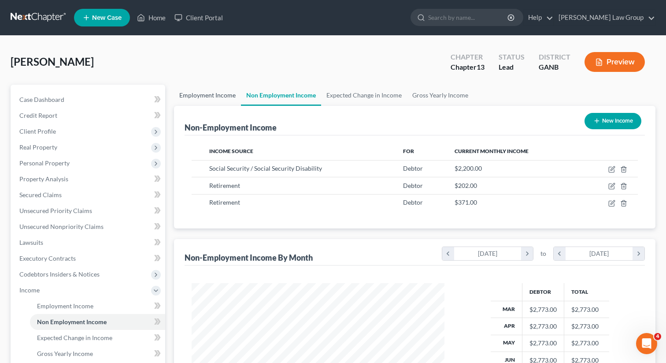
scroll to position [158, 271]
click at [212, 94] on link "Employment Income" at bounding box center [207, 95] width 67 height 21
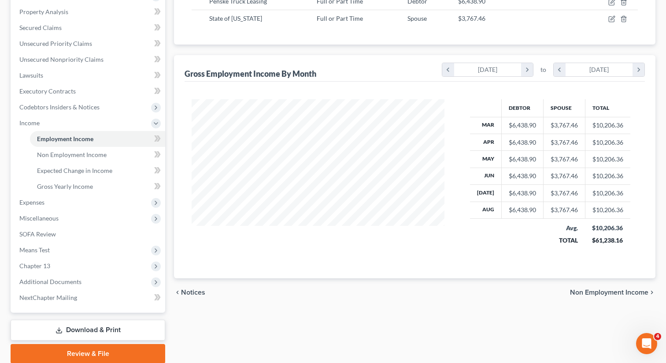
scroll to position [200, 0]
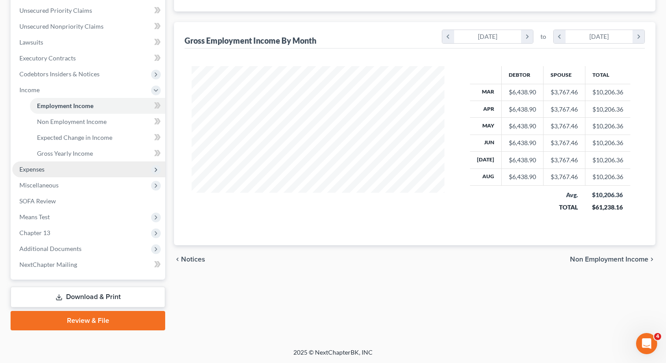
click at [58, 172] on span "Expenses" at bounding box center [88, 169] width 153 height 16
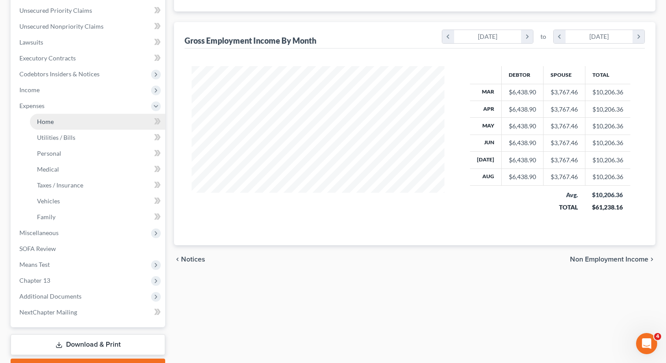
click at [59, 121] on link "Home" at bounding box center [97, 122] width 135 height 16
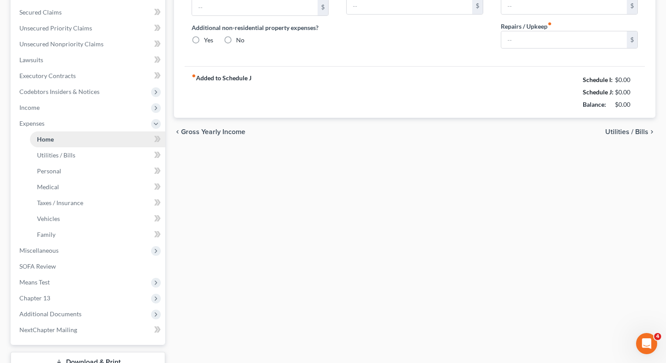
type input "1,600.00"
type input "0.00"
radio input "true"
type input "0.00"
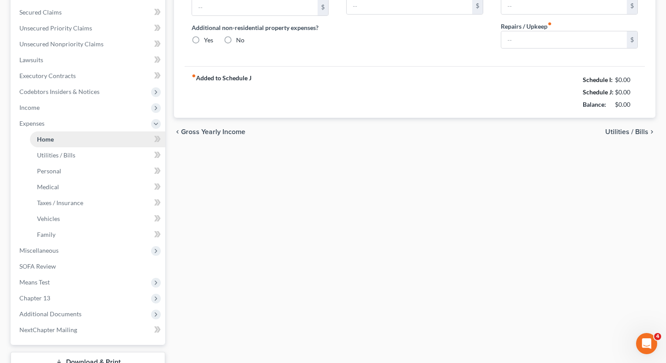
type input "284.00"
type input "0.00"
type input "350.00"
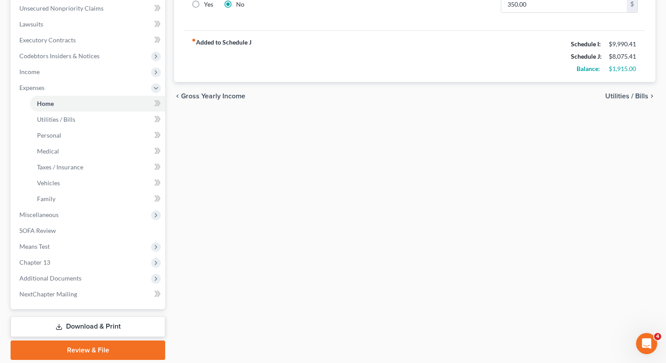
scroll to position [248, 0]
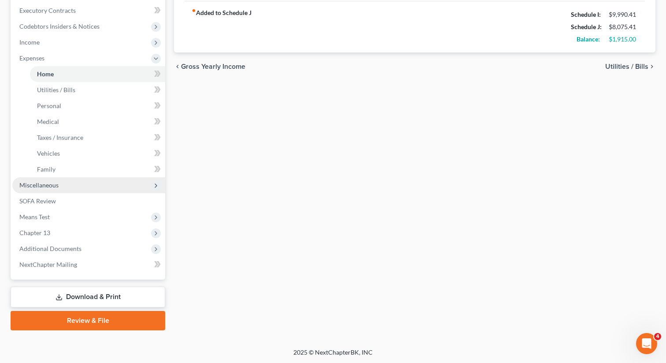
click at [67, 184] on span "Miscellaneous" at bounding box center [88, 185] width 153 height 16
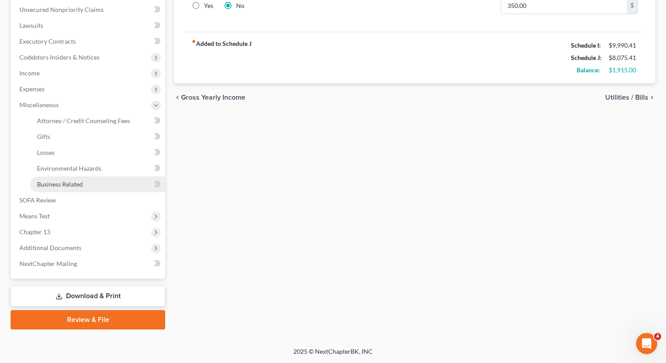
scroll to position [216, 0]
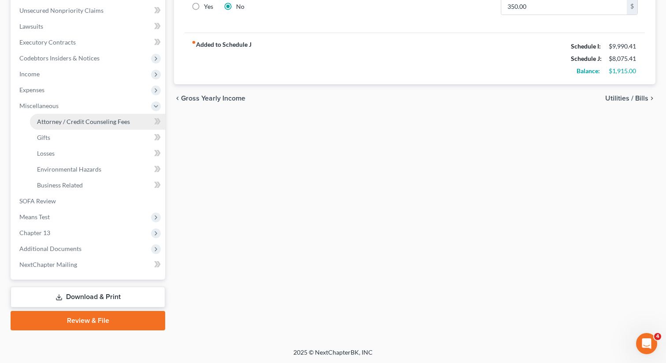
click at [82, 127] on link "Attorney / Credit Counseling Fees" at bounding box center [97, 122] width 135 height 16
select select "1"
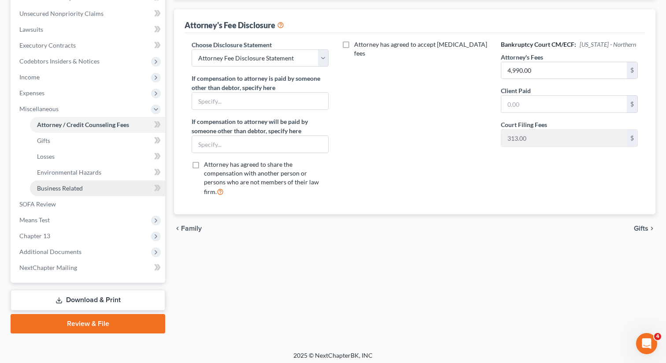
scroll to position [216, 0]
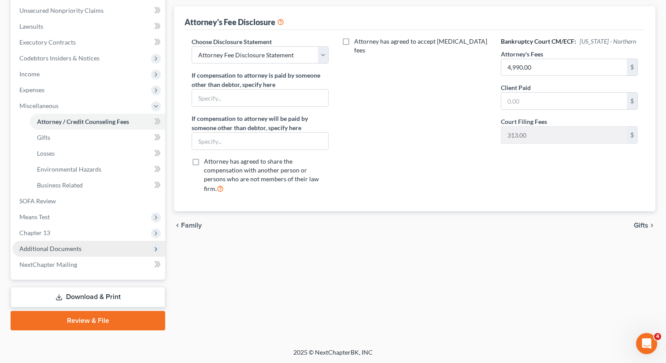
click at [60, 247] on span "Additional Documents" at bounding box center [50, 248] width 62 height 7
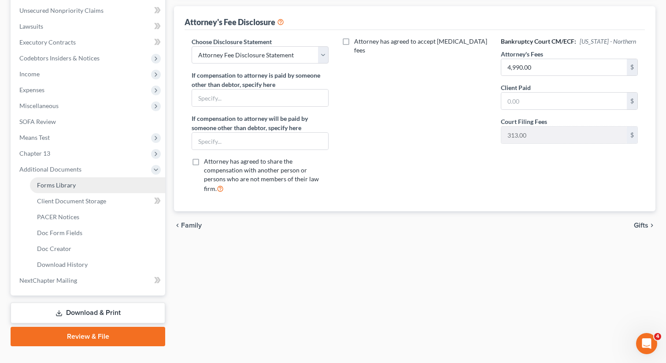
click at [85, 192] on link "Forms Library" at bounding box center [97, 185] width 135 height 16
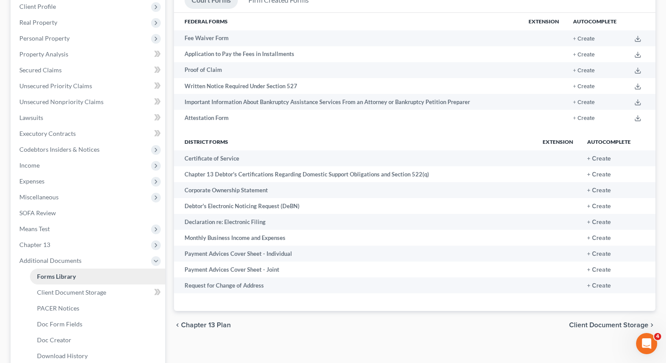
scroll to position [164, 0]
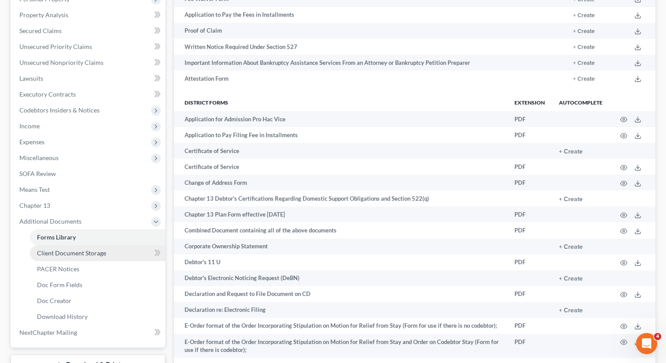
click at [75, 260] on link "Client Document Storage" at bounding box center [97, 253] width 135 height 16
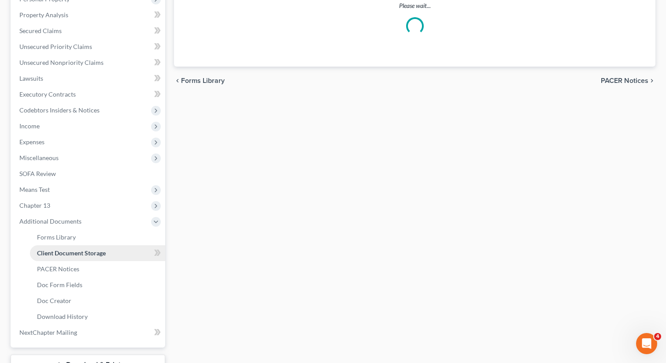
select select "5"
select select "35"
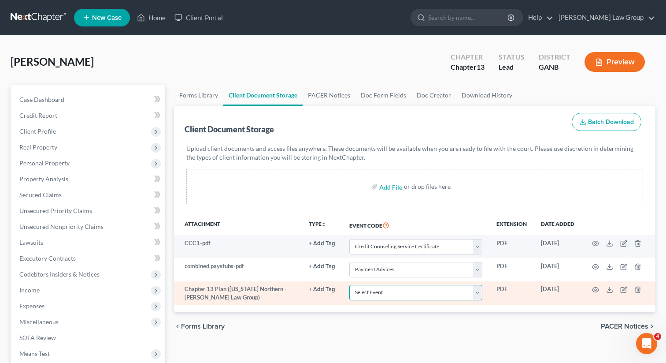
click at [480, 293] on select "Select Event 01 - Chapter 13 Plan - Initial Plan 02-Application to Pay Filing F…" at bounding box center [416, 292] width 133 height 15
select select "0"
click at [350, 285] on select "Select Event 01 - Chapter 13 Plan - Initial Plan 02-Application to Pay Filing F…" at bounding box center [416, 292] width 133 height 15
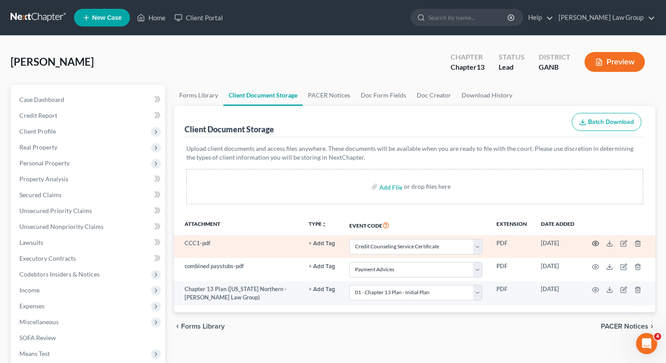
click at [594, 242] on icon "button" at bounding box center [595, 243] width 7 height 7
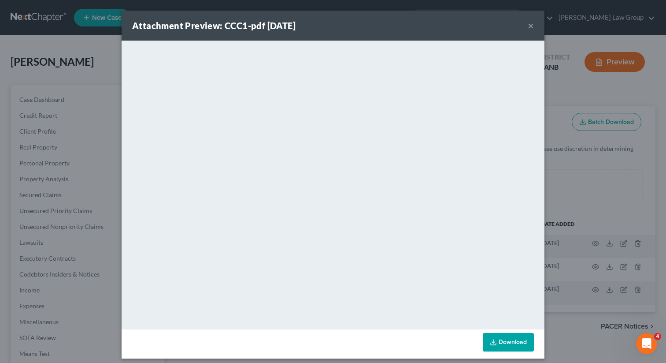
click at [531, 26] on button "×" at bounding box center [531, 25] width 6 height 11
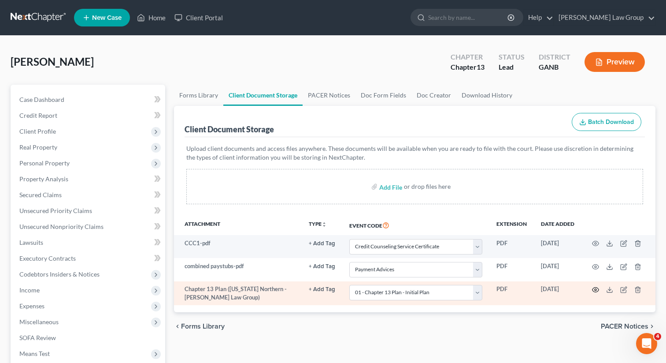
click at [594, 291] on icon "button" at bounding box center [596, 289] width 7 height 5
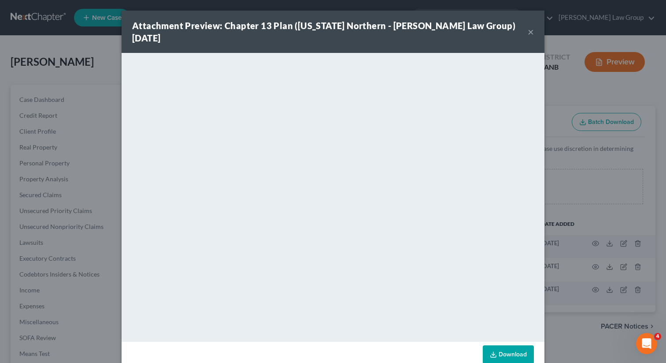
scroll to position [6, 0]
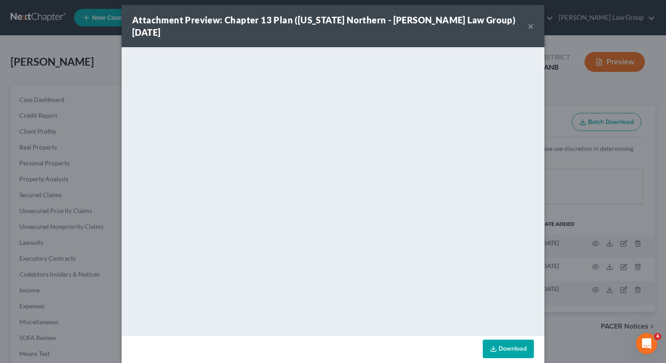
click at [531, 22] on button "×" at bounding box center [531, 26] width 6 height 11
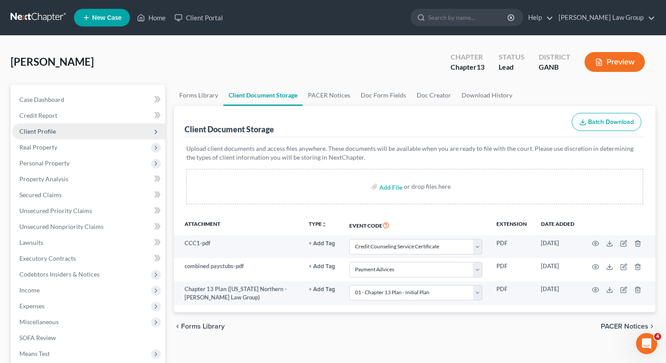
click at [60, 133] on span "Client Profile" at bounding box center [88, 131] width 153 height 16
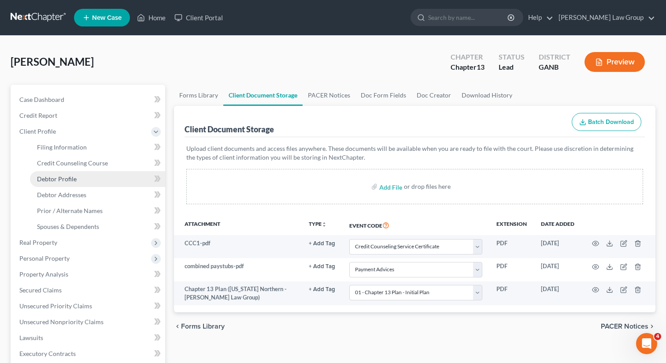
click at [82, 178] on link "Debtor Profile" at bounding box center [97, 179] width 135 height 16
select select "1"
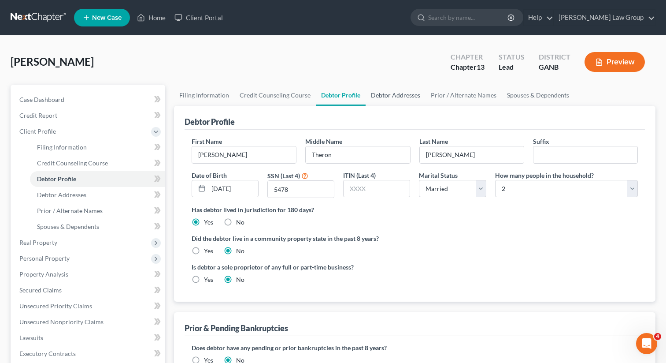
click at [373, 98] on link "Debtor Addresses" at bounding box center [396, 95] width 60 height 21
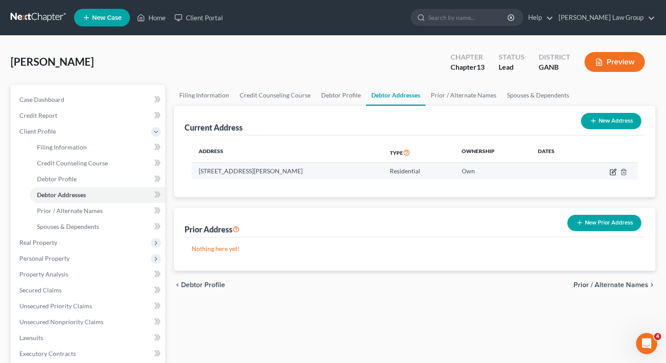
click at [612, 172] on icon "button" at bounding box center [613, 171] width 7 height 7
select select "10"
select select "68"
select select "0"
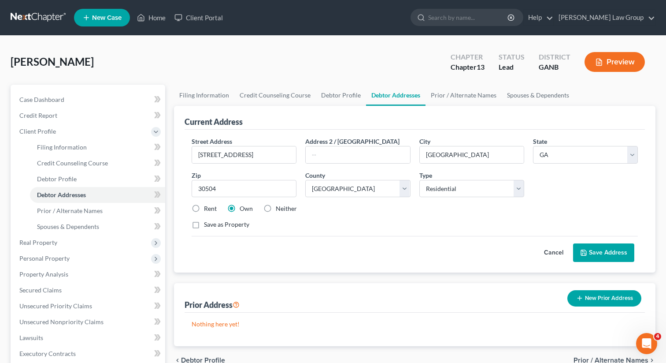
click at [586, 251] on icon at bounding box center [583, 252] width 7 height 7
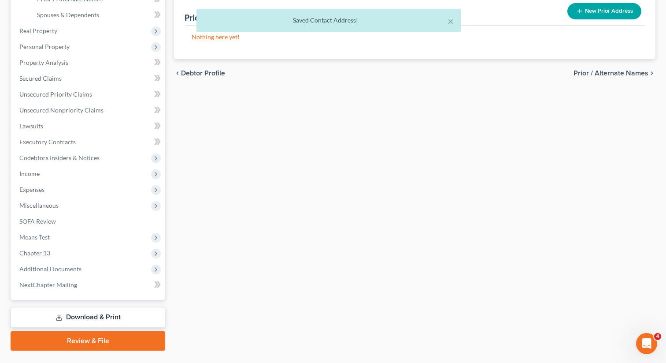
scroll to position [232, 0]
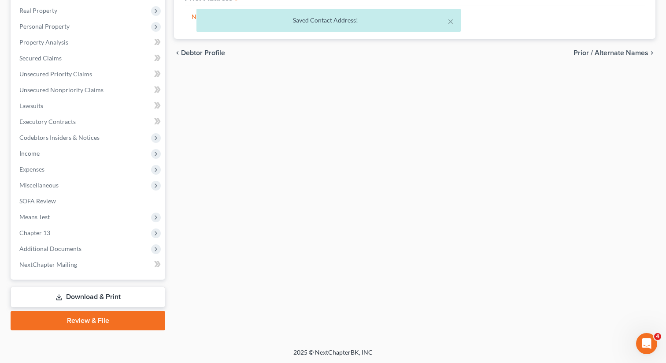
click at [91, 318] on link "Review & File" at bounding box center [88, 320] width 155 height 19
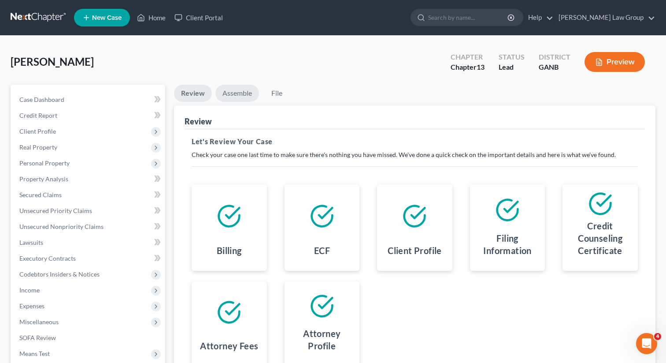
click at [238, 92] on link "Assemble" at bounding box center [238, 93] width 44 height 17
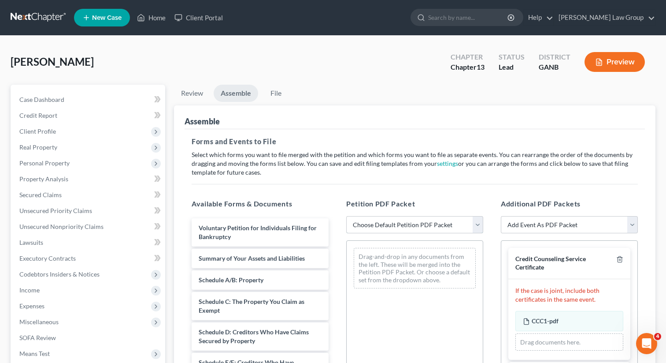
click at [374, 227] on select "Choose Default Petition PDF Packet Complete Bankruptcy Petition (all forms and …" at bounding box center [414, 225] width 137 height 18
select select "0"
click at [346, 216] on select "Choose Default Petition PDF Packet Complete Bankruptcy Petition (all forms and …" at bounding box center [414, 225] width 137 height 18
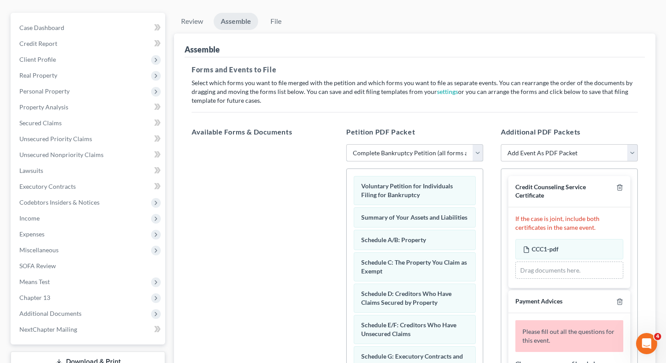
scroll to position [123, 0]
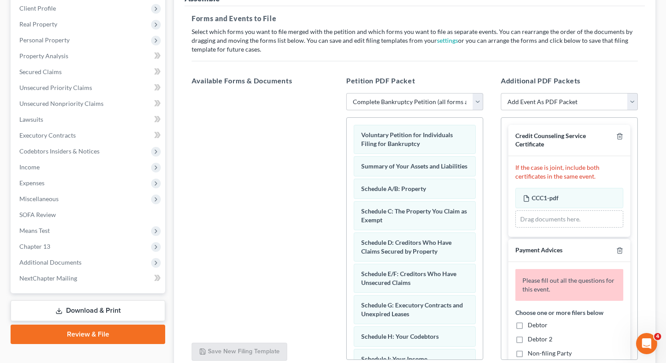
click at [528, 322] on label "Debtor" at bounding box center [538, 324] width 20 height 9
click at [532, 322] on input "Debtor" at bounding box center [535, 323] width 6 height 6
checkbox input "true"
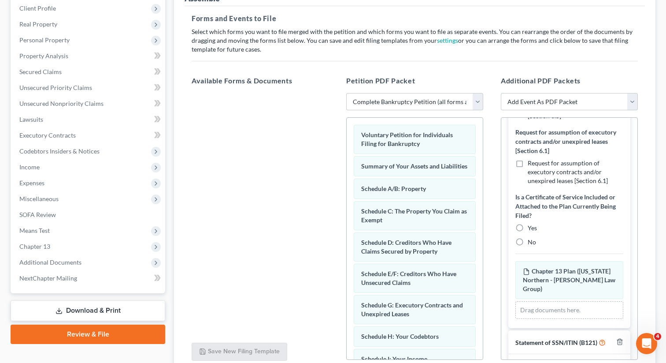
click at [528, 239] on label "No" at bounding box center [532, 242] width 8 height 9
click at [532, 239] on input "No" at bounding box center [535, 241] width 6 height 6
radio input "true"
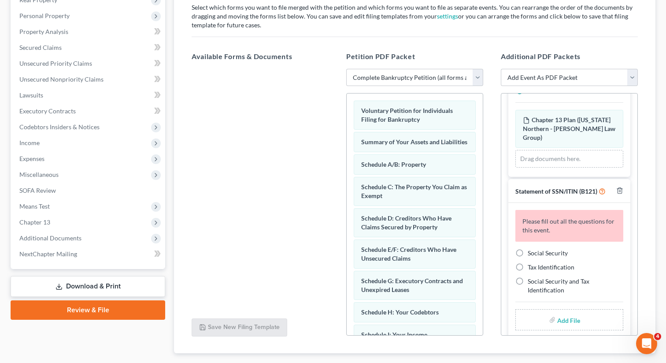
scroll to position [171, 0]
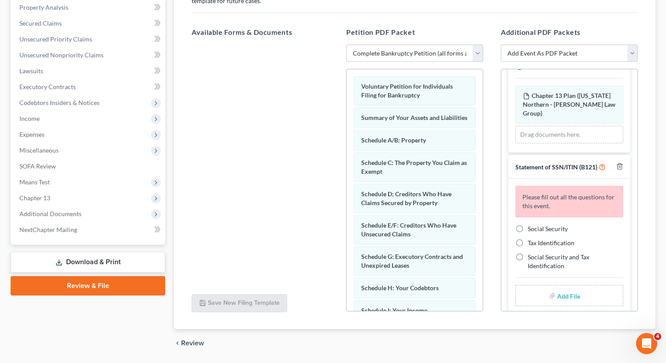
click at [528, 224] on label "Social Security" at bounding box center [548, 228] width 40 height 9
click at [532, 224] on input "Social Security" at bounding box center [535, 227] width 6 height 6
radio input "true"
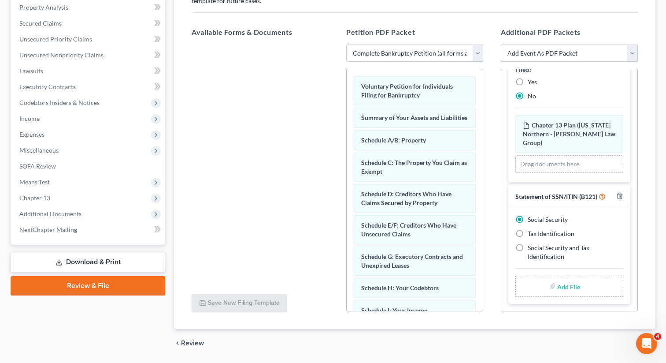
scroll to position [542, 0]
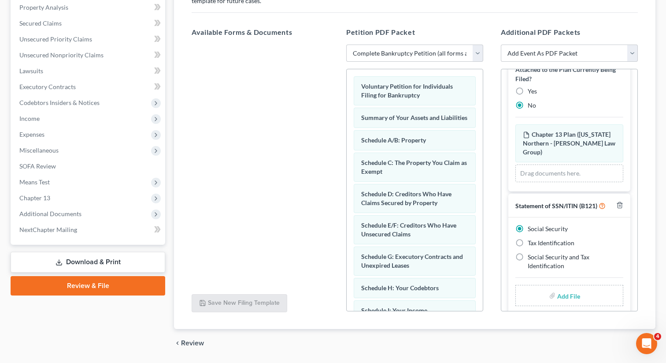
click at [565, 288] on input "file" at bounding box center [568, 295] width 21 height 16
type input "C:\fakepath\SSN to file in case GRAYON.pdf"
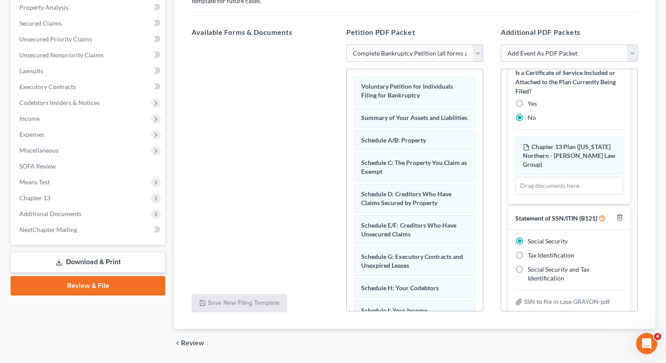
scroll to position [0, 0]
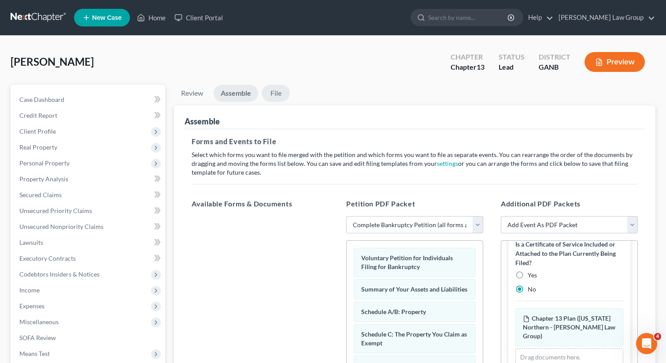
click at [276, 93] on link "File" at bounding box center [276, 93] width 28 height 17
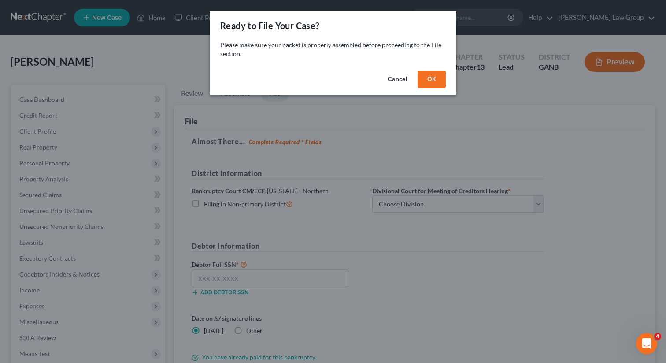
click at [431, 77] on button "OK" at bounding box center [432, 80] width 28 height 18
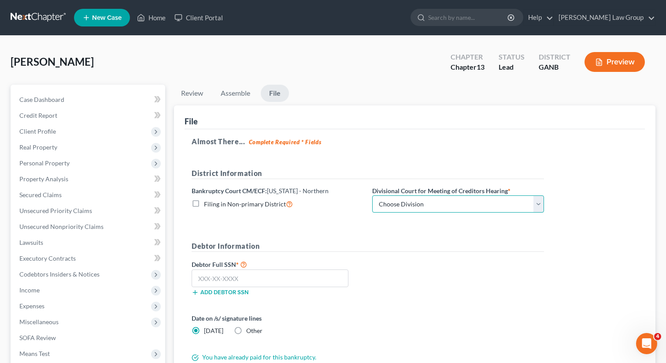
click at [398, 206] on select "Choose Division Atlanta Gainesville Newnan Rome" at bounding box center [458, 204] width 172 height 18
select select "1"
click at [372, 195] on select "Choose Division Atlanta Gainesville Newnan Rome" at bounding box center [458, 204] width 172 height 18
click at [227, 280] on input "text" at bounding box center [270, 278] width 157 height 18
paste input "249-11-5478"
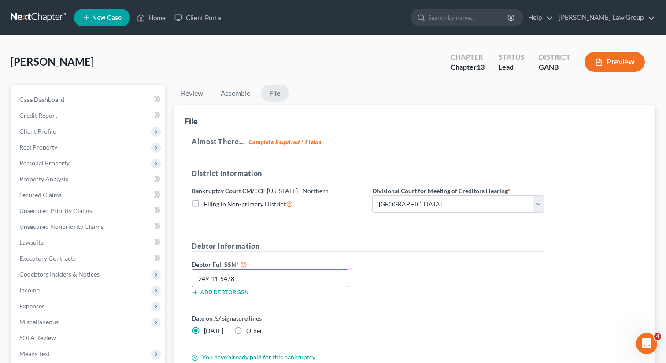
type input "249-11-5478"
click at [439, 266] on div "Debtor Full SSN * 249-11-5478 Add debtor SSN" at bounding box center [367, 281] width 361 height 44
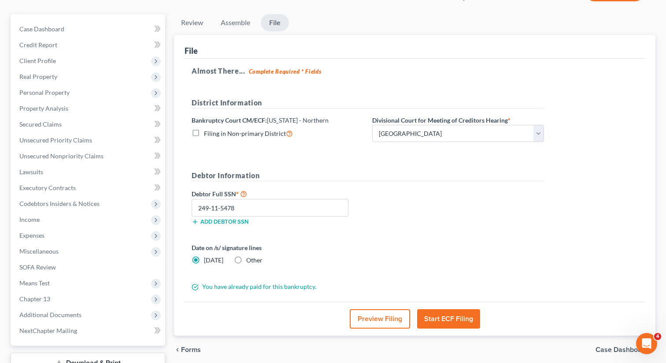
scroll to position [74, 0]
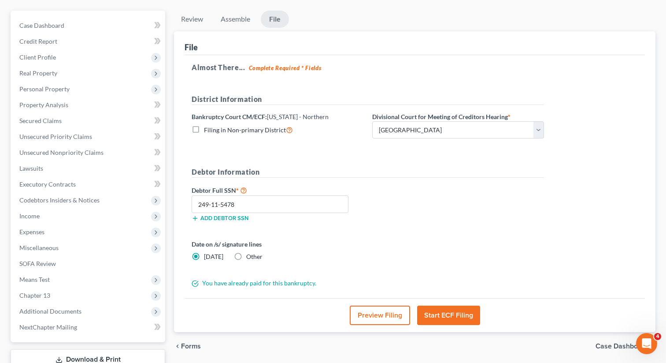
click at [439, 314] on button "Start ECF Filing" at bounding box center [448, 314] width 63 height 19
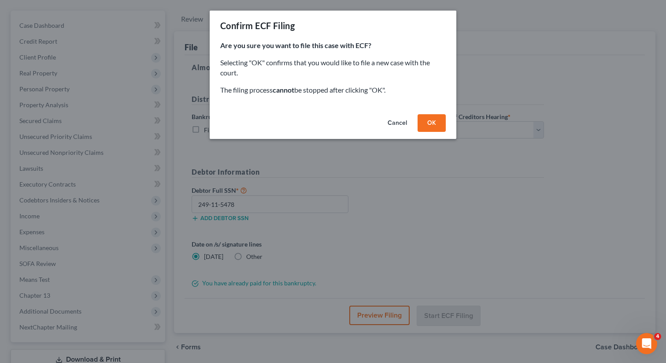
click at [426, 124] on button "OK" at bounding box center [432, 123] width 28 height 18
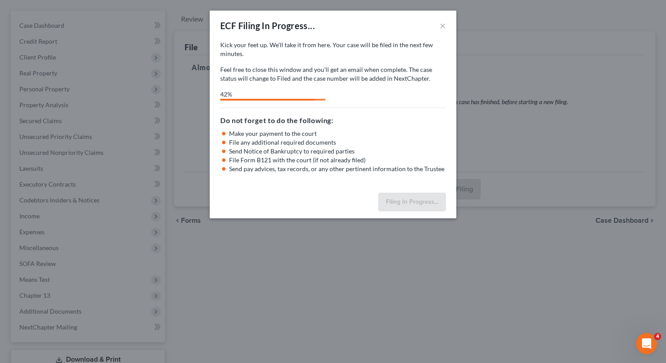
click at [351, 95] on div "42%" at bounding box center [333, 95] width 226 height 11
select select "1"
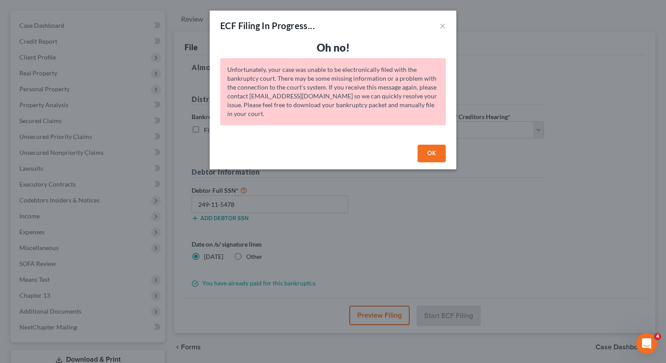
click at [431, 154] on button "OK" at bounding box center [432, 154] width 28 height 18
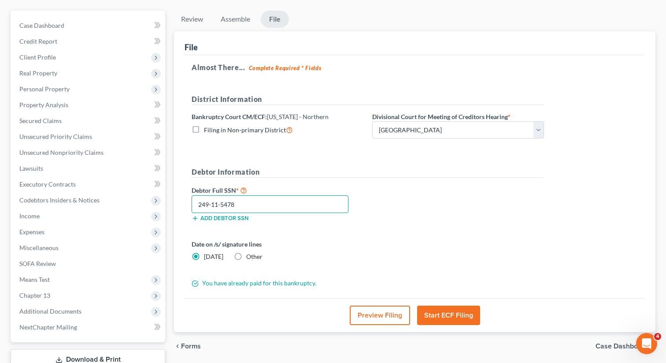
click at [251, 205] on input "249-11-5478" at bounding box center [270, 204] width 157 height 18
drag, startPoint x: 254, startPoint y: 204, endPoint x: 168, endPoint y: 202, distance: 85.5
click at [168, 202] on div "Petition Navigation Case Dashboard Payments Invoices Payments Payments Credit R…" at bounding box center [333, 202] width 654 height 382
click at [417, 187] on div "Debtor Full SSN * 249-11-5478 Add debtor SSN" at bounding box center [367, 207] width 361 height 44
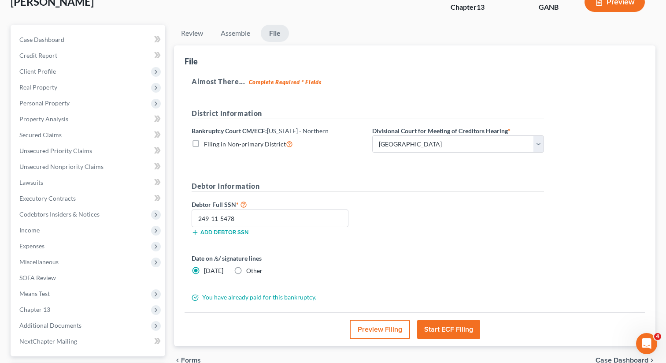
scroll to position [97, 0]
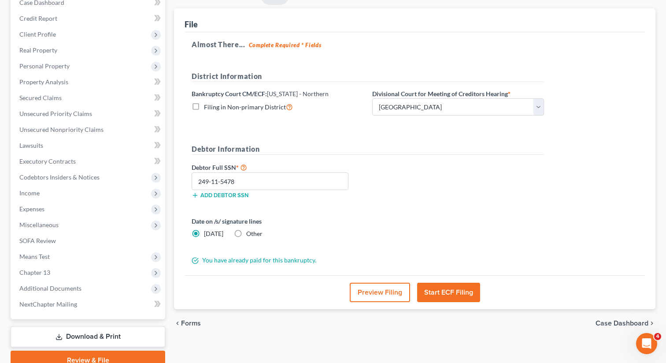
click at [439, 296] on button "Start ECF Filing" at bounding box center [448, 292] width 63 height 19
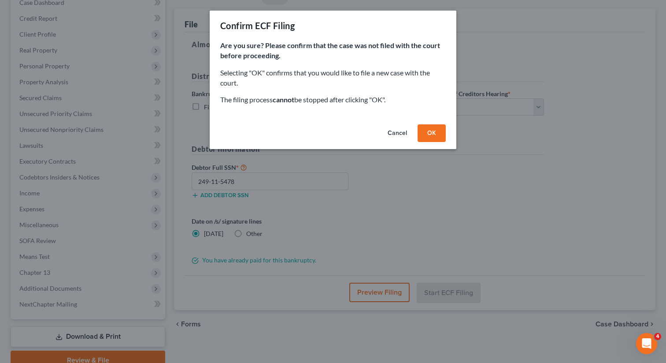
click at [427, 130] on button "OK" at bounding box center [432, 133] width 28 height 18
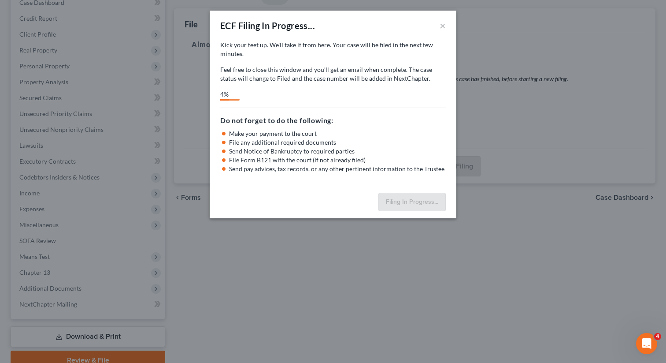
select select "1"
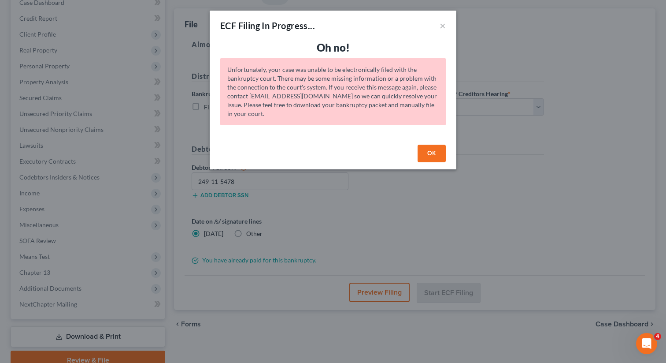
click at [429, 150] on button "OK" at bounding box center [432, 154] width 28 height 18
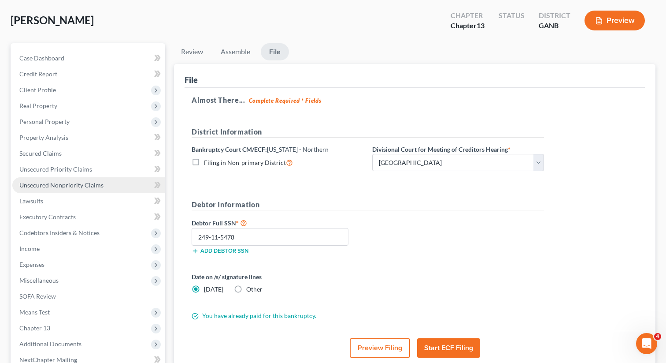
scroll to position [111, 0]
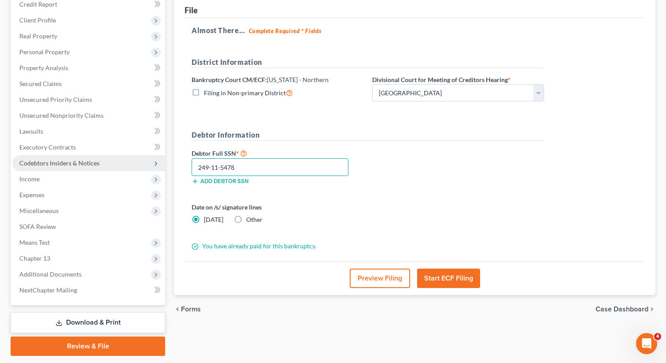
drag, startPoint x: 247, startPoint y: 168, endPoint x: 161, endPoint y: 163, distance: 85.7
click at [161, 163] on div "Petition Navigation Case Dashboard Payments Invoices Payments Payments Credit R…" at bounding box center [333, 165] width 654 height 382
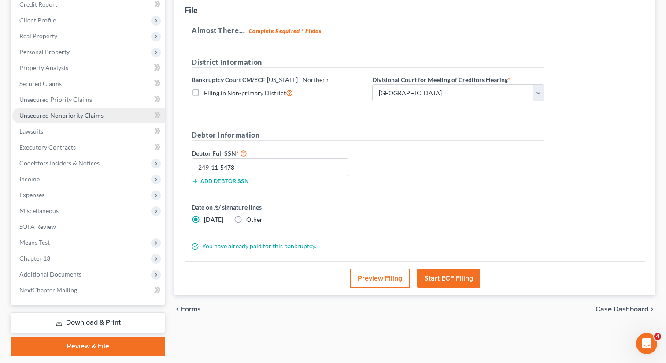
click at [81, 115] on span "Unsecured Nonpriority Claims" at bounding box center [61, 115] width 84 height 7
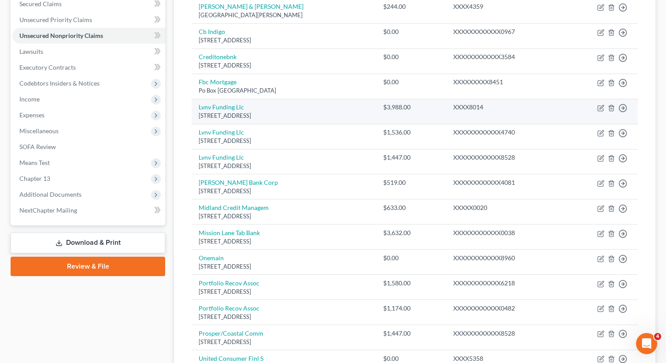
scroll to position [193, 0]
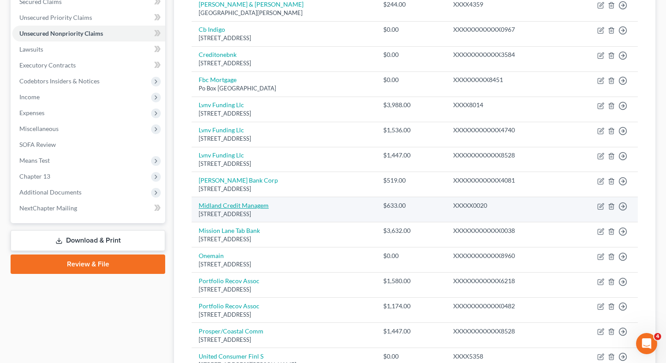
click at [230, 206] on link "Midland Credit Managem" at bounding box center [234, 204] width 70 height 7
select select "23"
select select "0"
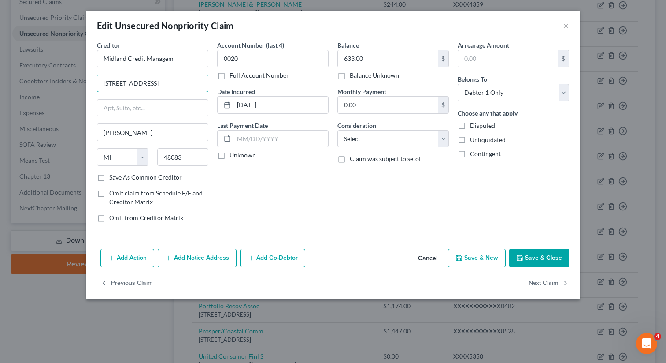
drag, startPoint x: 158, startPoint y: 86, endPoint x: 215, endPoint y: 86, distance: 56.9
click at [213, 86] on div "Creditor * Midland Credit Managem 320 E Big Beaver Rd Ste Troy State AL AK AR A…" at bounding box center [333, 135] width 481 height 189
type input "320 E Big Beaver Rd"
click at [256, 197] on div "Account Number (last 4) 0020 Full Account Number Date Incurred 02-27-2024 Last …" at bounding box center [273, 135] width 120 height 189
click at [521, 255] on icon "button" at bounding box center [519, 257] width 5 height 5
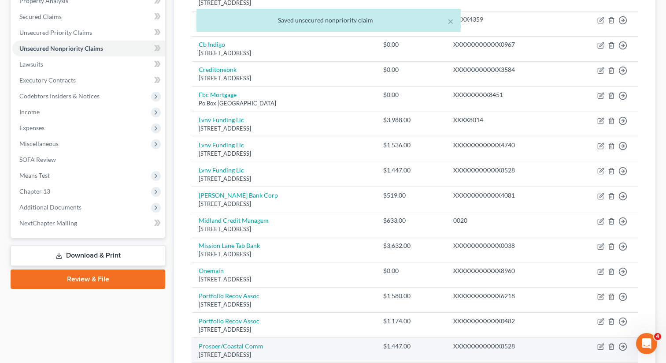
scroll to position [165, 0]
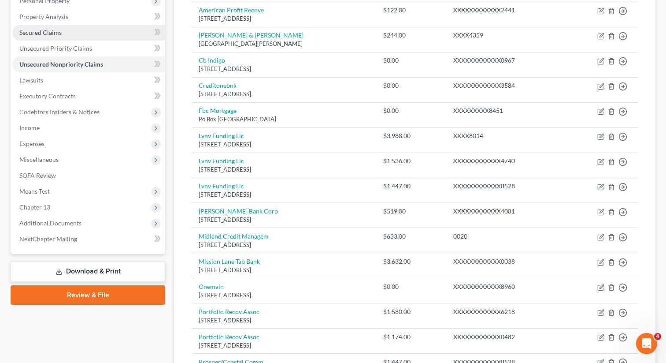
click at [42, 34] on span "Secured Claims" at bounding box center [40, 32] width 42 height 7
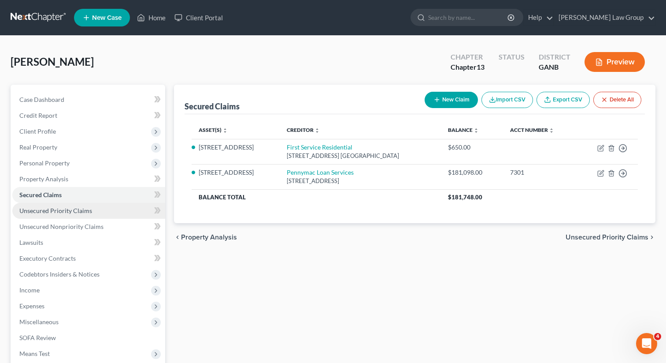
click at [48, 212] on span "Unsecured Priority Claims" at bounding box center [55, 210] width 73 height 7
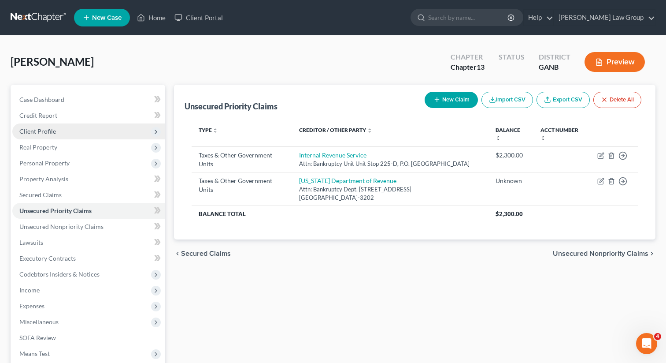
click at [54, 132] on span "Client Profile" at bounding box center [37, 130] width 37 height 7
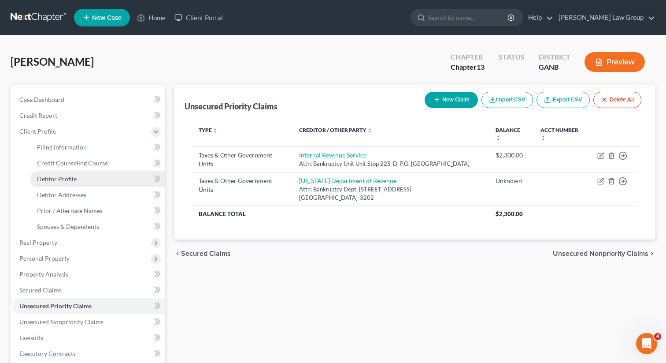
click at [55, 175] on span "Debtor Profile" at bounding box center [57, 178] width 40 height 7
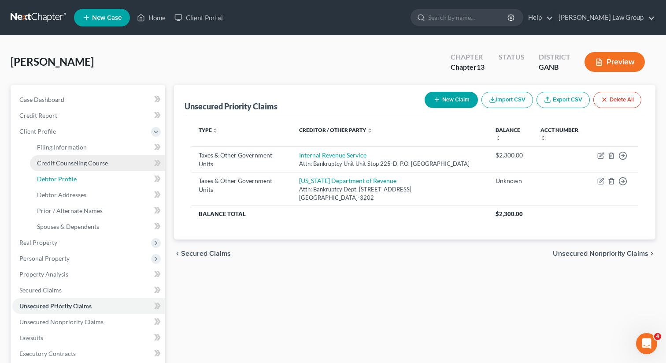
select select "1"
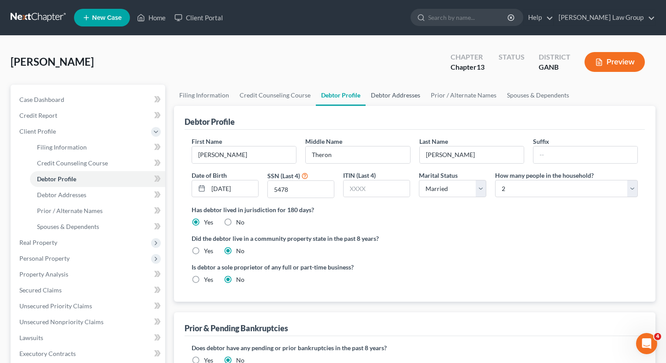
click at [383, 97] on link "Debtor Addresses" at bounding box center [396, 95] width 60 height 21
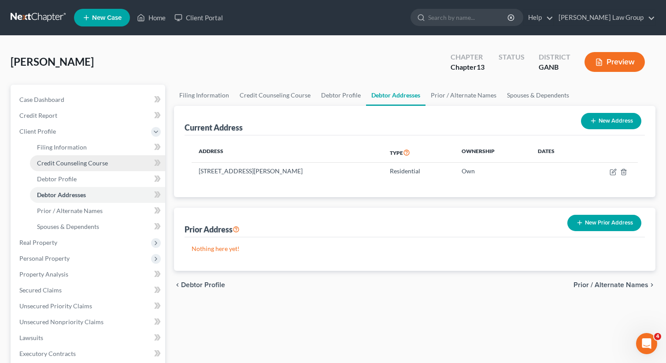
scroll to position [232, 0]
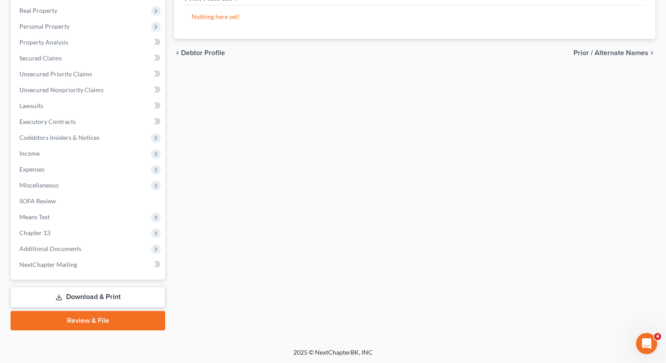
click at [67, 321] on link "Review & File" at bounding box center [88, 320] width 155 height 19
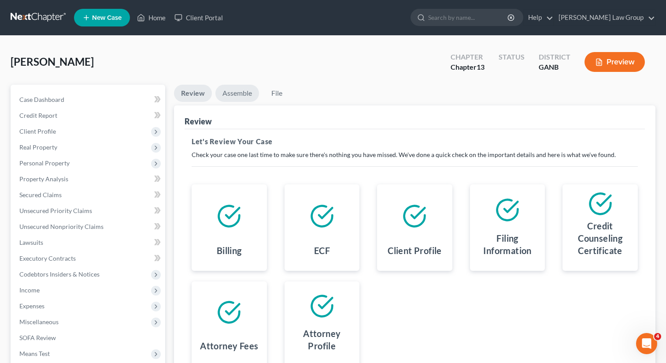
click at [228, 89] on link "Assemble" at bounding box center [238, 93] width 44 height 17
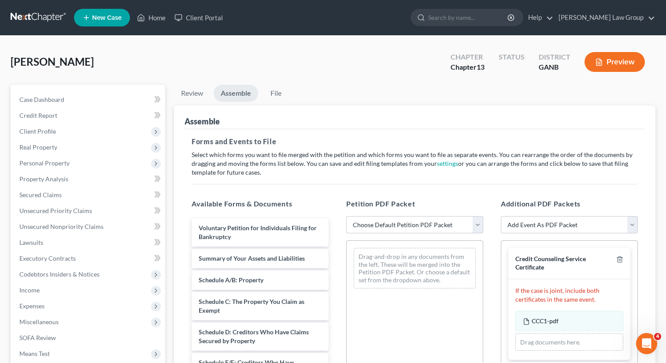
click at [372, 223] on select "Choose Default Petition PDF Packet Complete Bankruptcy Petition (all forms and …" at bounding box center [414, 225] width 137 height 18
select select "0"
click at [346, 216] on select "Choose Default Petition PDF Packet Complete Bankruptcy Petition (all forms and …" at bounding box center [414, 225] width 137 height 18
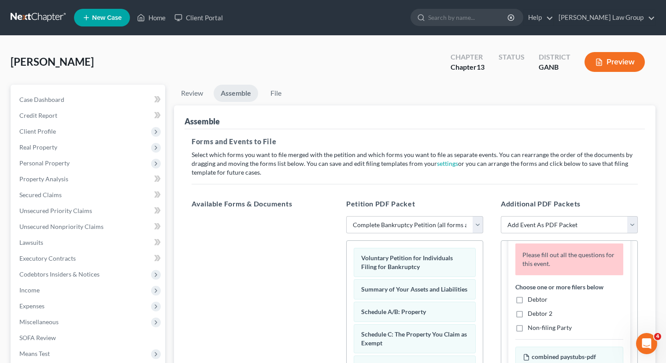
click at [528, 299] on label "Debtor" at bounding box center [538, 299] width 20 height 9
click at [532, 299] on input "Debtor" at bounding box center [535, 298] width 6 height 6
checkbox input "true"
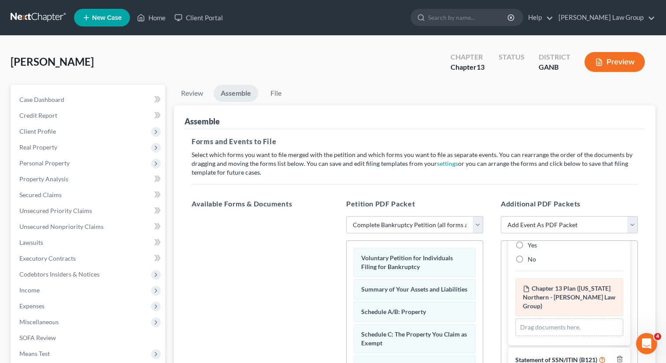
scroll to position [584, 0]
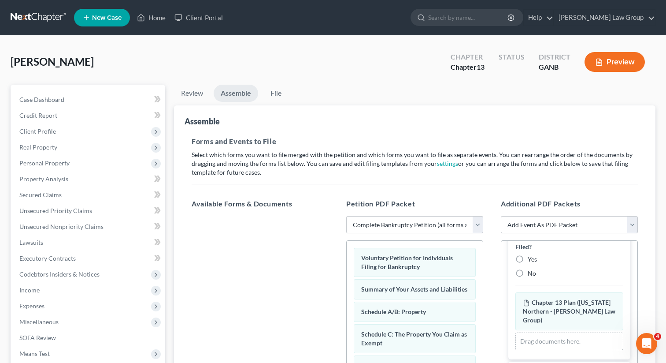
click at [528, 274] on label "No" at bounding box center [532, 273] width 8 height 9
click at [532, 274] on input "No" at bounding box center [535, 272] width 6 height 6
radio input "true"
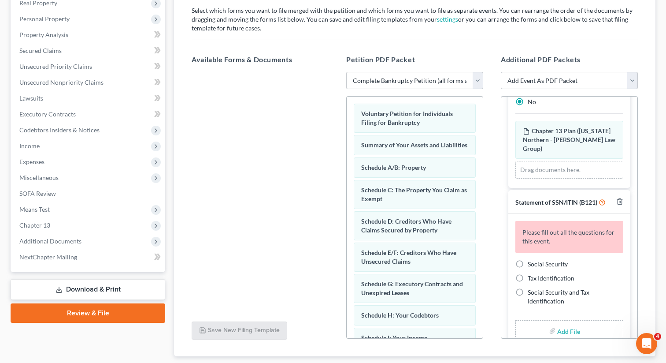
scroll to position [581, 0]
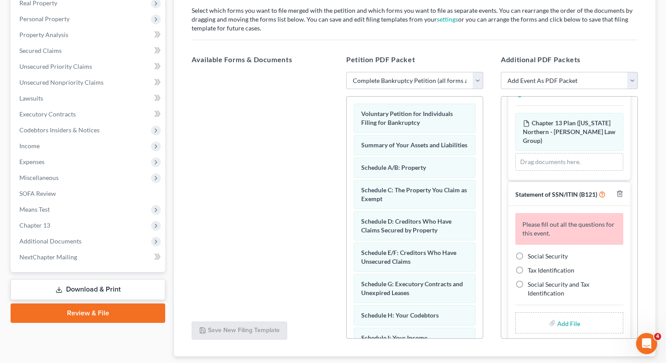
click at [528, 252] on label "Social Security" at bounding box center [548, 256] width 40 height 9
click at [532, 252] on input "Social Security" at bounding box center [535, 255] width 6 height 6
radio input "true"
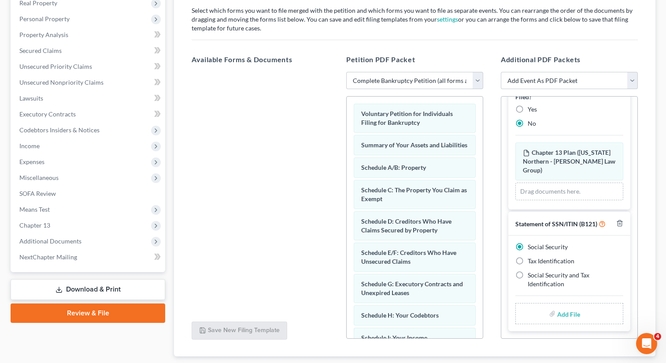
scroll to position [542, 0]
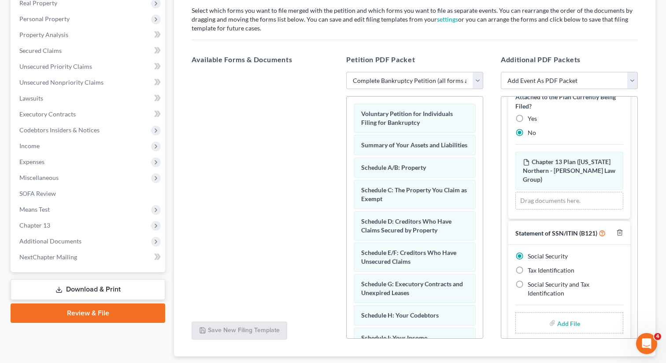
click at [563, 315] on input "file" at bounding box center [568, 323] width 21 height 16
type input "C:\fakepath\SSN to file in case GRAYON.pdf"
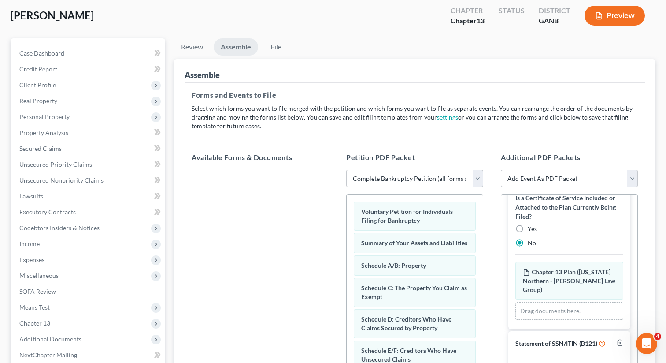
scroll to position [0, 0]
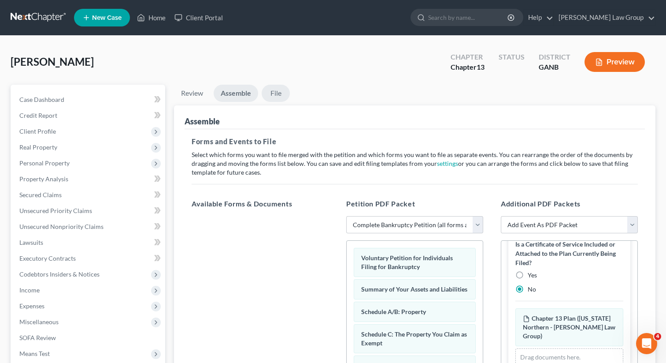
click at [280, 89] on link "File" at bounding box center [276, 93] width 28 height 17
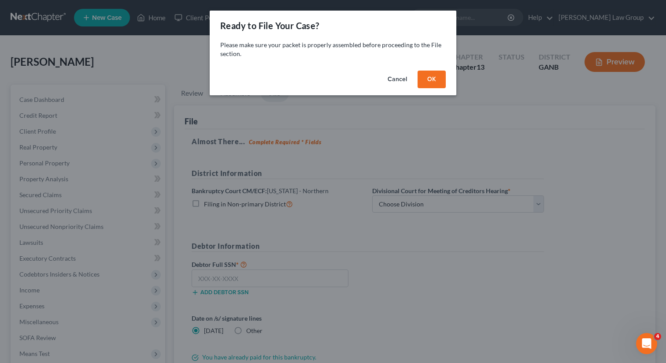
click at [433, 79] on button "OK" at bounding box center [432, 80] width 28 height 18
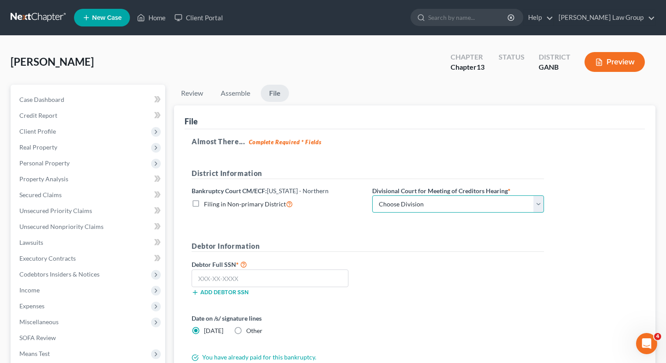
click at [396, 206] on select "Choose Division Atlanta Gainesville Newnan Rome" at bounding box center [458, 204] width 172 height 18
select select "1"
click at [372, 195] on select "Choose Division Atlanta Gainesville Newnan Rome" at bounding box center [458, 204] width 172 height 18
click at [233, 279] on input "text" at bounding box center [270, 278] width 157 height 18
paste input "249-11-5478"
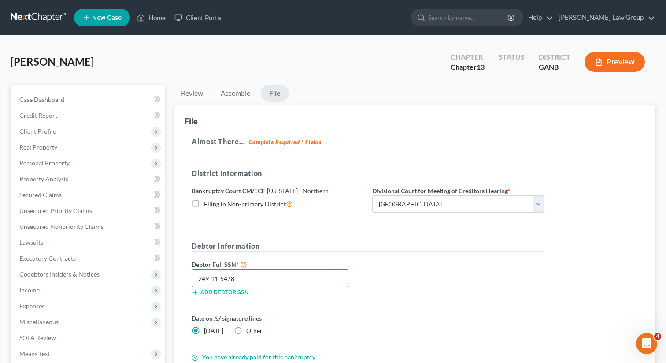
type input "249-11-5478"
click at [429, 280] on div "Debtor Full SSN * 249-11-5478 Add debtor SSN" at bounding box center [367, 281] width 361 height 44
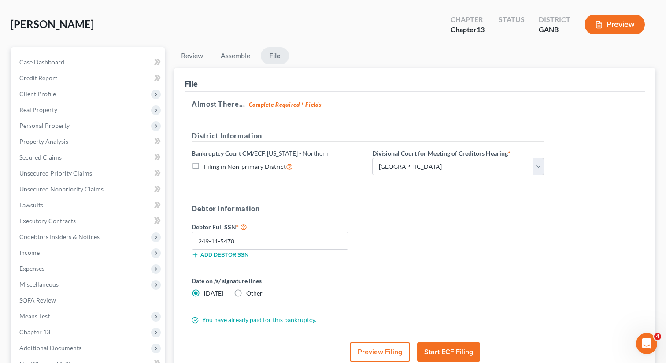
scroll to position [87, 0]
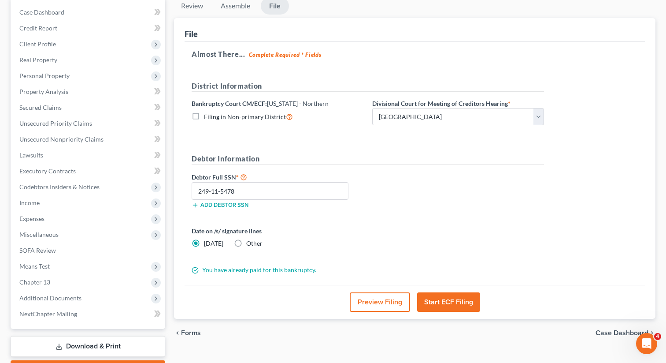
click at [438, 305] on button "Start ECF Filing" at bounding box center [448, 301] width 63 height 19
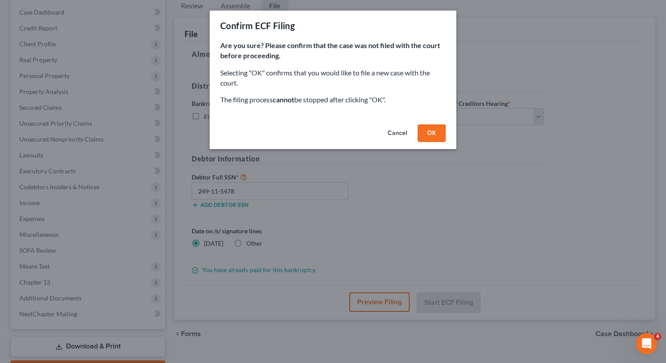
click at [430, 130] on button "OK" at bounding box center [432, 133] width 28 height 18
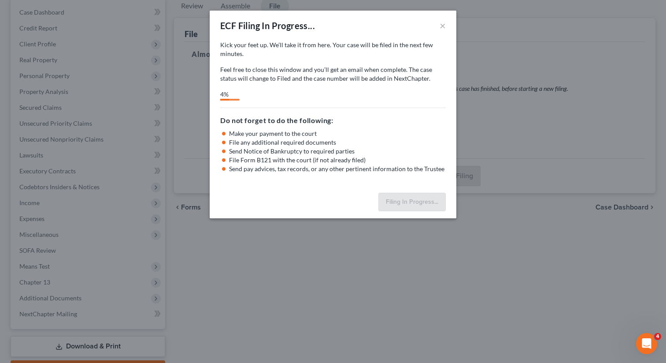
select select "1"
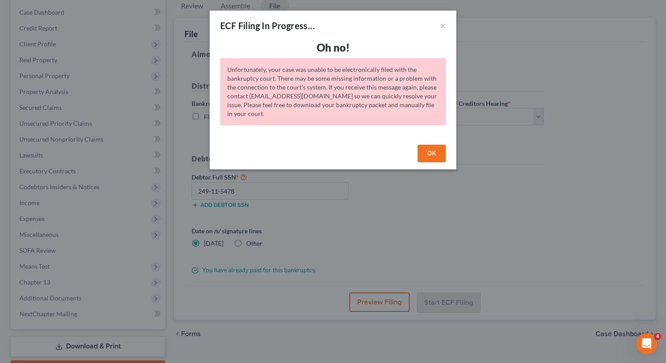
click at [435, 151] on button "OK" at bounding box center [432, 154] width 28 height 18
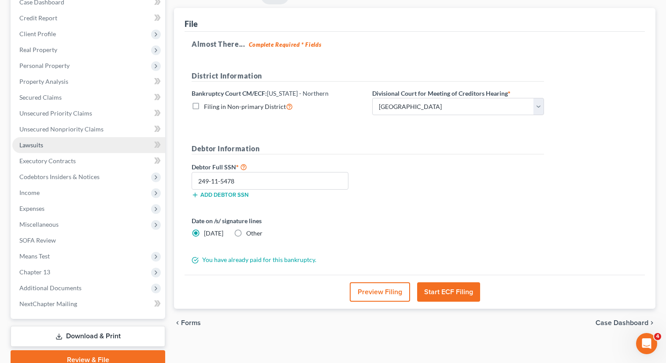
scroll to position [42, 0]
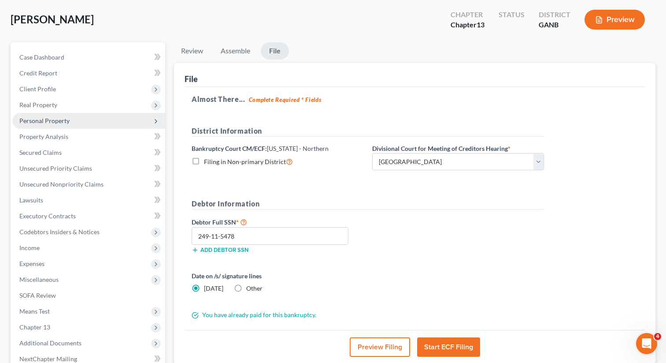
click at [48, 123] on span "Personal Property" at bounding box center [44, 120] width 50 height 7
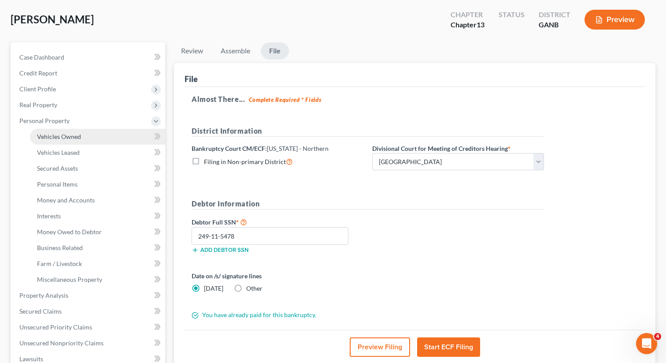
click at [53, 135] on span "Vehicles Owned" at bounding box center [59, 136] width 44 height 7
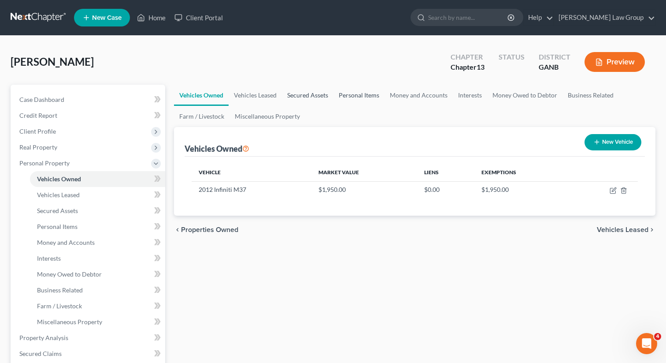
click at [307, 95] on link "Secured Assets" at bounding box center [308, 95] width 52 height 21
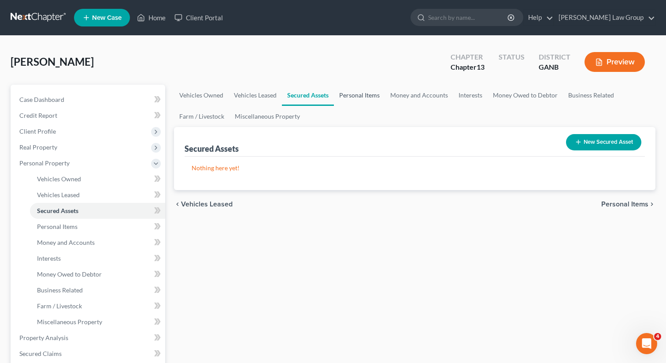
click at [346, 95] on link "Personal Items" at bounding box center [359, 95] width 51 height 21
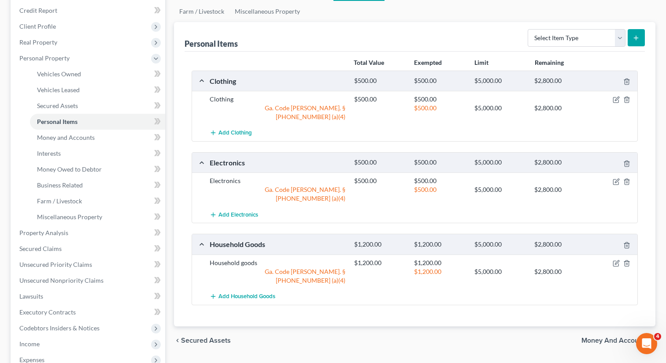
scroll to position [10, 0]
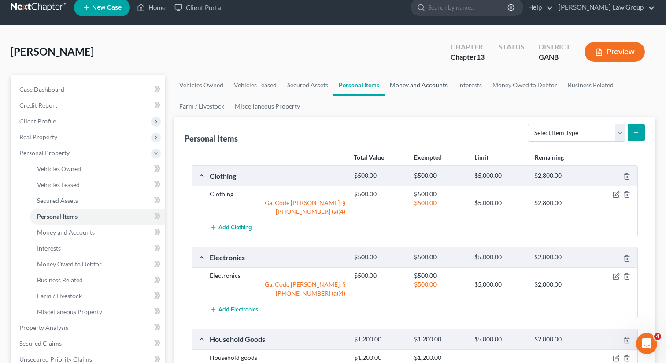
click at [405, 81] on link "Money and Accounts" at bounding box center [419, 84] width 68 height 21
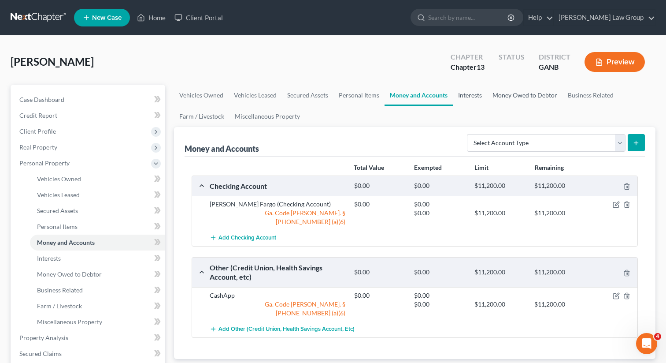
click at [469, 94] on link "Interests" at bounding box center [470, 95] width 34 height 21
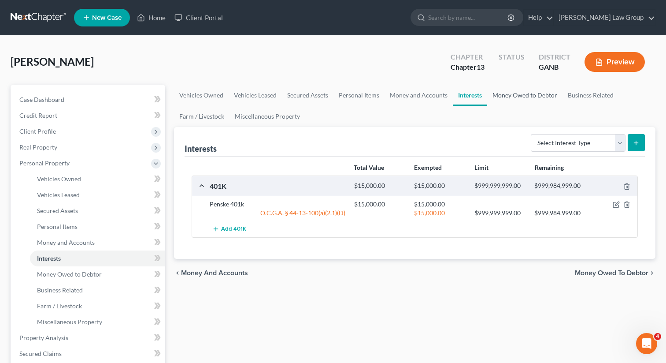
click at [516, 99] on link "Money Owed to Debtor" at bounding box center [524, 95] width 75 height 21
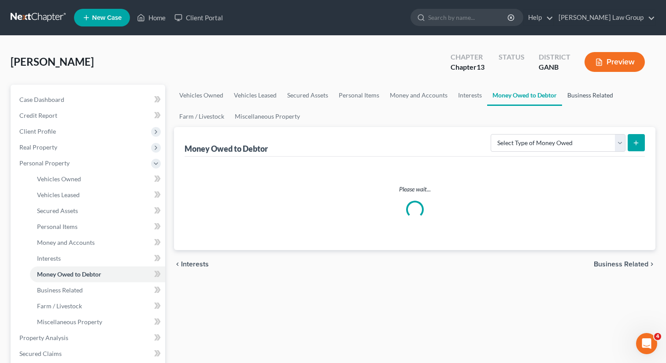
click at [579, 97] on link "Business Related" at bounding box center [590, 95] width 56 height 21
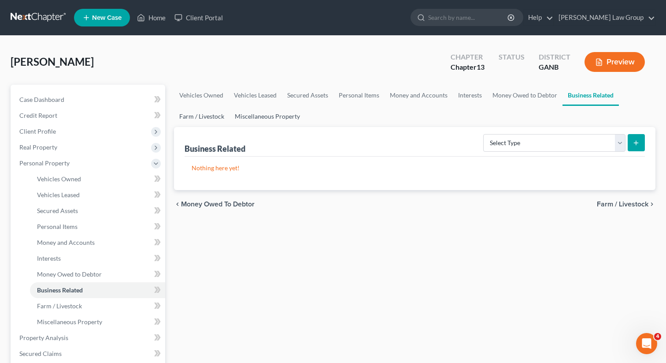
click at [216, 119] on link "Farm / Livestock" at bounding box center [202, 116] width 56 height 21
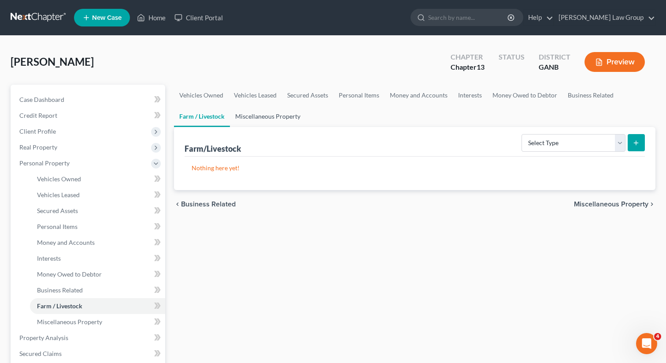
click at [257, 119] on link "Miscellaneous Property" at bounding box center [268, 116] width 76 height 21
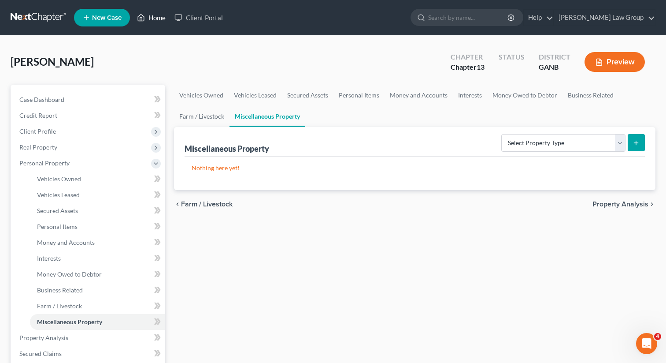
click at [156, 22] on link "Home" at bounding box center [151, 18] width 37 height 16
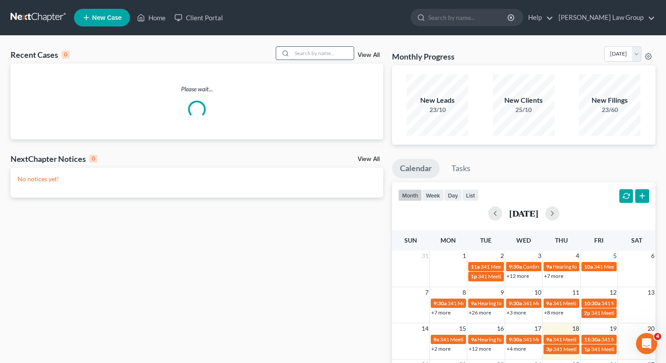
click at [305, 53] on input "search" at bounding box center [323, 53] width 62 height 13
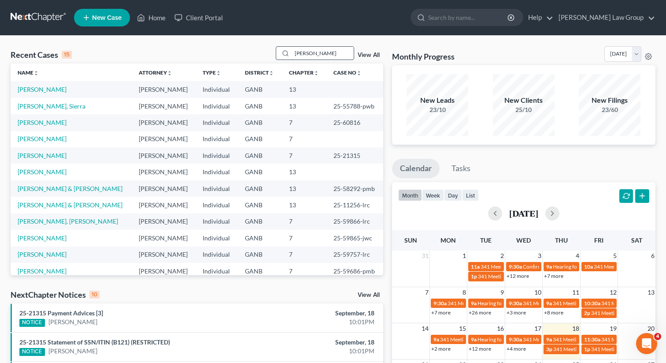
type input "ashe"
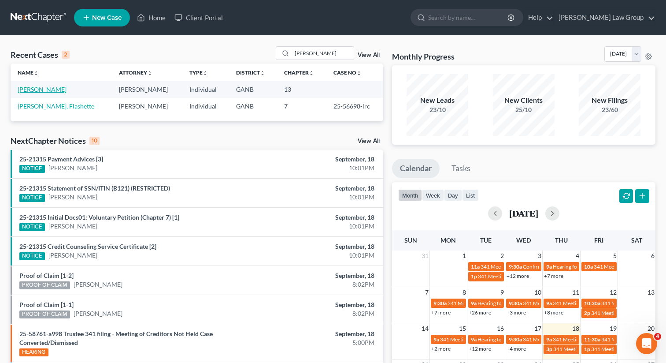
click at [30, 89] on link "Ashe, Bryan" at bounding box center [42, 89] width 49 height 7
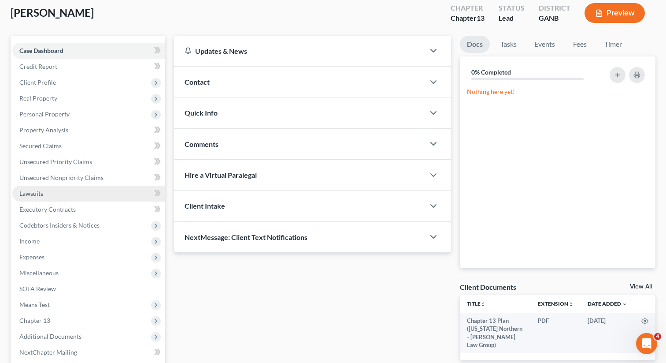
scroll to position [91, 0]
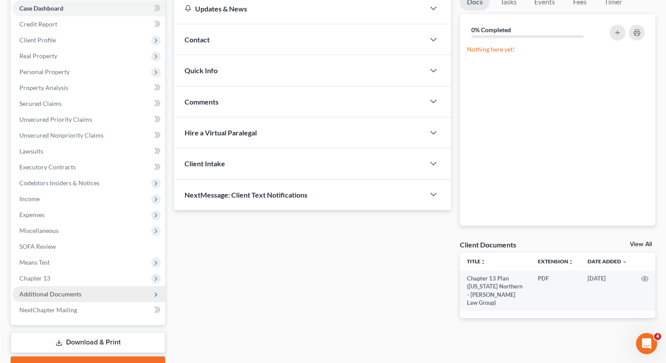
click at [55, 292] on span "Additional Documents" at bounding box center [50, 293] width 62 height 7
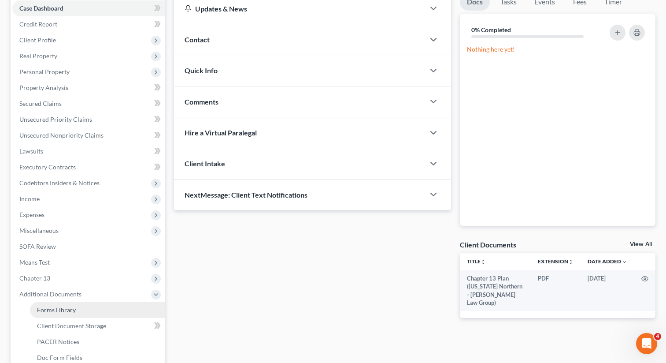
click at [85, 307] on link "Forms Library" at bounding box center [97, 310] width 135 height 16
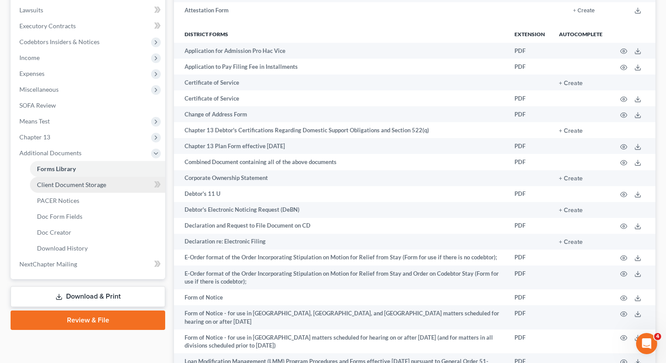
click at [81, 186] on span "Client Document Storage" at bounding box center [71, 184] width 69 height 7
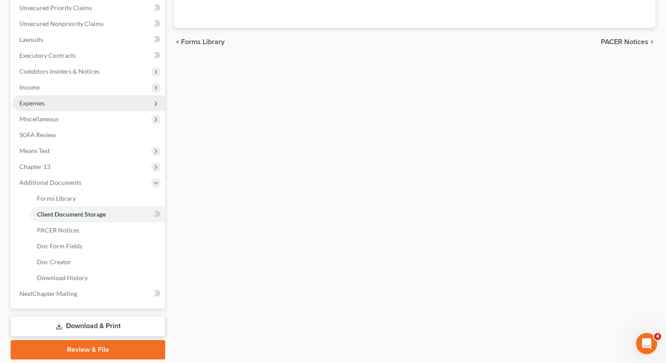
select select "0"
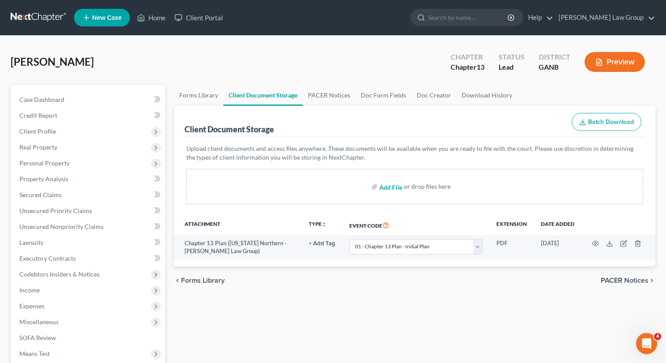
click at [389, 186] on input "file" at bounding box center [389, 186] width 21 height 16
drag, startPoint x: 70, startPoint y: 64, endPoint x: 5, endPoint y: 62, distance: 64.8
click at [5, 62] on div "Ashe, Bryan Upgraded Chapter Chapter 13 Status Lead District GANB Preview Petit…" at bounding box center [333, 308] width 666 height 544
copy span "Ashe, Bryan"
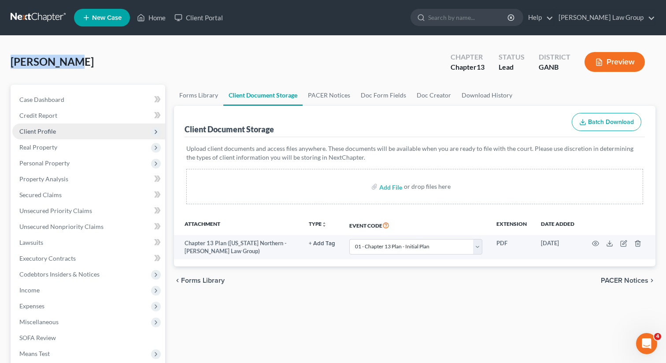
click at [71, 130] on span "Client Profile" at bounding box center [88, 131] width 153 height 16
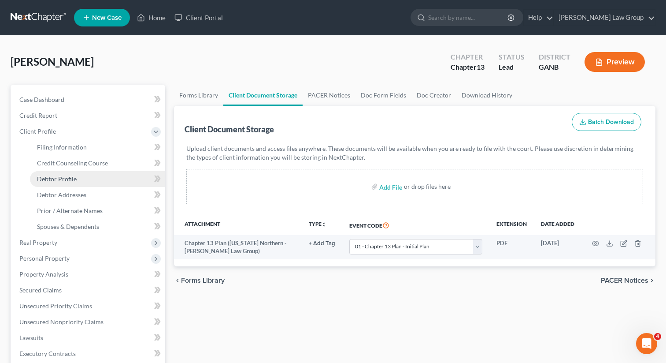
click at [66, 183] on link "Debtor Profile" at bounding box center [97, 179] width 135 height 16
select select "1"
select select "3"
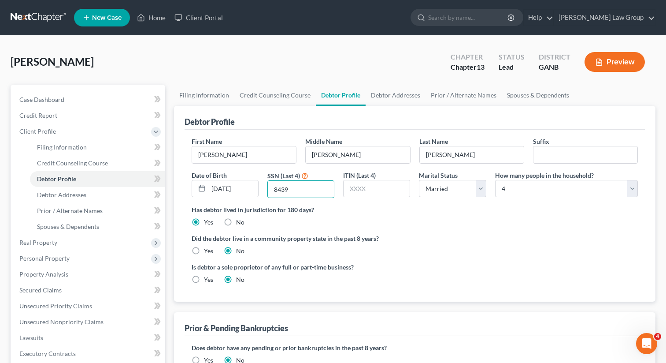
drag, startPoint x: 296, startPoint y: 193, endPoint x: 261, endPoint y: 190, distance: 35.4
click at [261, 190] on div "First Name Bryan Middle Name Fitzgerald Last Name Ashe Suffix Date of Birth 07/…" at bounding box center [414, 171] width 455 height 68
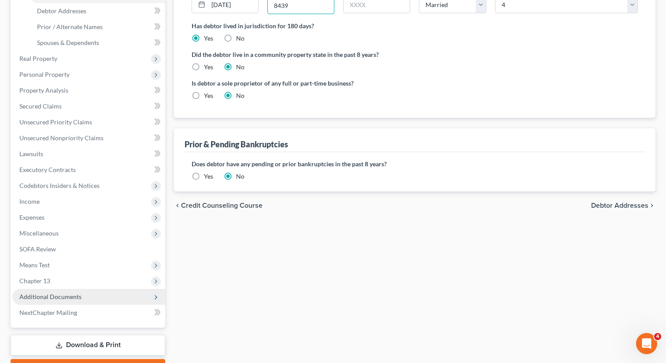
scroll to position [232, 0]
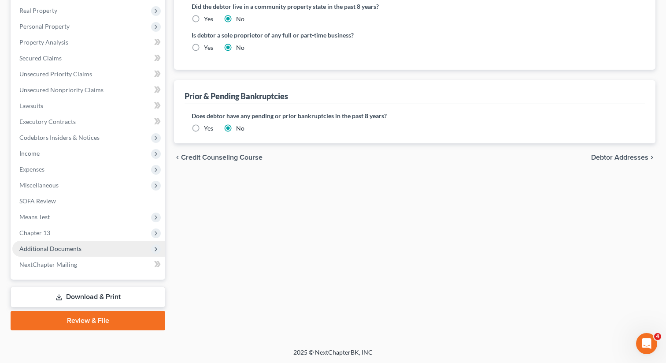
click at [76, 249] on span "Additional Documents" at bounding box center [50, 248] width 62 height 7
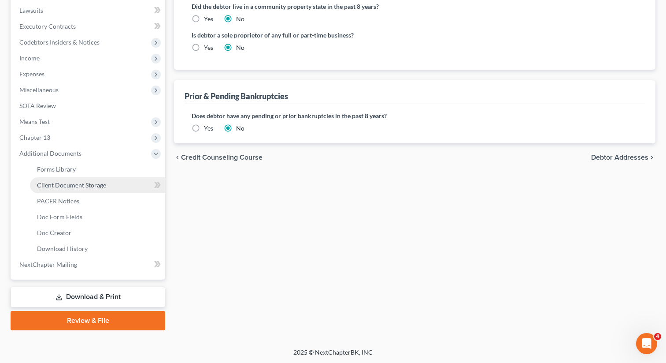
click at [74, 186] on span "Client Document Storage" at bounding box center [71, 184] width 69 height 7
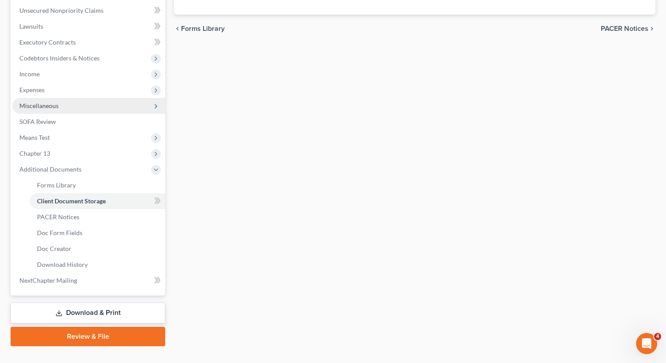
select select "0"
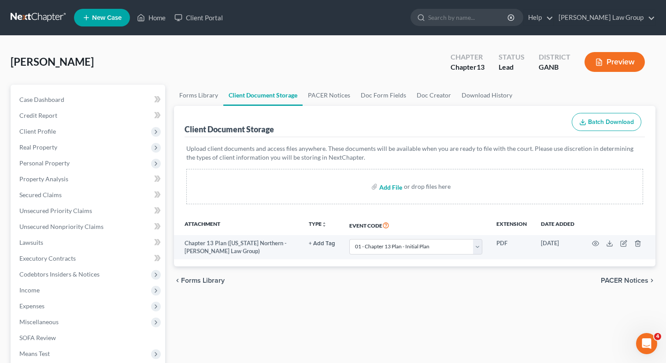
click at [392, 190] on input "file" at bounding box center [389, 186] width 21 height 16
type input "C:\fakepath\Paystubs TO FILE (8).pdf"
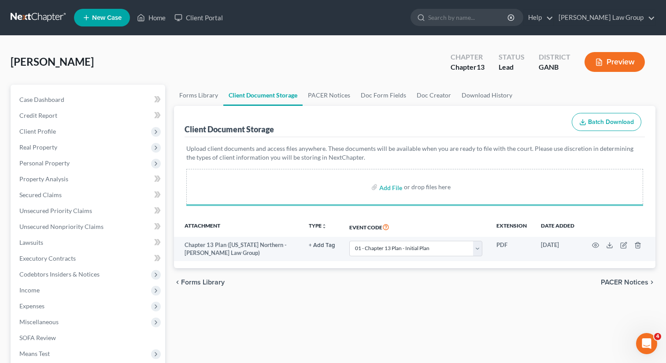
select select "0"
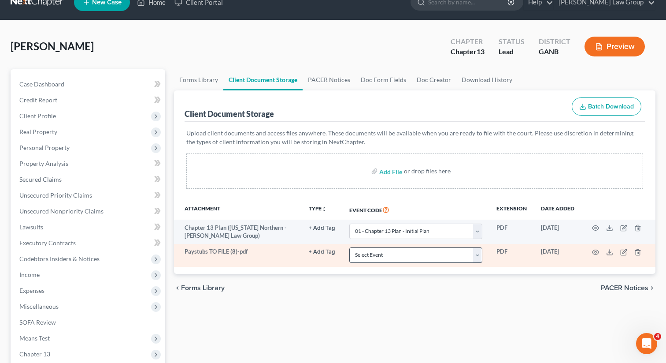
scroll to position [25, 0]
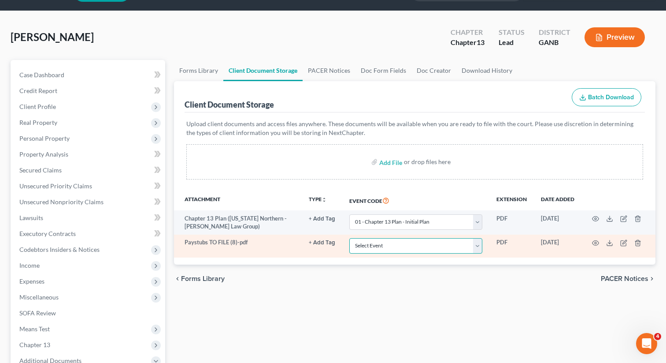
click at [404, 244] on select "Select Event 01 - Chapter 13 Plan - Initial Plan 02-Application to Pay Filing F…" at bounding box center [416, 245] width 133 height 15
select select "35"
click at [350, 238] on select "Select Event 01 - Chapter 13 Plan - Initial Plan 02-Application to Pay Filing F…" at bounding box center [416, 245] width 133 height 15
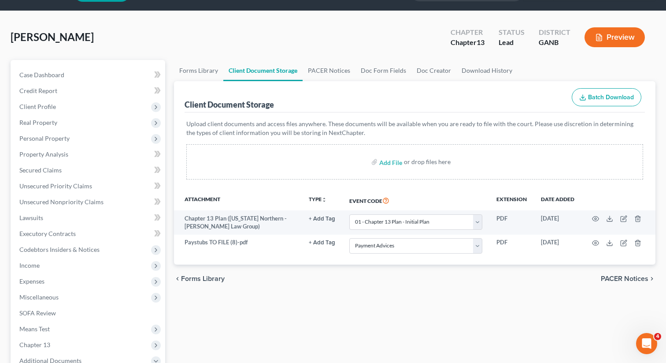
click at [395, 298] on div "Forms Library Client Document Storage PACER Notices Doc Form Fields Doc Creator…" at bounding box center [415, 298] width 491 height 477
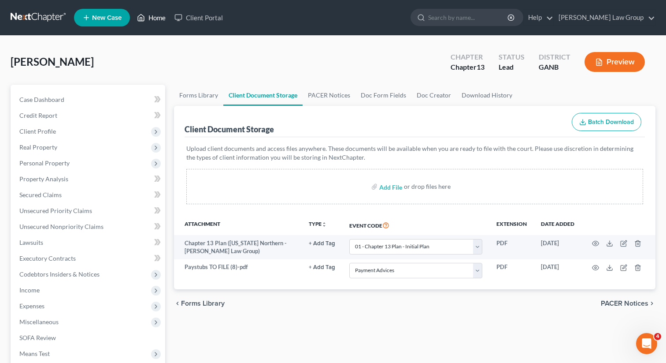
click at [155, 23] on link "Home" at bounding box center [151, 18] width 37 height 16
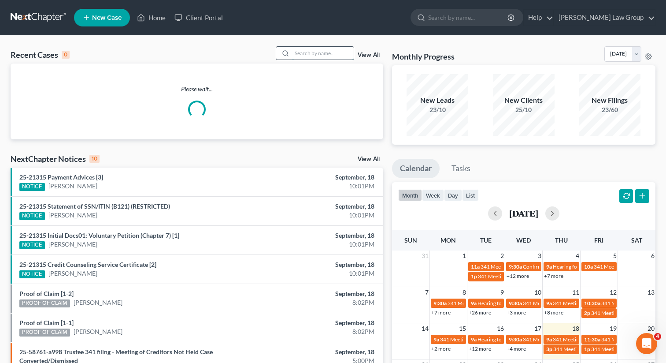
click at [330, 54] on input "search" at bounding box center [323, 53] width 62 height 13
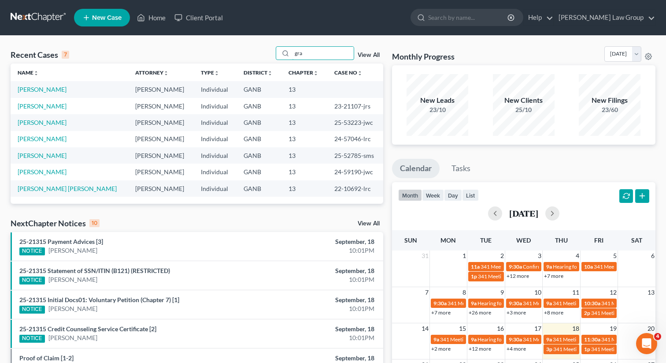
type input "gra"
click at [28, 89] on link "Grayson, Willie" at bounding box center [42, 89] width 49 height 7
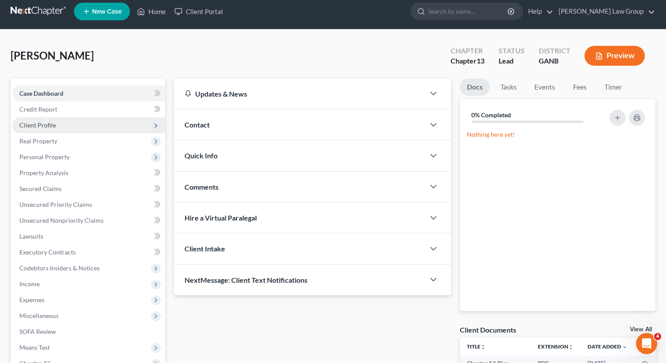
scroll to position [137, 0]
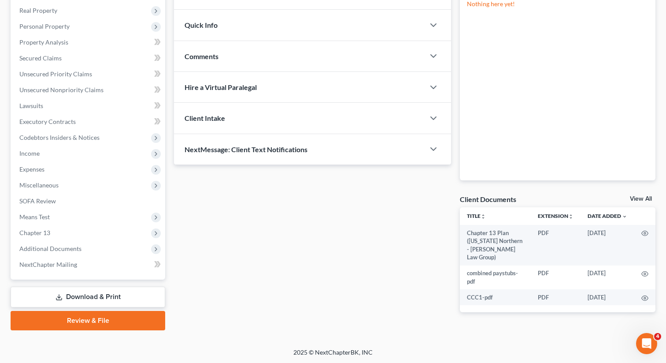
click at [59, 315] on link "Review & File" at bounding box center [88, 320] width 155 height 19
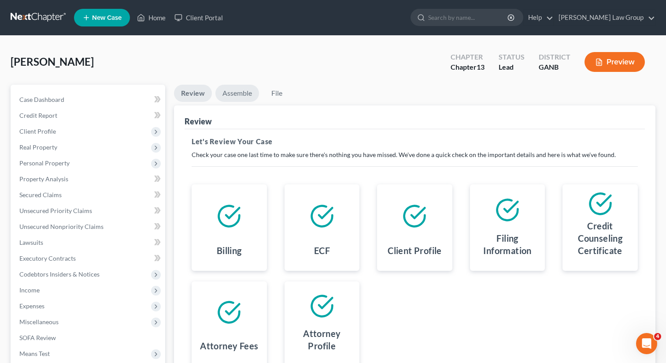
click at [235, 95] on link "Assemble" at bounding box center [238, 93] width 44 height 17
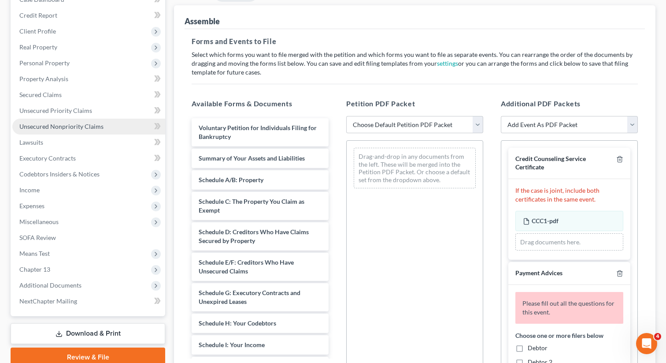
scroll to position [191, 0]
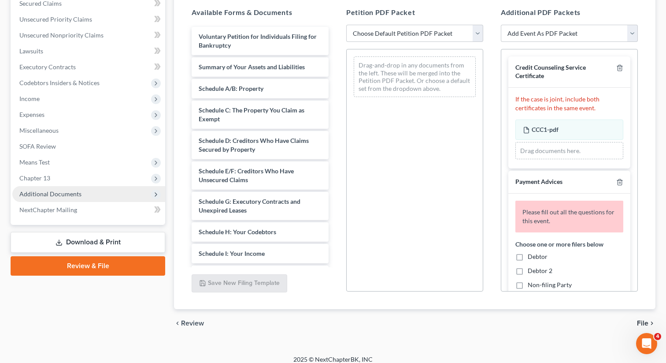
click at [82, 197] on span "Additional Documents" at bounding box center [88, 194] width 153 height 16
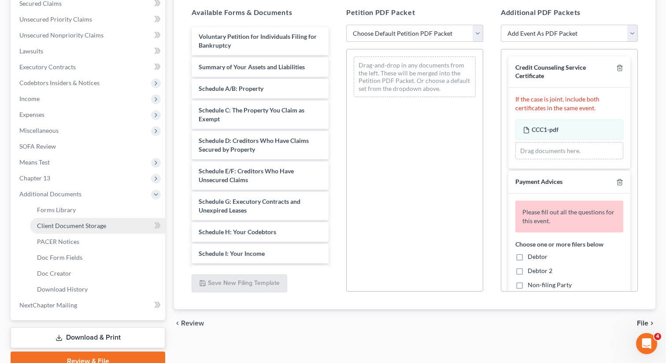
click at [72, 228] on span "Client Document Storage" at bounding box center [71, 225] width 69 height 7
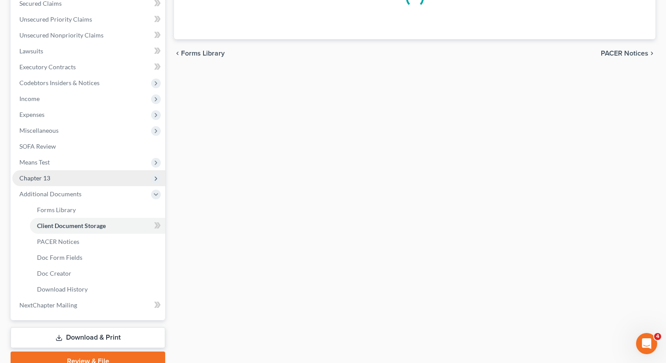
select select "5"
select select "35"
select select "0"
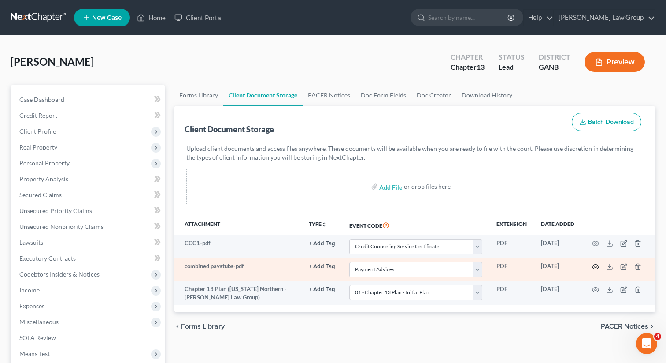
click at [594, 268] on icon "button" at bounding box center [596, 266] width 7 height 5
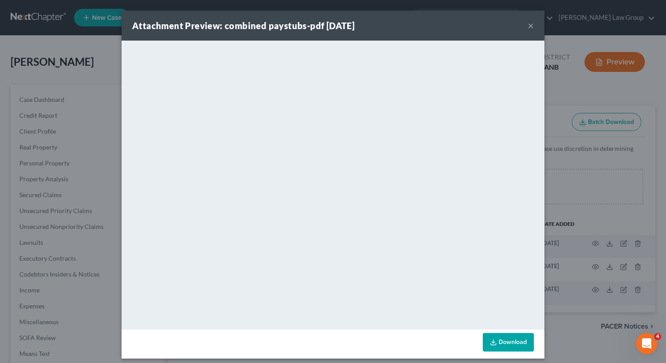
scroll to position [6, 0]
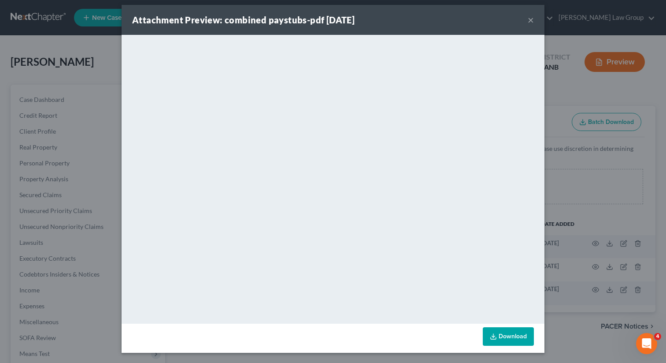
click at [529, 20] on button "×" at bounding box center [531, 20] width 6 height 11
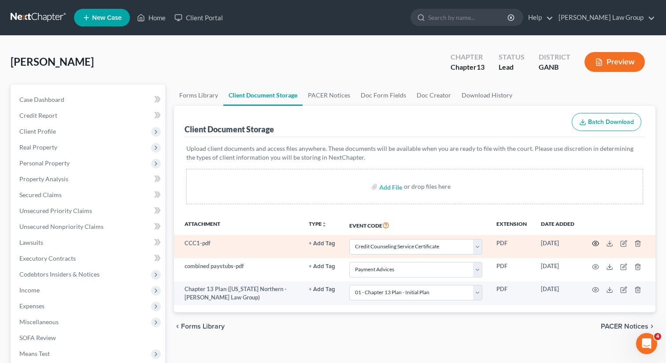
click at [594, 243] on icon "button" at bounding box center [595, 243] width 7 height 7
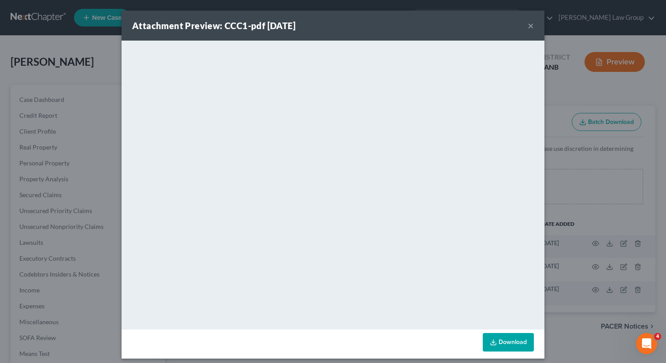
click at [528, 30] on button "×" at bounding box center [531, 25] width 6 height 11
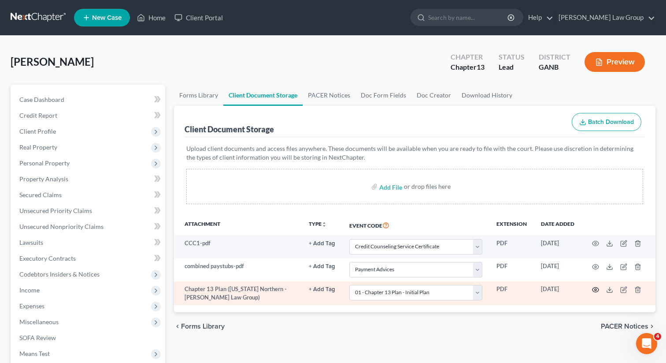
click at [595, 288] on icon "button" at bounding box center [595, 289] width 7 height 7
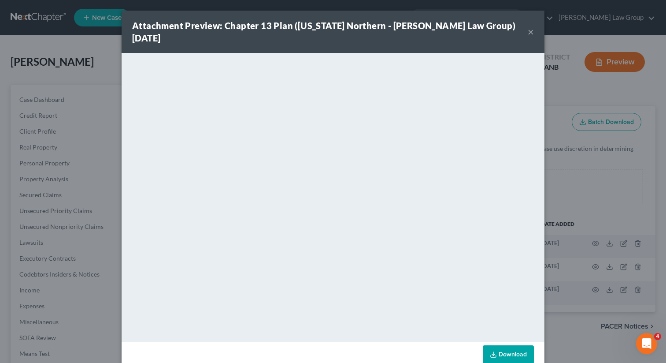
click at [533, 26] on button "×" at bounding box center [531, 31] width 6 height 11
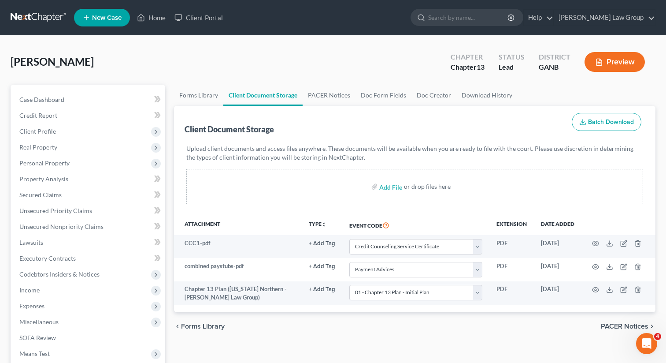
click at [386, 131] on div "Client Document Storage Batch Download" at bounding box center [415, 122] width 461 height 32
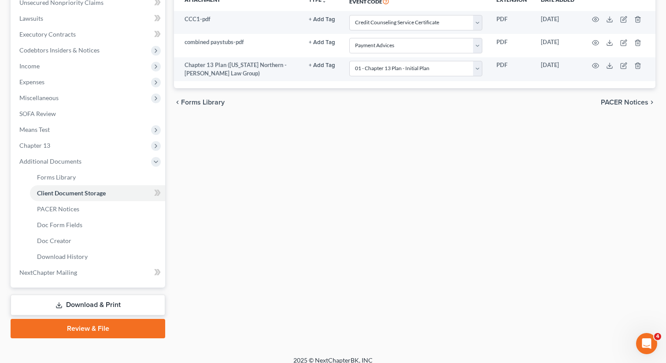
scroll to position [232, 0]
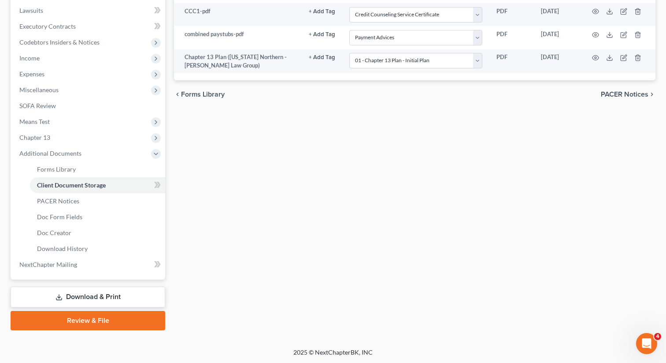
click at [92, 320] on link "Review & File" at bounding box center [88, 320] width 155 height 19
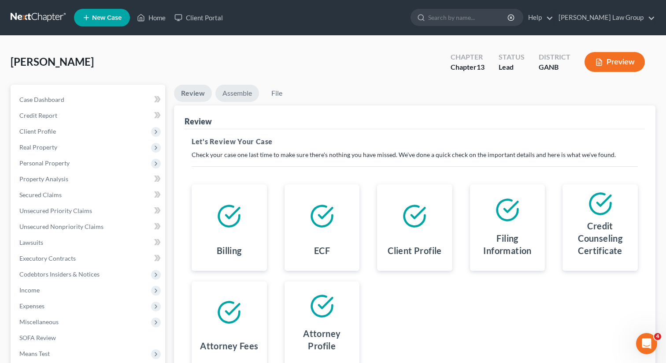
click at [238, 93] on link "Assemble" at bounding box center [238, 93] width 44 height 17
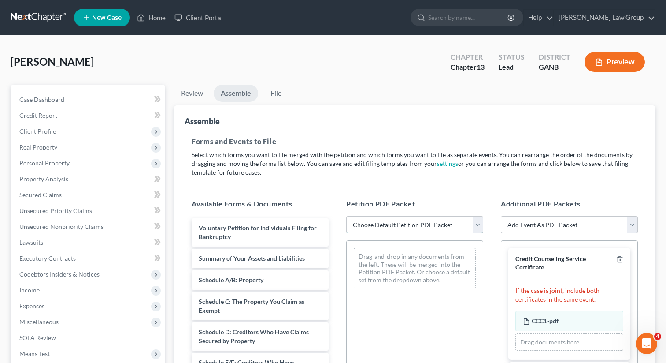
click at [364, 226] on select "Choose Default Petition PDF Packet Complete Bankruptcy Petition (all forms and …" at bounding box center [414, 225] width 137 height 18
select select "0"
click at [346, 216] on select "Choose Default Petition PDF Packet Complete Bankruptcy Petition (all forms and …" at bounding box center [414, 225] width 137 height 18
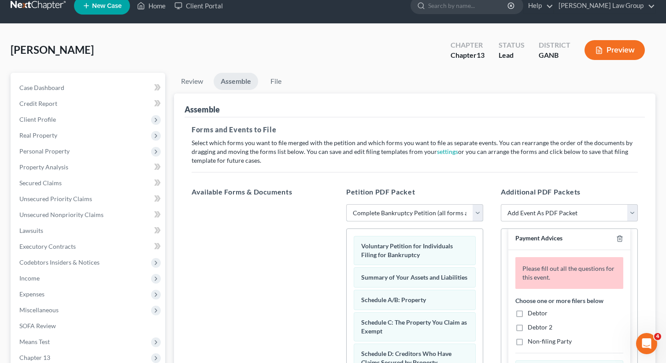
scroll to position [137, 0]
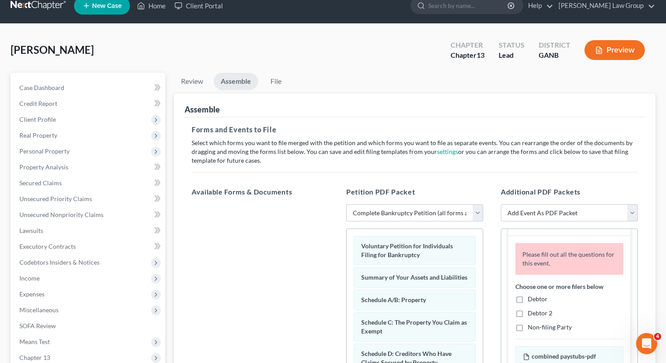
click at [528, 297] on label "Debtor" at bounding box center [538, 298] width 20 height 9
click at [532, 297] on input "Debtor" at bounding box center [535, 297] width 6 height 6
checkbox input "true"
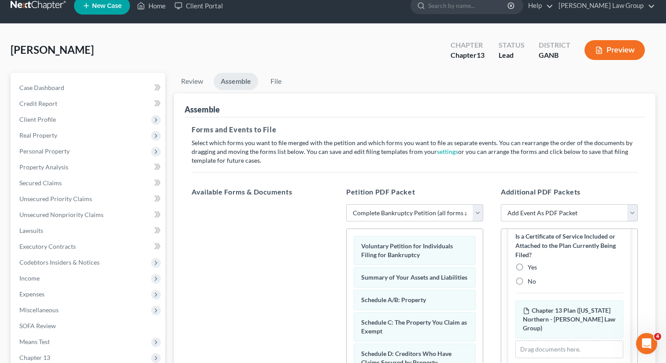
scroll to position [591, 0]
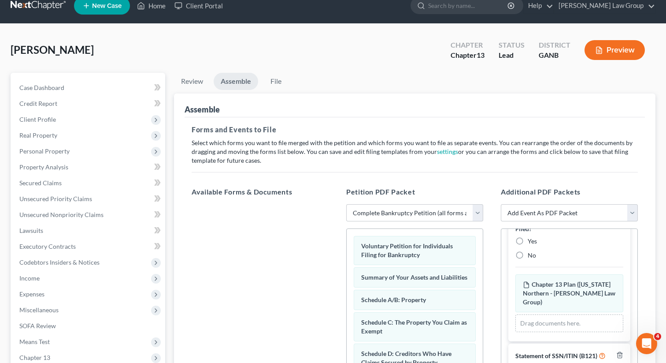
click at [528, 258] on label "No" at bounding box center [532, 255] width 8 height 9
click at [532, 257] on input "No" at bounding box center [535, 254] width 6 height 6
radio input "true"
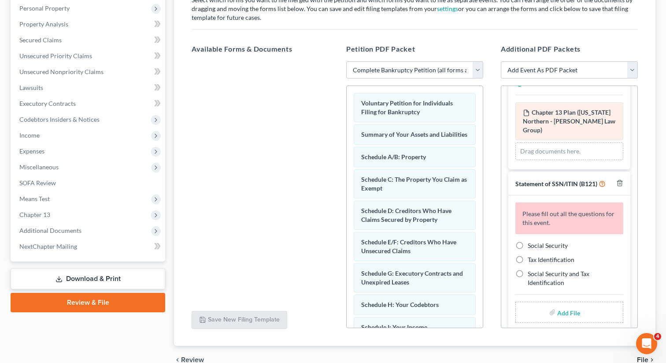
scroll to position [181, 0]
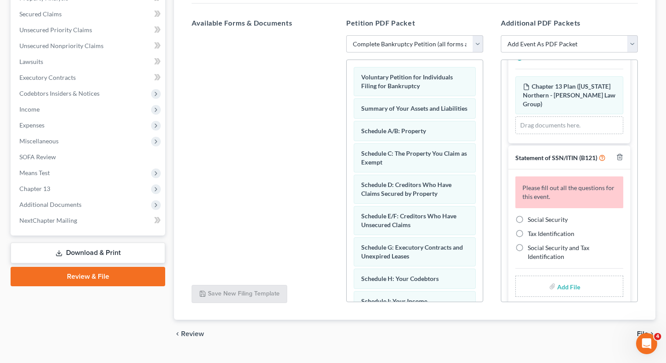
click at [528, 215] on label "Social Security" at bounding box center [548, 219] width 40 height 9
click at [532, 215] on input "Social Security" at bounding box center [535, 218] width 6 height 6
radio input "true"
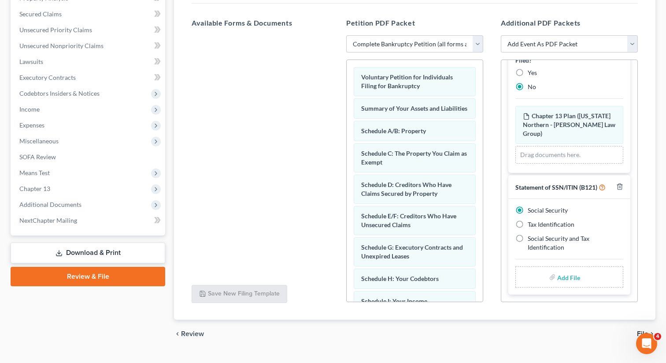
scroll to position [542, 0]
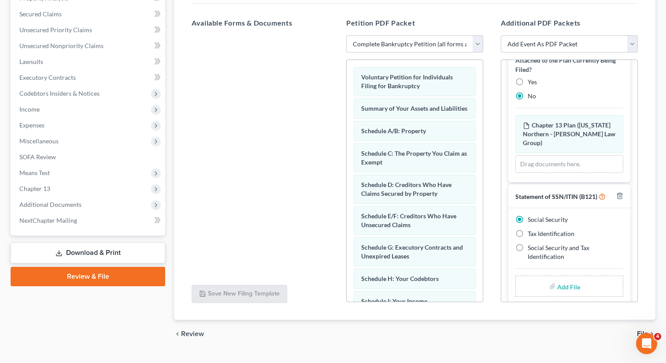
click at [561, 278] on input "file" at bounding box center [568, 286] width 21 height 16
type input "C:\fakepath\SSN to file in case GRAYON.pdf"
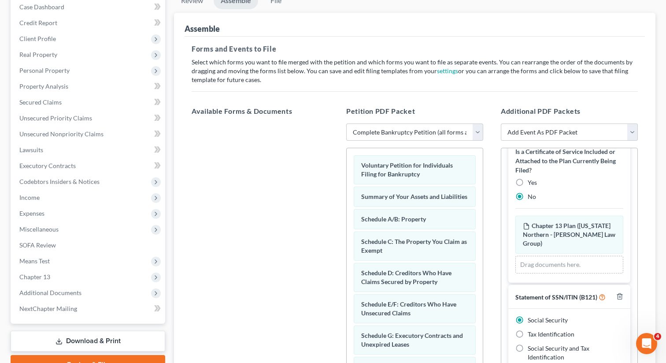
scroll to position [0, 0]
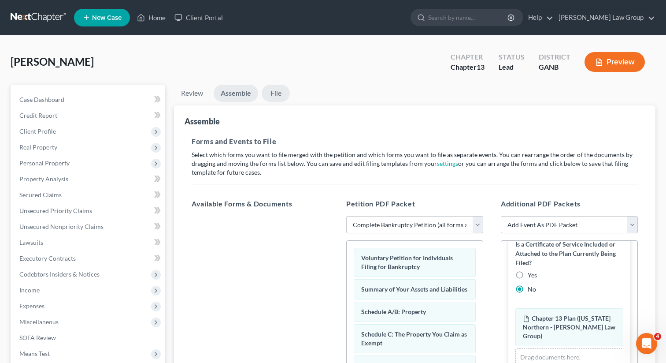
click at [279, 93] on link "File" at bounding box center [276, 93] width 28 height 17
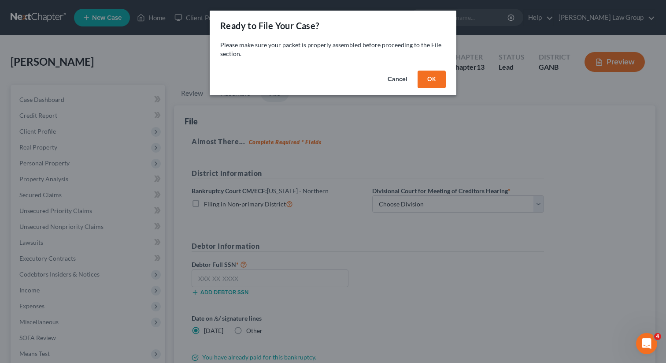
click at [431, 82] on button "OK" at bounding box center [432, 80] width 28 height 18
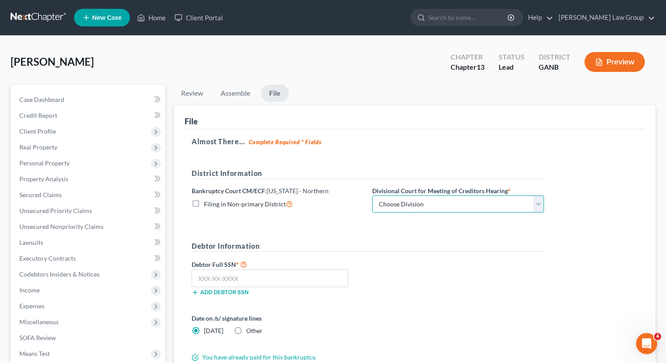
click at [417, 207] on select "Choose Division Atlanta Gainesville Newnan Rome" at bounding box center [458, 204] width 172 height 18
select select "1"
click at [372, 195] on select "Choose Division Atlanta Gainesville Newnan Rome" at bounding box center [458, 204] width 172 height 18
click at [245, 277] on input "text" at bounding box center [270, 278] width 157 height 18
paste input "249-11-5478"
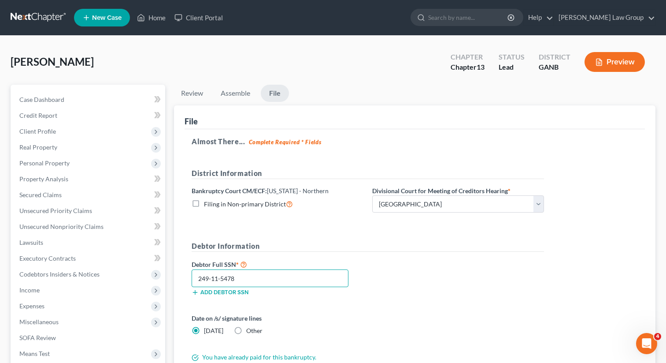
type input "249-11-5478"
click at [402, 256] on div "Debtor Information Debtor Full SSN * 249-11-5478 Add debtor SSN" at bounding box center [367, 272] width 361 height 62
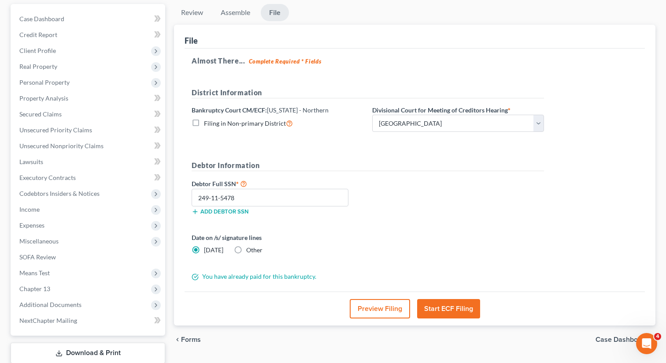
scroll to position [89, 0]
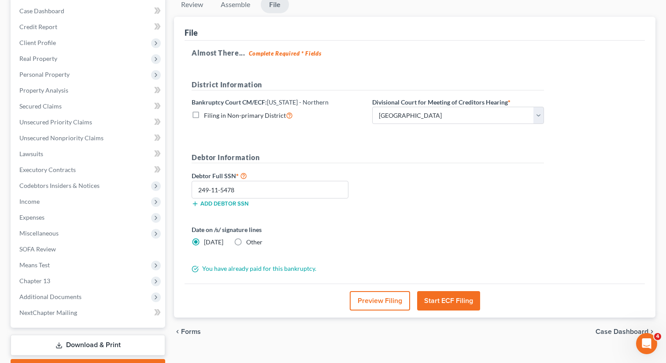
click at [195, 268] on polyline at bounding box center [196, 268] width 4 height 3
click at [446, 299] on button "Start ECF Filing" at bounding box center [448, 300] width 63 height 19
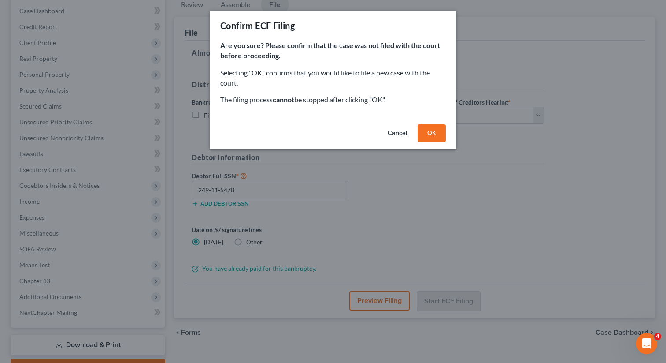
click at [396, 133] on button "Cancel" at bounding box center [397, 133] width 33 height 18
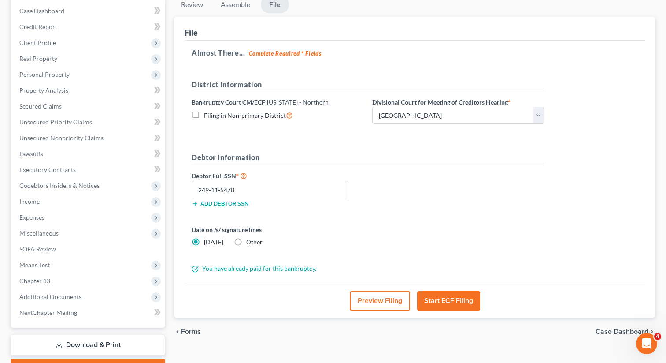
click at [363, 301] on button "Preview Filing" at bounding box center [380, 300] width 60 height 19
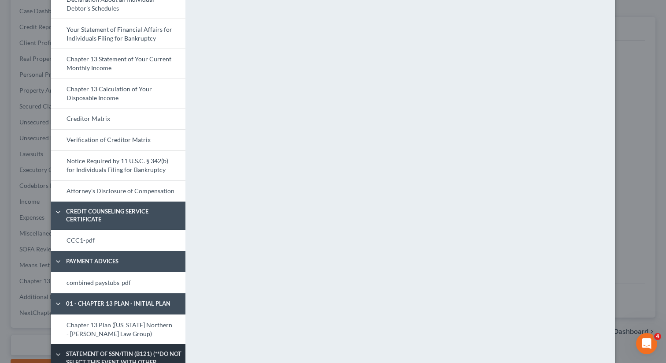
scroll to position [322, 0]
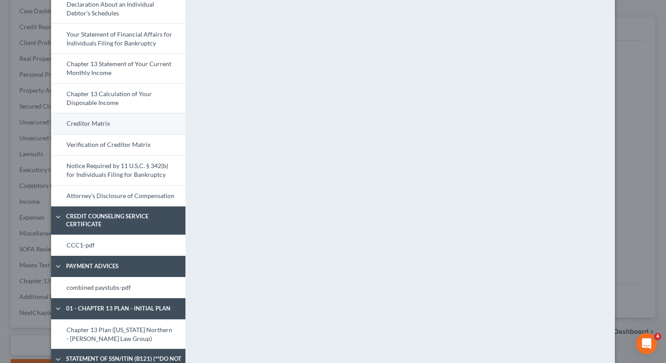
click at [95, 127] on link "Creditor Matrix" at bounding box center [118, 123] width 134 height 21
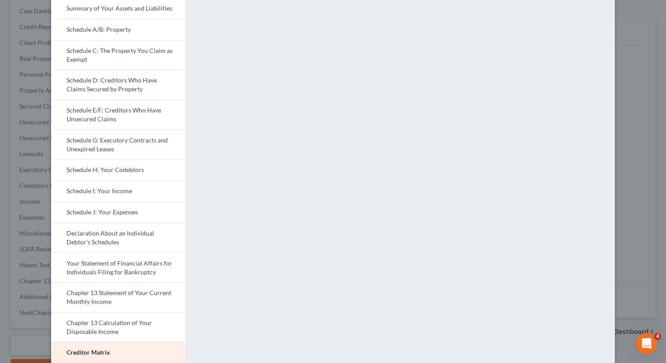
scroll to position [0, 0]
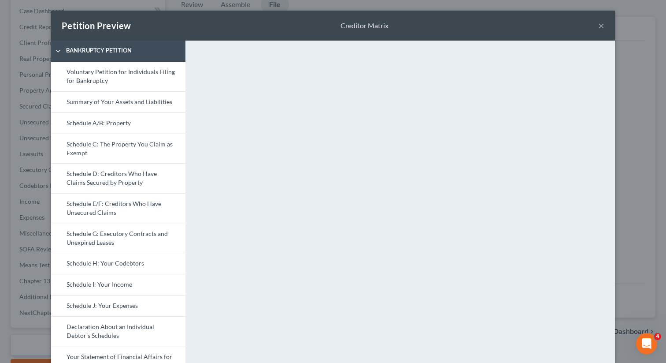
click at [602, 27] on button "×" at bounding box center [602, 25] width 6 height 11
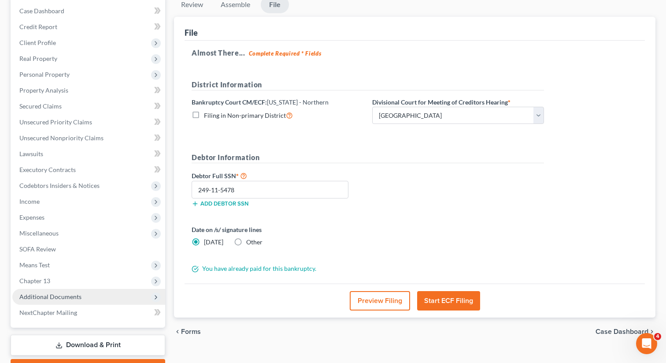
click at [52, 297] on span "Additional Documents" at bounding box center [50, 296] width 62 height 7
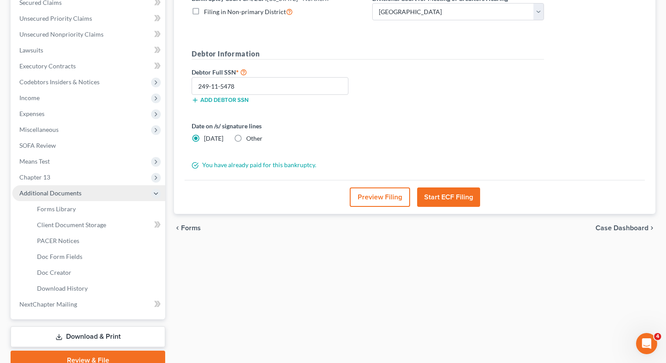
scroll to position [193, 0]
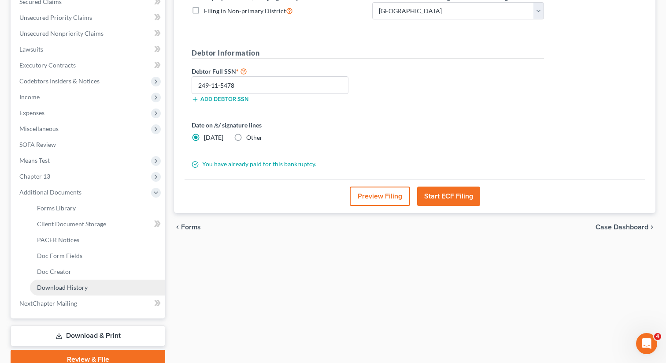
click at [74, 286] on span "Download History" at bounding box center [62, 286] width 51 height 7
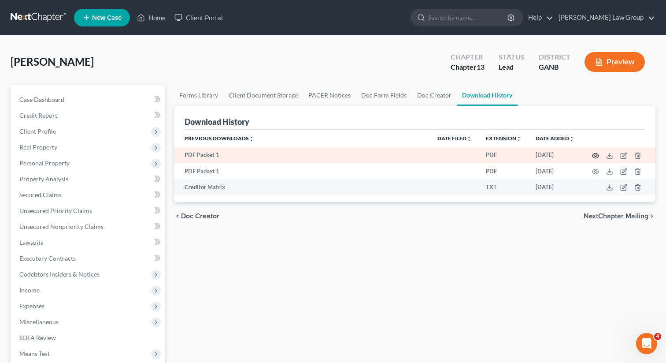
click at [596, 155] on icon "button" at bounding box center [595, 155] width 7 height 7
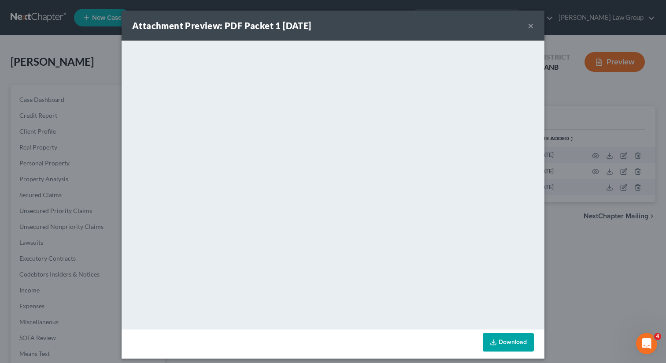
click at [529, 29] on button "×" at bounding box center [531, 25] width 6 height 11
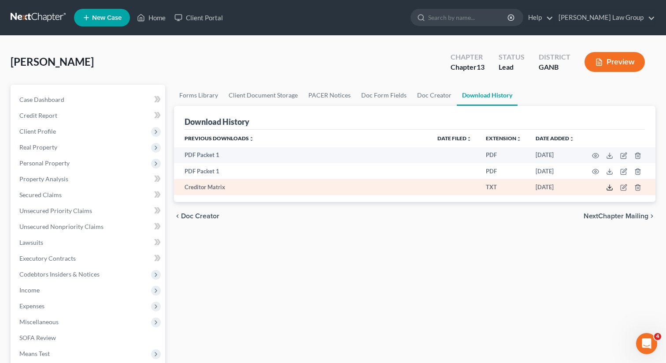
click at [609, 188] on icon at bounding box center [609, 187] width 7 height 7
click at [611, 188] on icon at bounding box center [609, 187] width 7 height 7
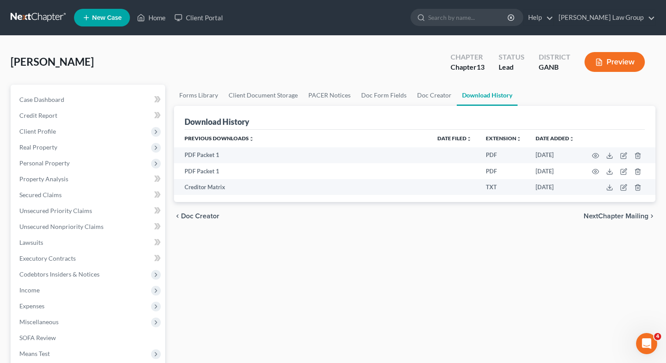
click at [352, 245] on div "Forms Library Client Document Storage PACER Notices Doc Form Fields Doc Creator…" at bounding box center [415, 323] width 491 height 477
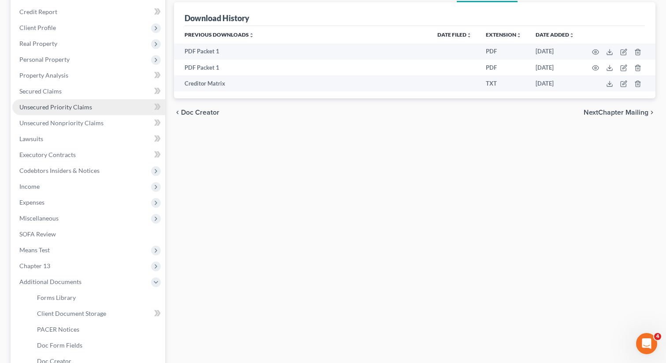
scroll to position [232, 0]
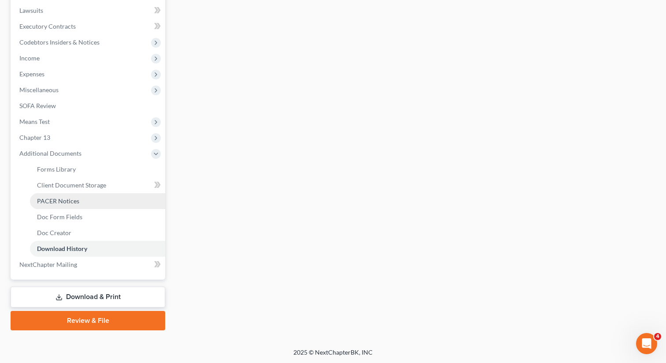
click at [67, 198] on span "PACER Notices" at bounding box center [58, 200] width 42 height 7
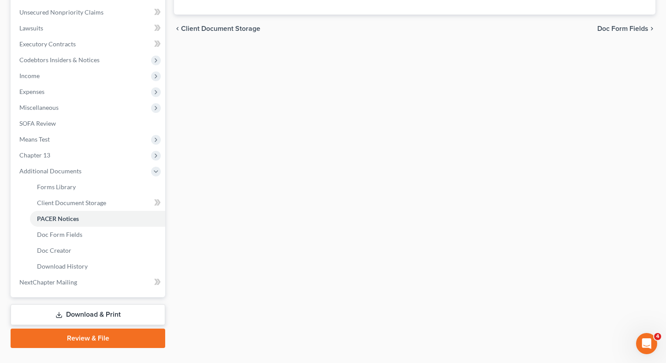
scroll to position [218, 0]
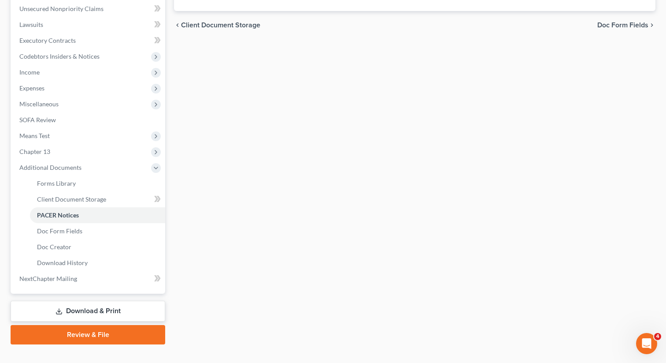
click at [73, 314] on link "Download & Print" at bounding box center [88, 311] width 155 height 21
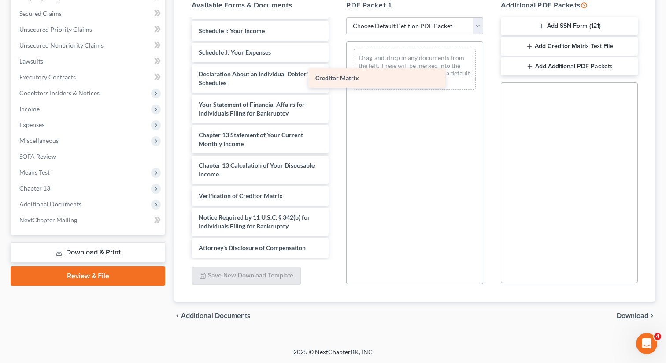
scroll to position [289, 0]
drag, startPoint x: 279, startPoint y: 170, endPoint x: 422, endPoint y: 58, distance: 181.7
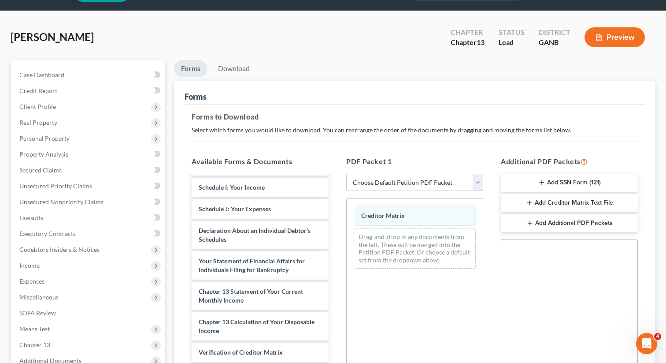
scroll to position [0, 0]
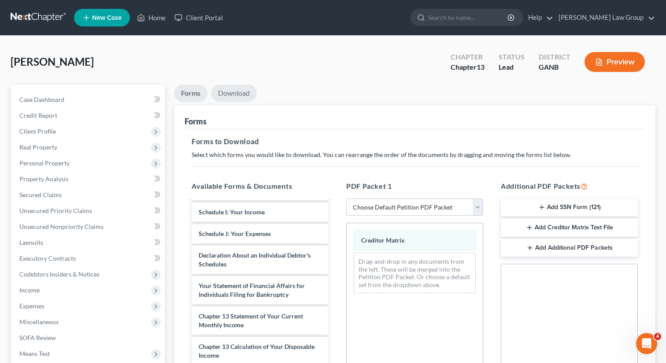
click at [236, 92] on link "Download" at bounding box center [234, 93] width 46 height 17
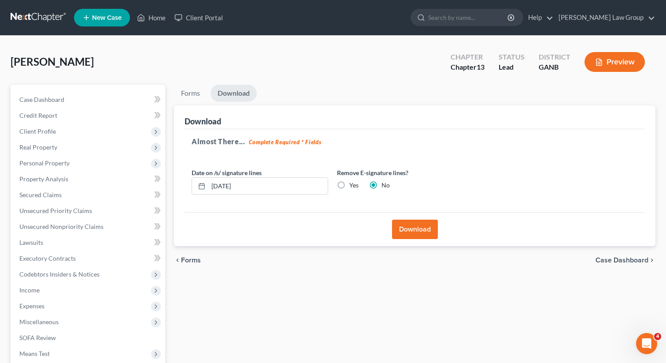
click at [419, 235] on button "Download" at bounding box center [415, 228] width 46 height 19
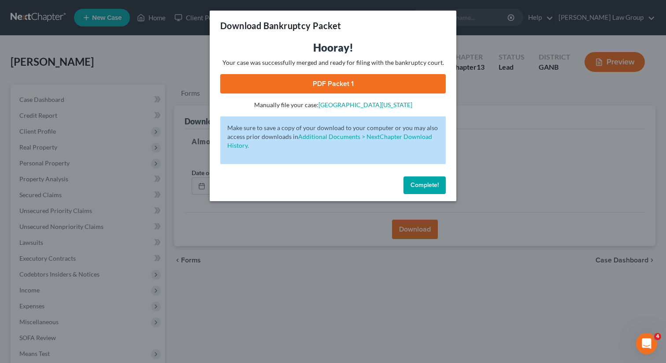
click at [299, 82] on link "PDF Packet 1" at bounding box center [333, 83] width 226 height 19
click at [518, 173] on div "Download Bankruptcy Packet Hooray! Your case was successfully merged and ready …" at bounding box center [333, 181] width 666 height 363
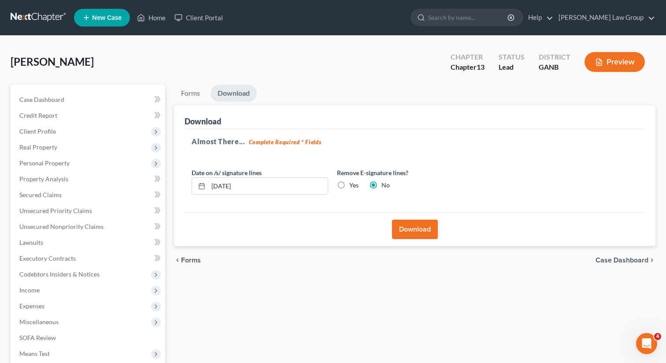
click at [586, 130] on div "Almost There... Complete Required * Fields Date on /s/ signature lines 09/18/20…" at bounding box center [415, 170] width 461 height 83
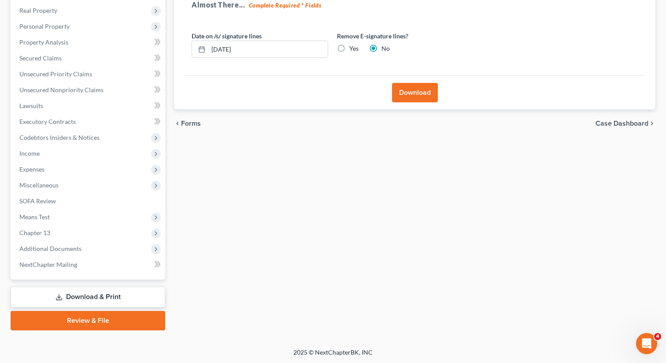
click at [77, 316] on link "Review & File" at bounding box center [88, 320] width 155 height 19
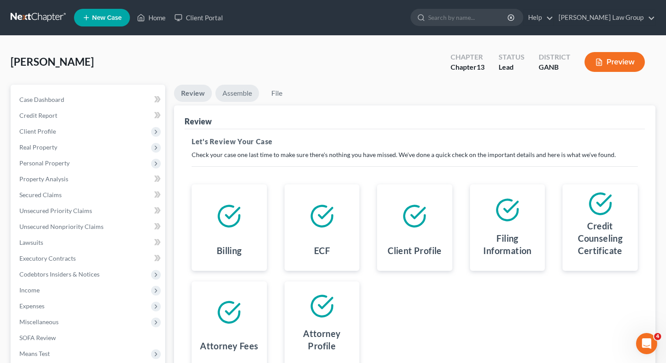
click at [234, 89] on link "Assemble" at bounding box center [238, 93] width 44 height 17
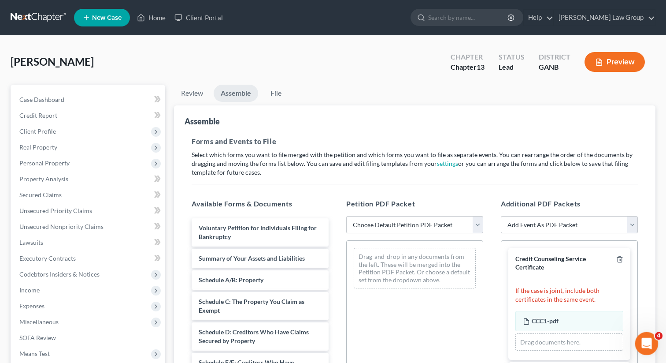
click at [643, 346] on div "Open Intercom Messenger" at bounding box center [645, 341] width 29 height 29
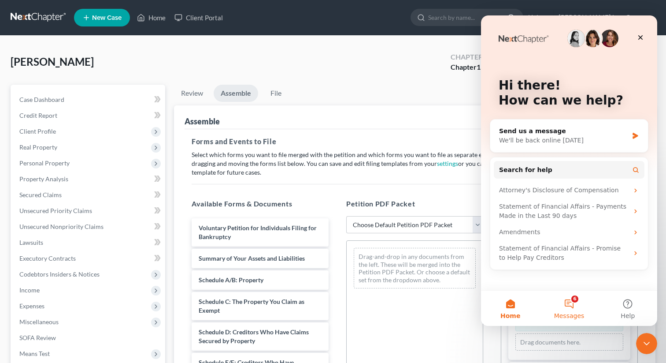
click at [569, 309] on button "6 Messages" at bounding box center [569, 307] width 59 height 35
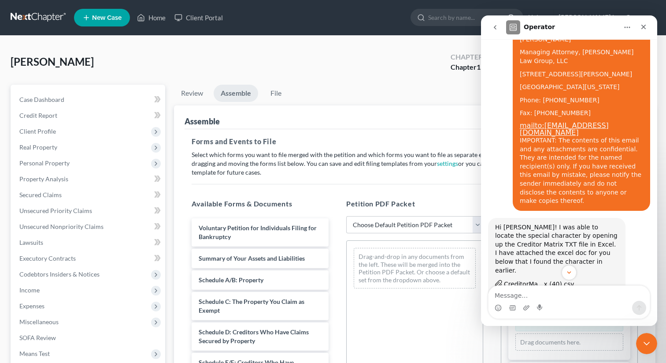
scroll to position [568, 0]
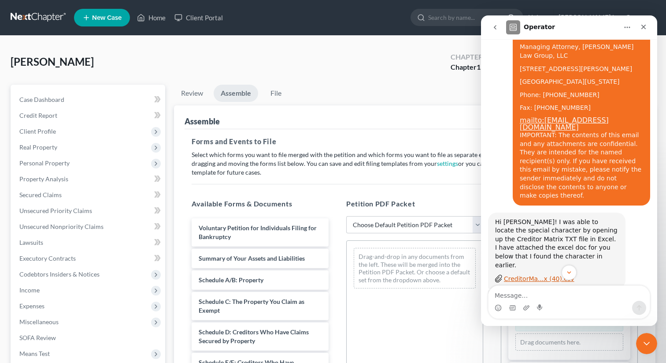
click at [529, 274] on div "CreditorMa...x (40).csv" at bounding box center [539, 278] width 71 height 9
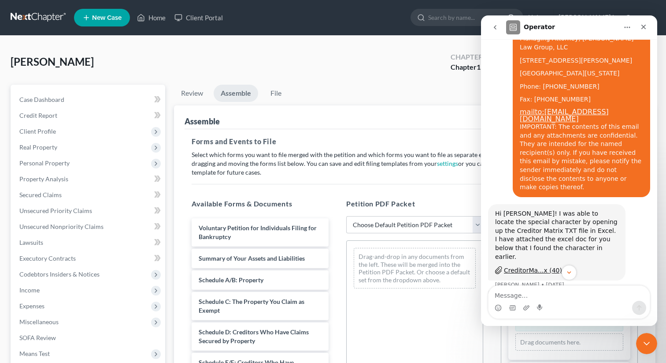
scroll to position [576, 0]
click at [498, 22] on button "go back" at bounding box center [495, 27] width 17 height 17
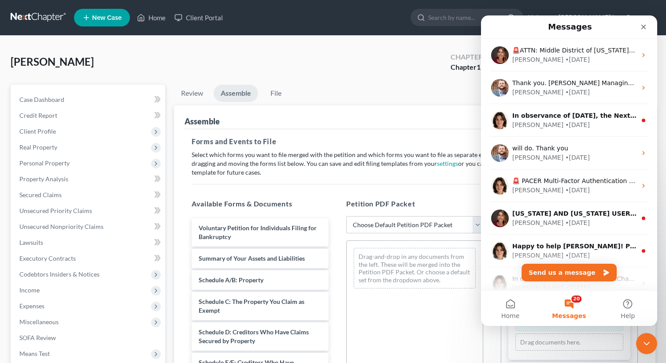
scroll to position [0, 0]
click at [646, 28] on icon "Close" at bounding box center [643, 26] width 7 height 7
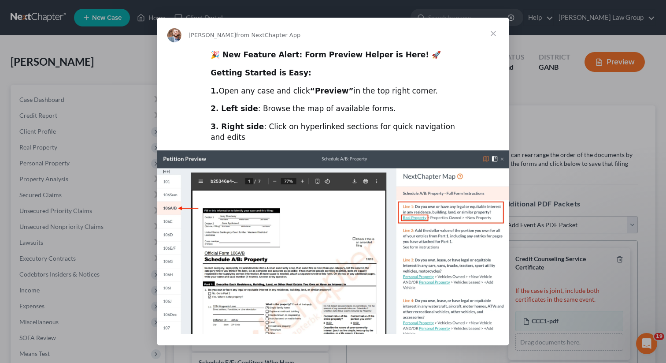
click at [495, 32] on span "Close" at bounding box center [494, 34] width 32 height 32
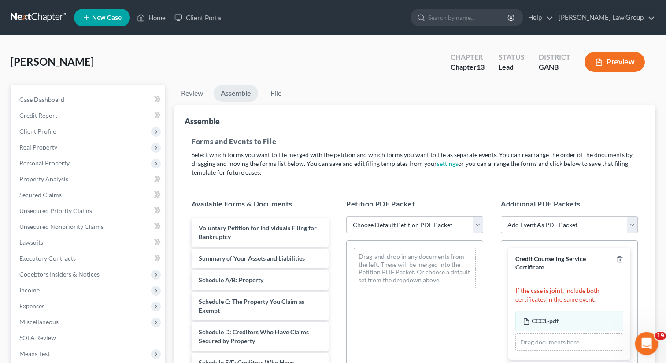
click at [643, 340] on icon "Open Intercom Messenger" at bounding box center [646, 342] width 15 height 15
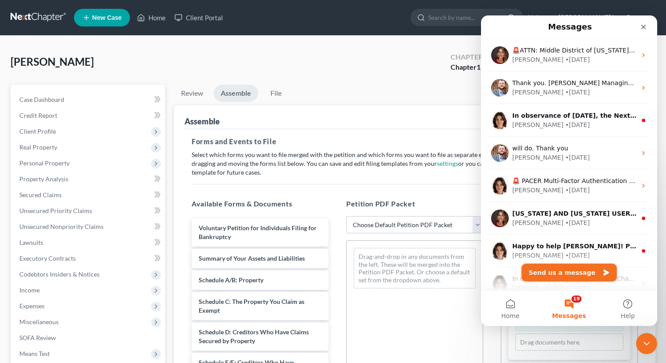
click at [561, 280] on button "Send us a message" at bounding box center [569, 273] width 95 height 18
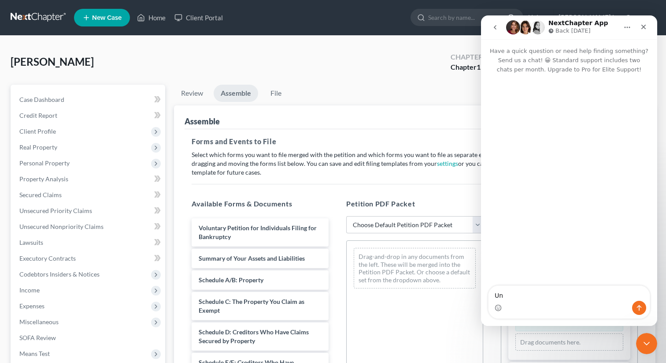
type textarea "U"
click at [412, 90] on ul "Review Assemble File" at bounding box center [415, 95] width 482 height 21
click at [496, 27] on icon "go back" at bounding box center [495, 27] width 7 height 7
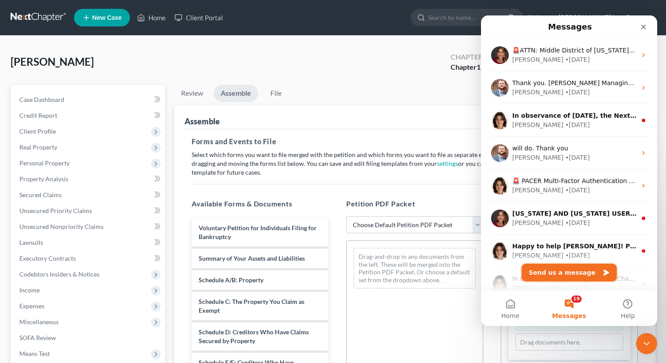
click at [559, 274] on button "Send us a message" at bounding box center [569, 273] width 95 height 18
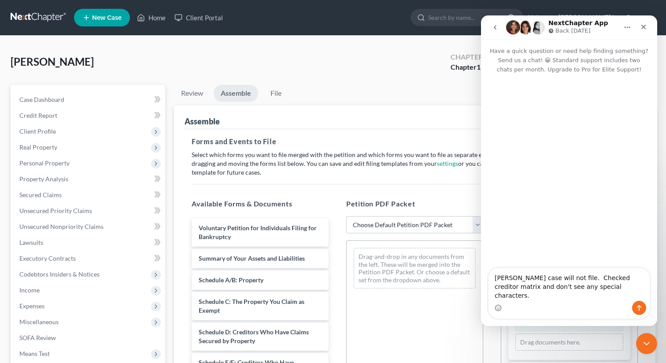
type textarea "Willie Grayson case will not file. Checked creditor matrix and don't see any sp…"
click at [640, 308] on icon "Send a message…" at bounding box center [639, 307] width 7 height 7
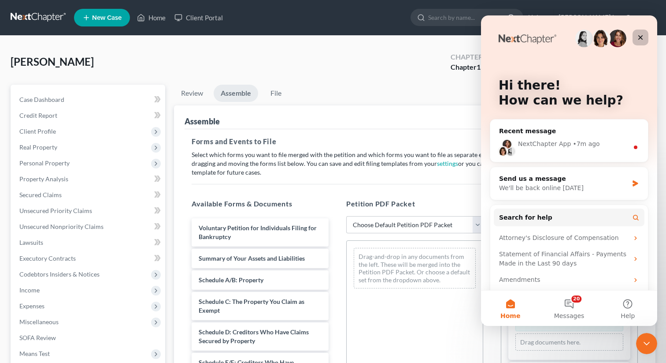
click at [642, 39] on icon "Close" at bounding box center [641, 37] width 5 height 5
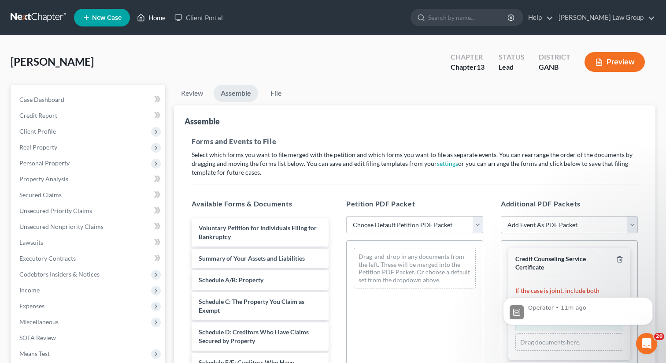
click at [151, 16] on link "Home" at bounding box center [151, 18] width 37 height 16
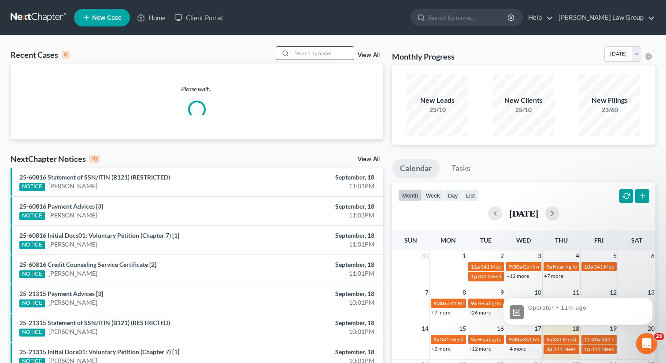
click at [315, 52] on input "search" at bounding box center [323, 53] width 62 height 13
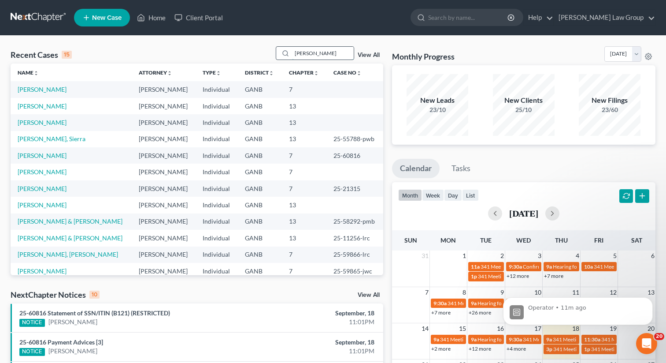
type input "david"
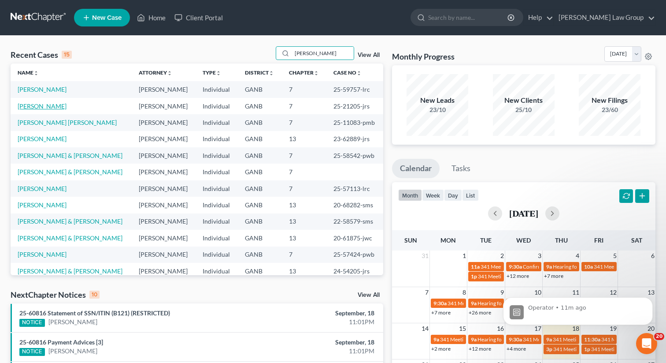
click at [41, 106] on link "Jarrell, David" at bounding box center [42, 105] width 49 height 7
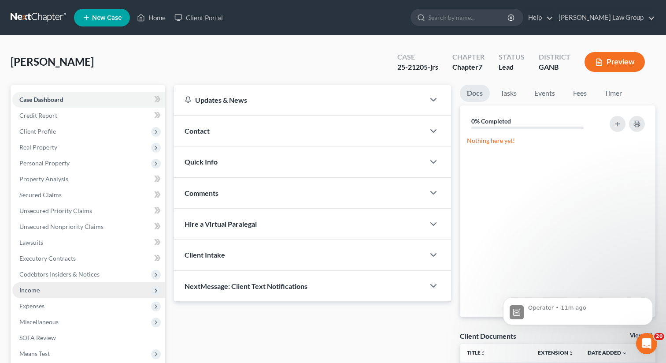
click at [33, 291] on span "Income" at bounding box center [29, 289] width 20 height 7
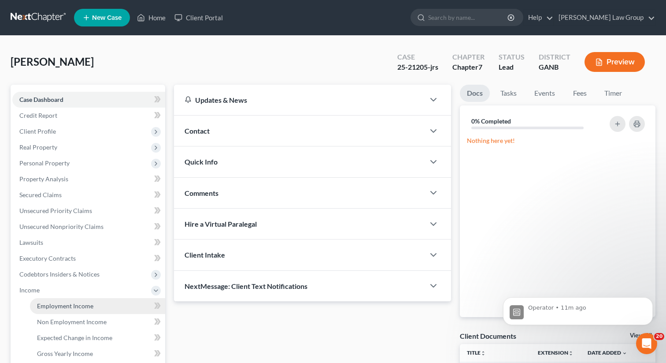
click at [64, 305] on span "Employment Income" at bounding box center [65, 305] width 56 height 7
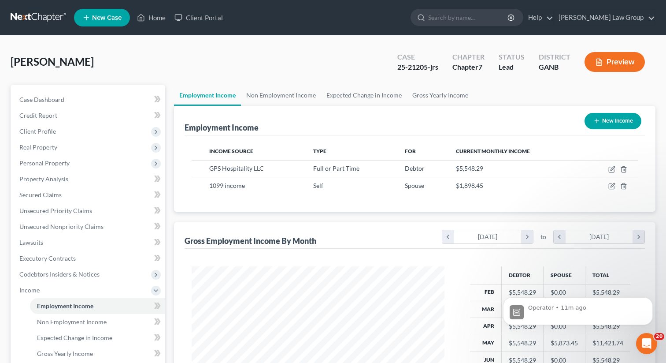
scroll to position [158, 271]
click at [52, 194] on span "Secured Claims" at bounding box center [40, 194] width 42 height 7
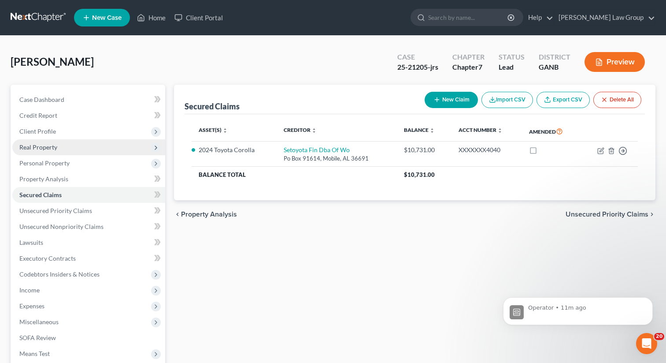
click at [52, 153] on span "Real Property" at bounding box center [88, 147] width 153 height 16
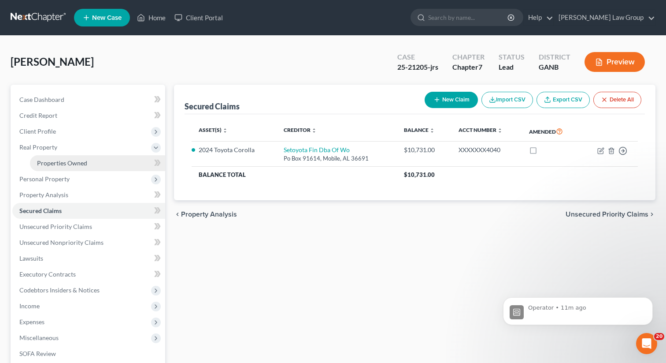
click at [52, 166] on link "Properties Owned" at bounding box center [97, 163] width 135 height 16
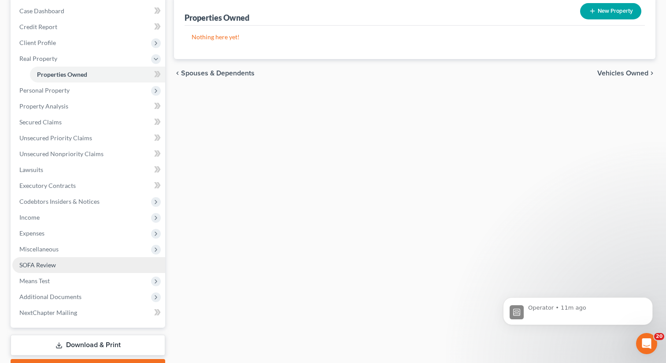
scroll to position [137, 0]
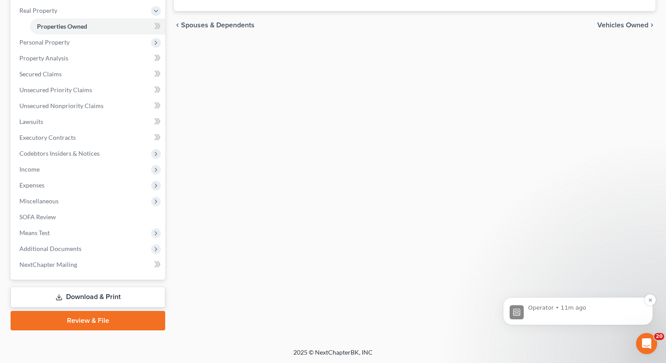
click at [529, 311] on p "Operator • 11m ago" at bounding box center [585, 308] width 114 height 8
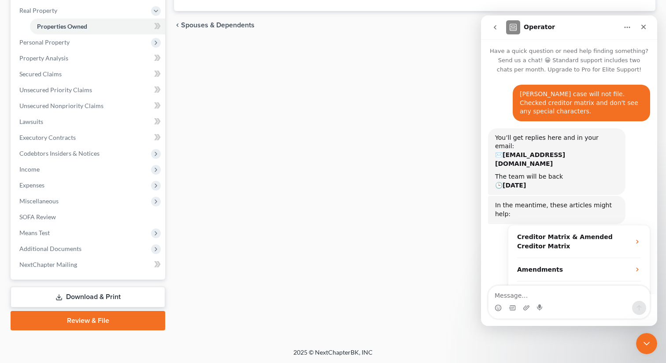
scroll to position [24, 0]
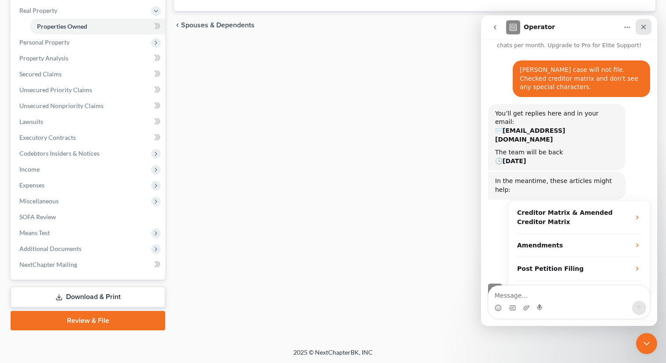
click at [643, 27] on icon "Close" at bounding box center [644, 27] width 5 height 5
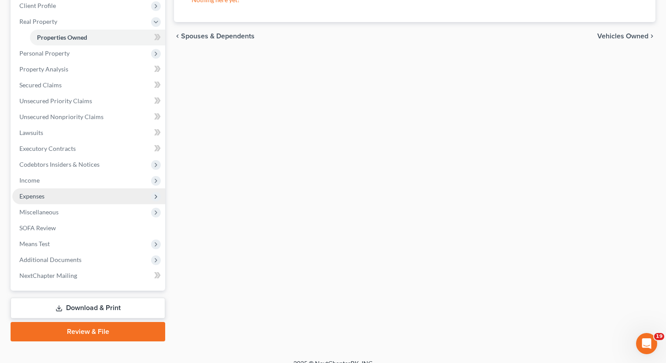
scroll to position [129, 0]
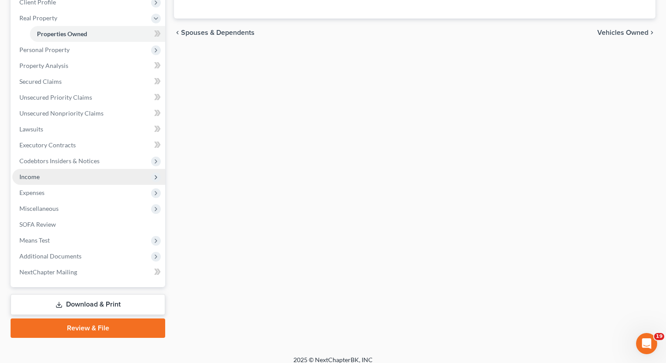
click at [62, 178] on span "Income" at bounding box center [88, 177] width 153 height 16
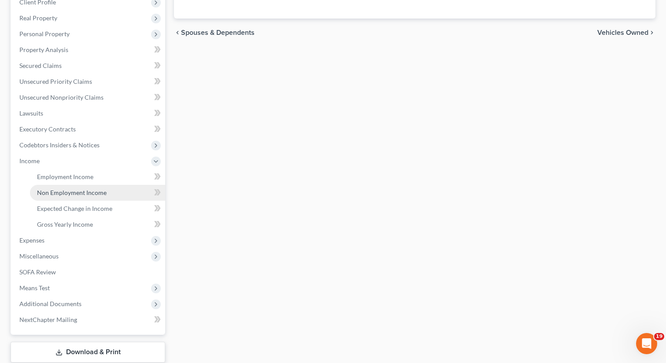
click at [58, 186] on link "Non Employment Income" at bounding box center [97, 193] width 135 height 16
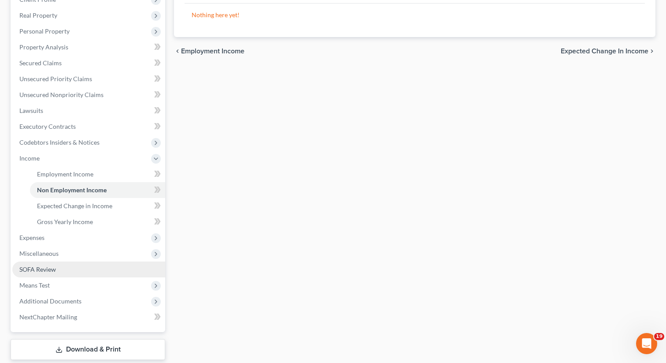
scroll to position [148, 0]
